Goal: Task Accomplishment & Management: Manage account settings

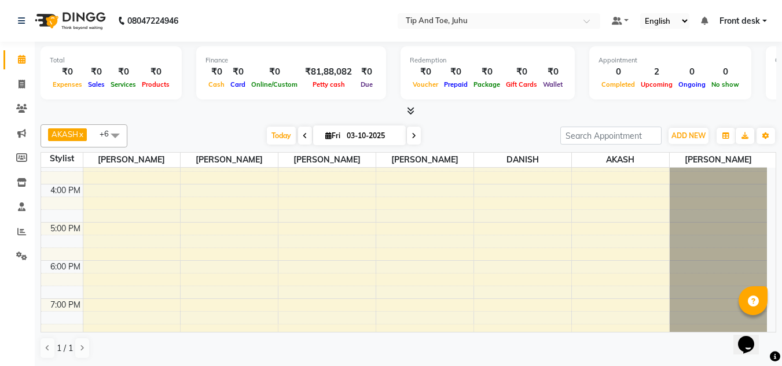
scroll to position [289, 0]
click at [525, 267] on div "8:00 AM 9:00 AM 10:00 AM 11:00 AM 12:00 PM 1:00 PM 2:00 PM 3:00 PM 4:00 PM 5:00…" at bounding box center [404, 126] width 726 height 496
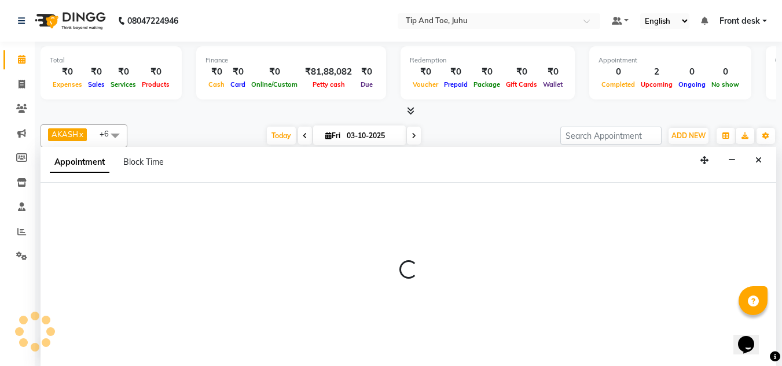
scroll to position [1, 0]
select select "39814"
select select "1080"
select select "tentative"
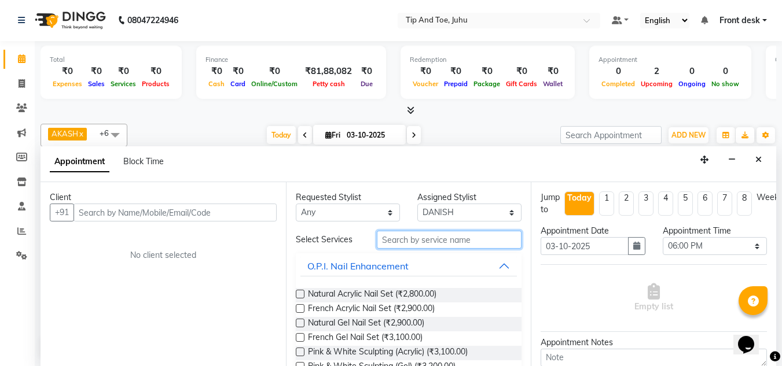
click at [424, 245] on input "text" at bounding box center [449, 240] width 145 height 18
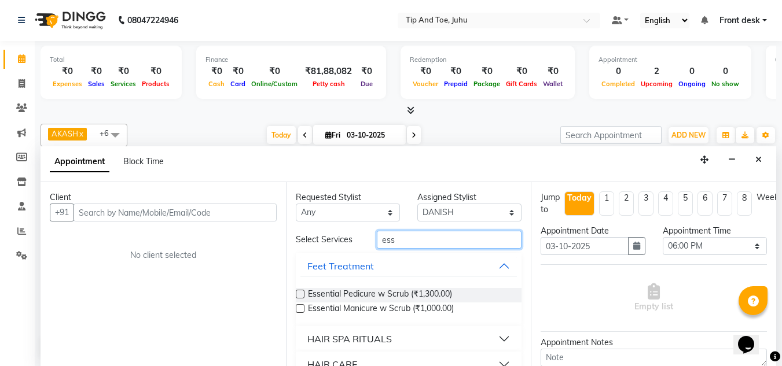
type input "ess"
click at [297, 294] on label at bounding box center [300, 294] width 9 height 9
click at [297, 294] on input "checkbox" at bounding box center [300, 296] width 8 height 8
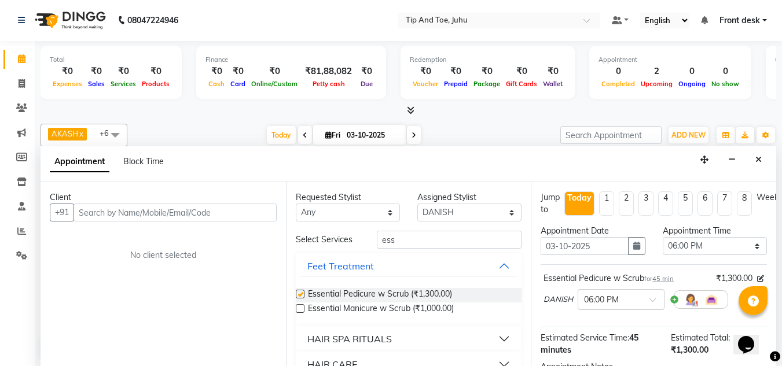
checkbox input "false"
click at [757, 156] on icon "Close" at bounding box center [758, 160] width 6 height 8
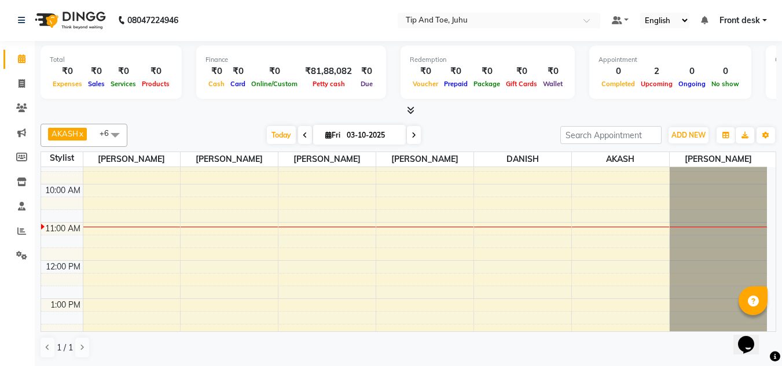
scroll to position [116, 0]
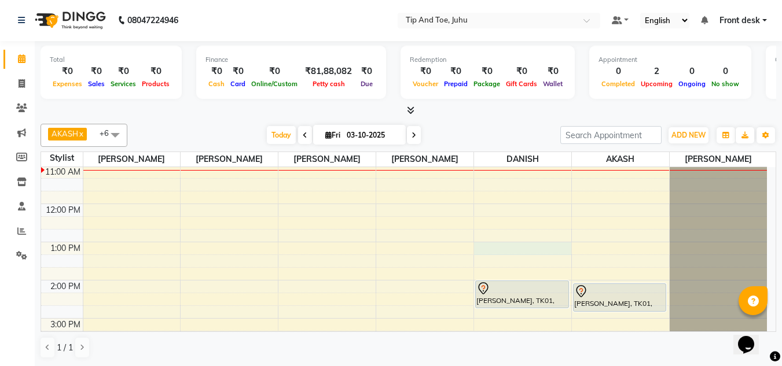
drag, startPoint x: 514, startPoint y: 248, endPoint x: 635, endPoint y: 252, distance: 121.0
click at [635, 252] on td at bounding box center [425, 248] width 684 height 13
select select "39814"
select select "780"
select select "tentative"
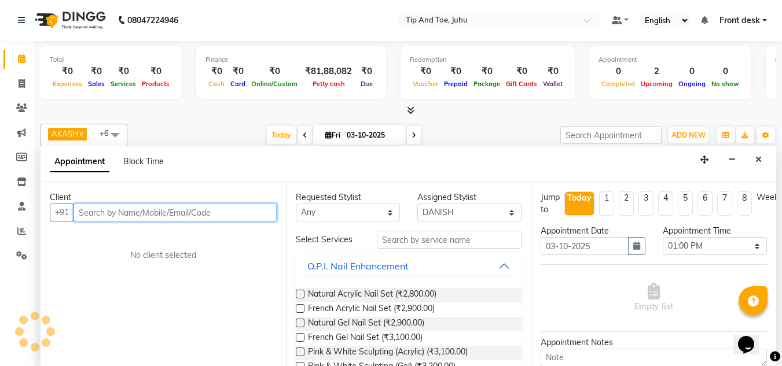
click at [635, 252] on button "button" at bounding box center [636, 246] width 17 height 18
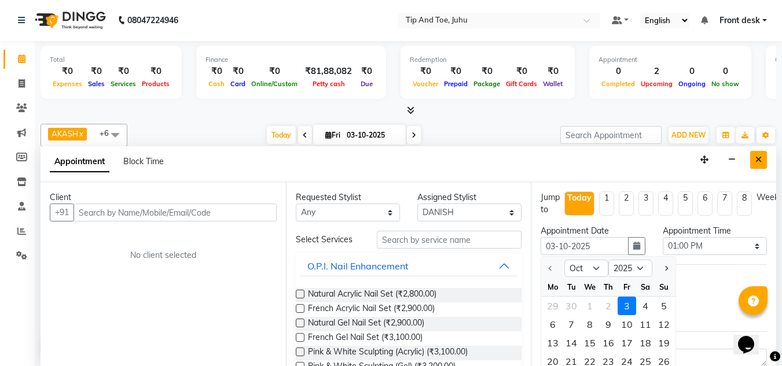
click at [757, 160] on icon "Close" at bounding box center [758, 160] width 6 height 8
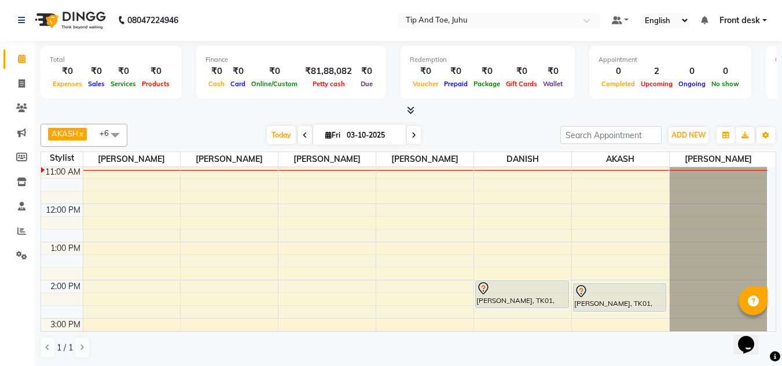
click at [617, 243] on div "8:00 AM 9:00 AM 10:00 AM 11:00 AM 12:00 PM 1:00 PM 2:00 PM 3:00 PM 4:00 PM 5:00…" at bounding box center [404, 300] width 726 height 496
select select "37330"
select select "tentative"
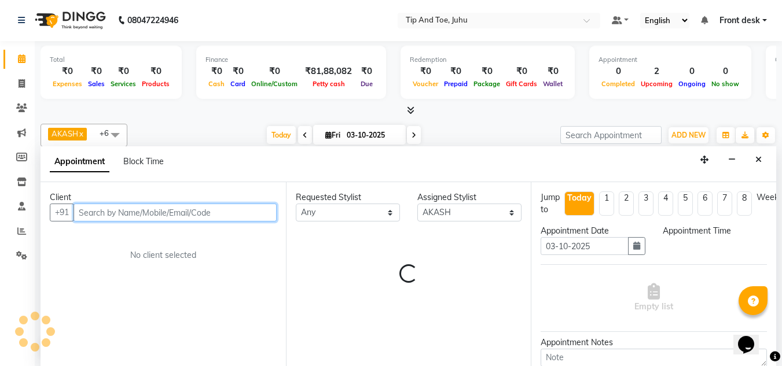
select select "780"
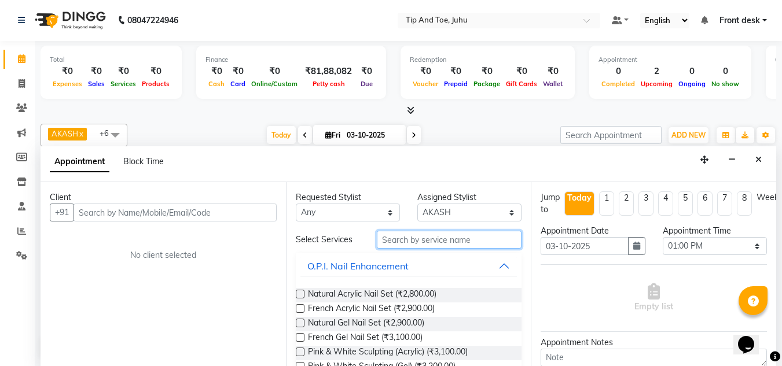
drag, startPoint x: 414, startPoint y: 236, endPoint x: 355, endPoint y: 238, distance: 59.6
click at [414, 237] on input "text" at bounding box center [449, 240] width 145 height 18
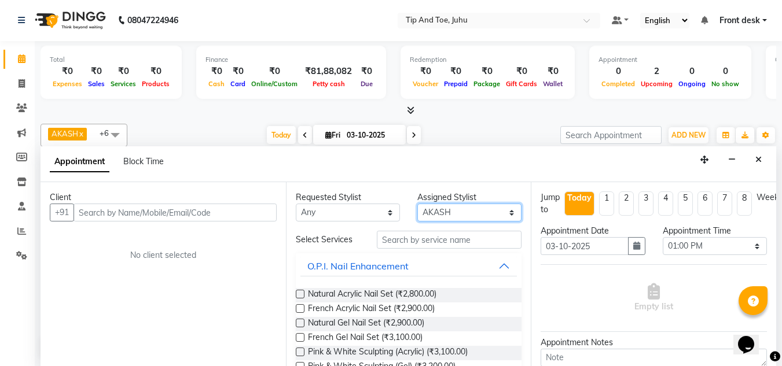
click at [444, 211] on select "Select [PERSON_NAME] AKASH [PERSON_NAME] kharei [PERSON_NAME] [DEMOGRAPHIC_DATA…" at bounding box center [469, 213] width 104 height 18
select select "39814"
click at [417, 204] on select "Select [PERSON_NAME] AKASH [PERSON_NAME] kharei [PERSON_NAME] [DEMOGRAPHIC_DATA…" at bounding box center [469, 213] width 104 height 18
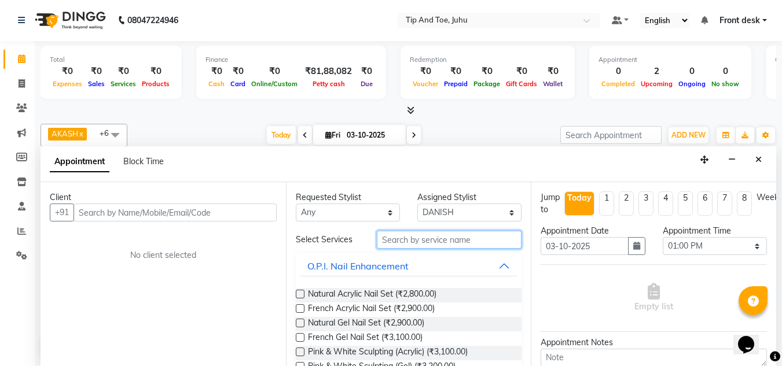
click at [432, 235] on input "text" at bounding box center [449, 240] width 145 height 18
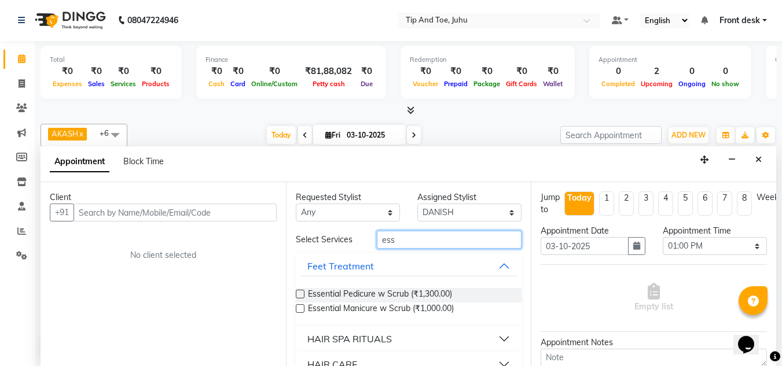
type input "ess"
click at [297, 292] on label at bounding box center [300, 294] width 9 height 9
click at [297, 292] on input "checkbox" at bounding box center [300, 296] width 8 height 8
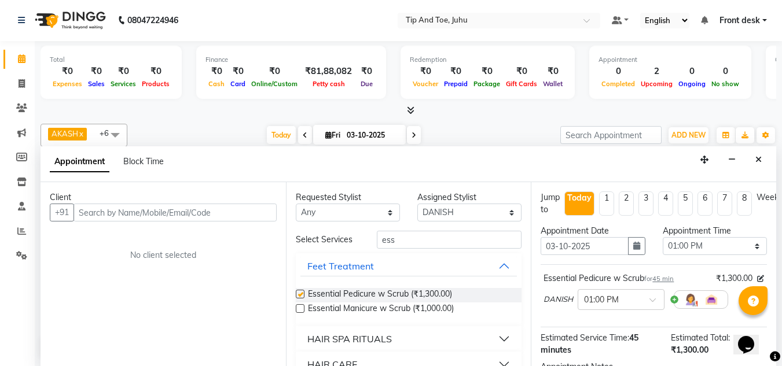
checkbox input "false"
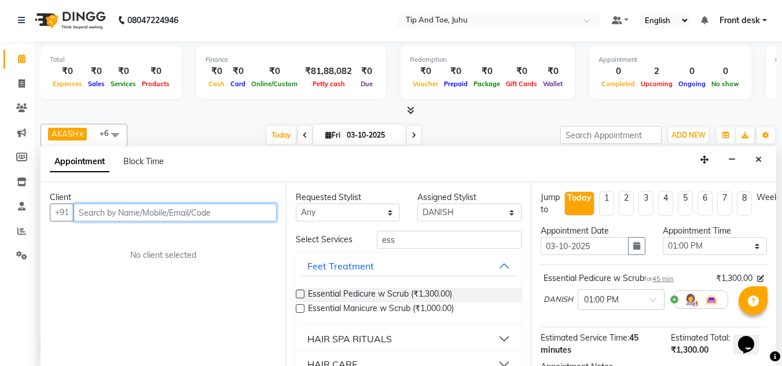
click at [192, 211] on input "text" at bounding box center [174, 213] width 203 height 18
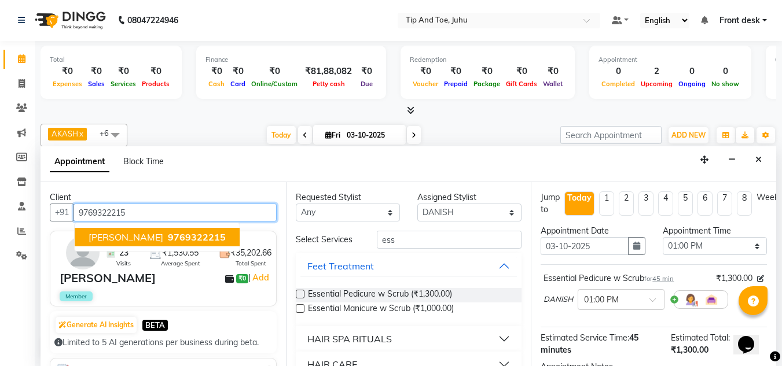
click at [194, 236] on span "9769322215" at bounding box center [197, 237] width 58 height 12
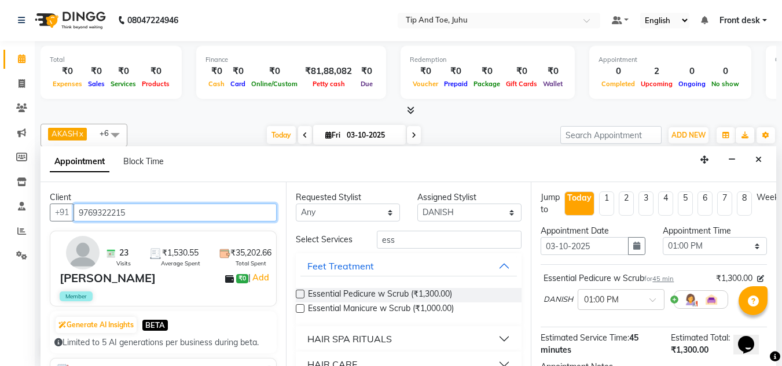
type input "9769322215"
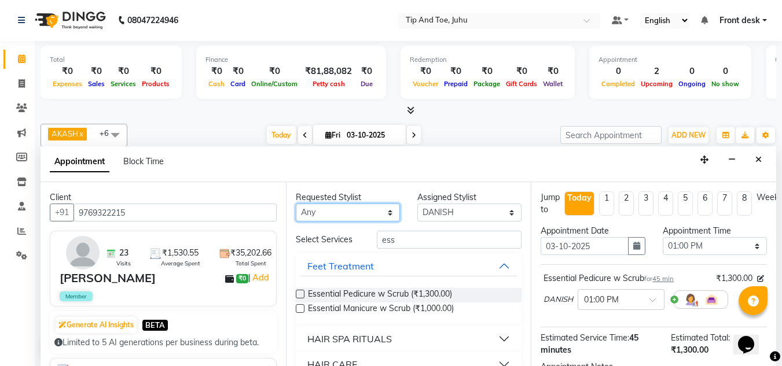
click at [318, 221] on select "Any [PERSON_NAME] AKASH [PERSON_NAME] kharei [PERSON_NAME] [DEMOGRAPHIC_DATA] […" at bounding box center [348, 213] width 104 height 18
select select "39814"
click at [296, 204] on select "Any [PERSON_NAME] AKASH [PERSON_NAME] kharei [PERSON_NAME] [DEMOGRAPHIC_DATA] […" at bounding box center [348, 213] width 104 height 18
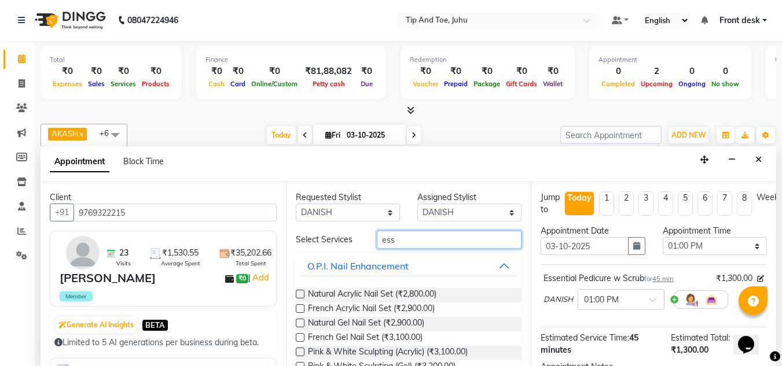
click at [418, 240] on input "ess" at bounding box center [449, 240] width 145 height 18
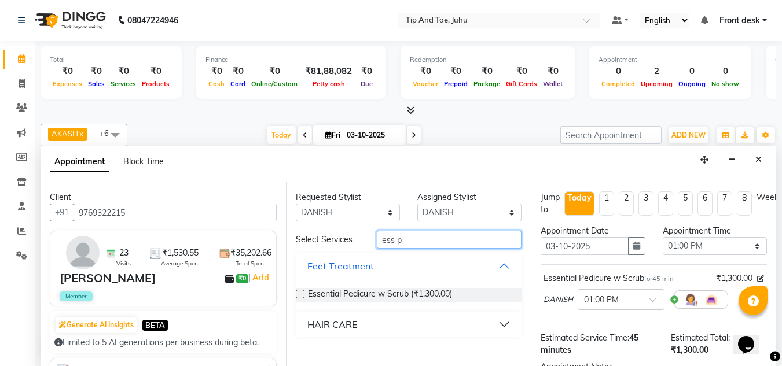
type input "ess p"
click at [304, 292] on div "Essential Pedicure w Scrub (₹1,300.00)" at bounding box center [409, 295] width 226 height 14
click at [301, 294] on label at bounding box center [300, 294] width 9 height 9
click at [301, 294] on input "checkbox" at bounding box center [300, 296] width 8 height 8
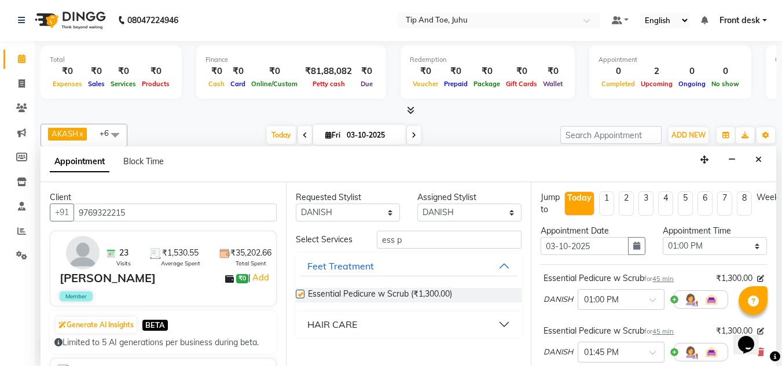
checkbox input "false"
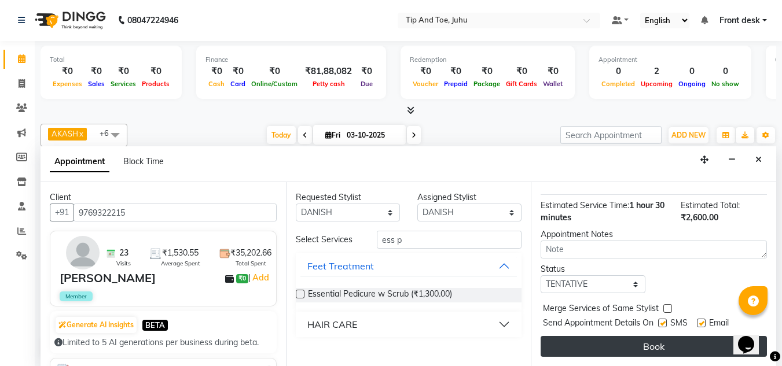
click at [670, 336] on button "Book" at bounding box center [653, 346] width 226 height 21
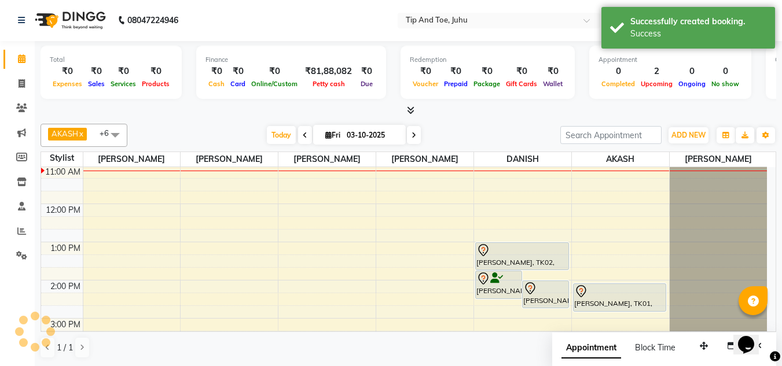
scroll to position [0, 0]
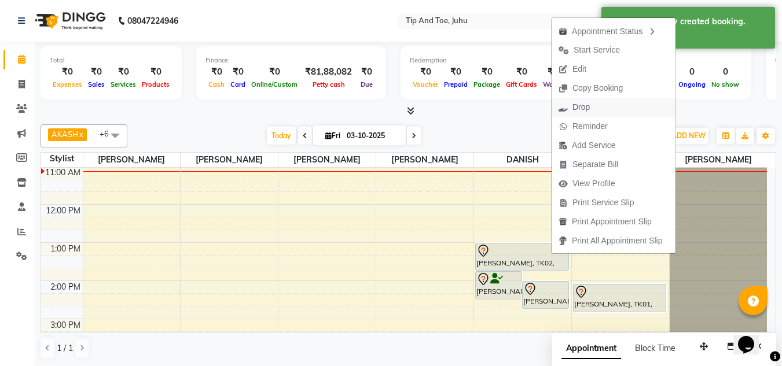
click at [583, 106] on span "Drop" at bounding box center [580, 107] width 17 height 12
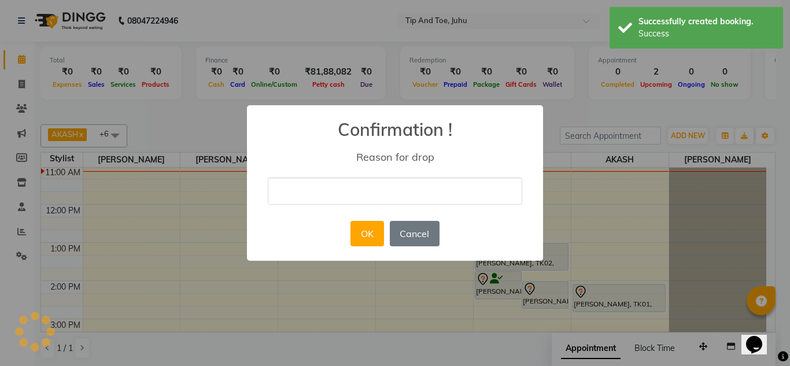
click at [386, 193] on input "text" at bounding box center [395, 191] width 255 height 27
type input "b"
click at [368, 240] on button "OK" at bounding box center [367, 233] width 33 height 25
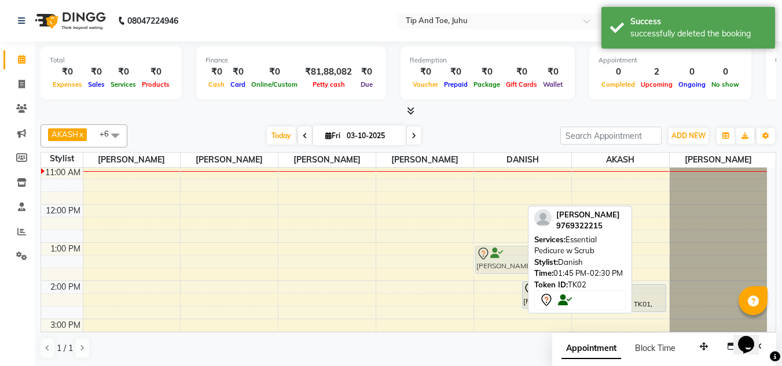
click at [512, 266] on div "[PERSON_NAME], TK02, 01:45 PM-02:30 PM, Essential Pedicure w Scrub [PERSON_NAME…" at bounding box center [522, 300] width 97 height 496
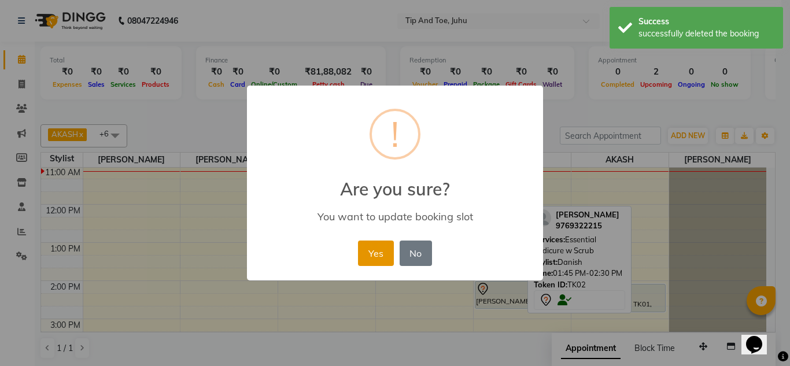
click at [387, 249] on button "Yes" at bounding box center [375, 253] width 35 height 25
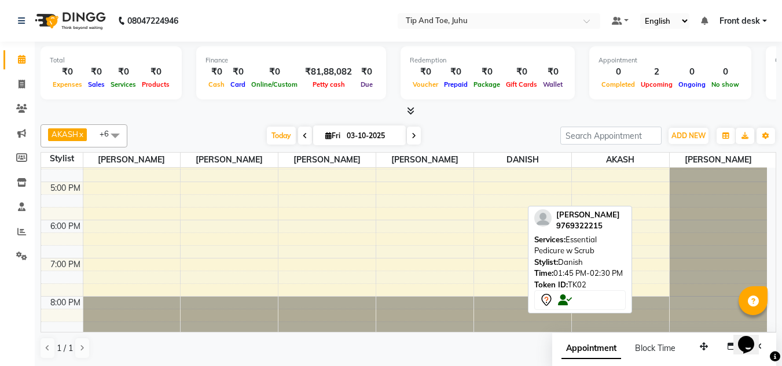
scroll to position [332, 0]
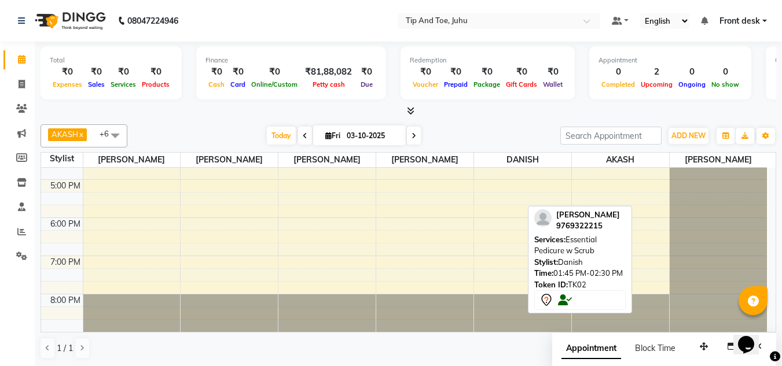
click at [777, 306] on div "Total ₹0 Expenses ₹0 Sales ₹0 Services ₹0 Products Finance ₹0 Cash ₹0 Card ₹0 O…" at bounding box center [408, 204] width 747 height 325
click at [544, 265] on span "Stylist:" at bounding box center [546, 262] width 24 height 9
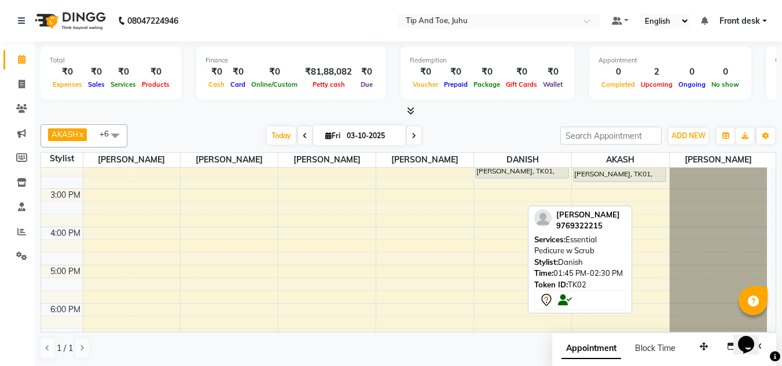
scroll to position [249, 0]
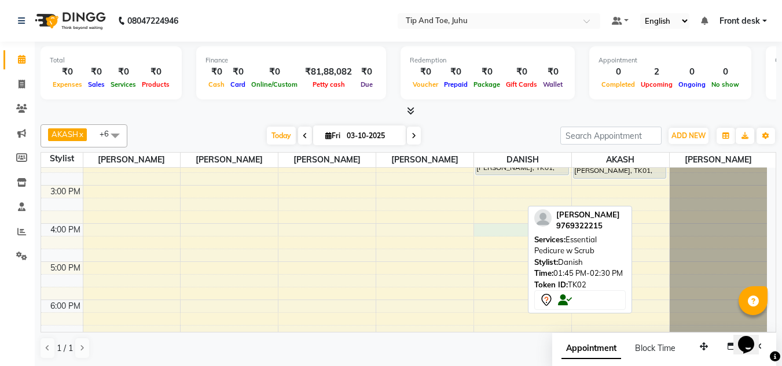
click at [491, 230] on div "8:00 AM 9:00 AM 10:00 AM 11:00 AM 12:00 PM 1:00 PM 2:00 PM 3:00 PM 4:00 PM 5:00…" at bounding box center [404, 166] width 726 height 496
select select "39814"
select select "tentative"
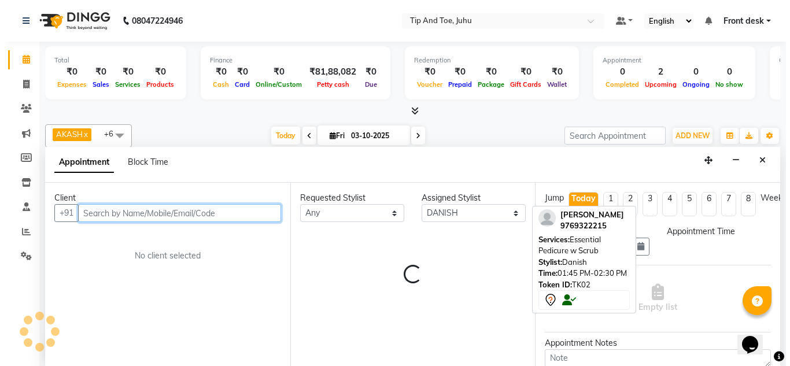
scroll to position [1, 0]
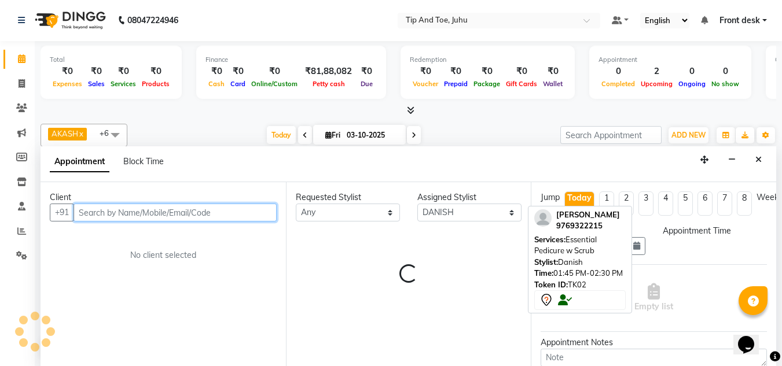
select select "960"
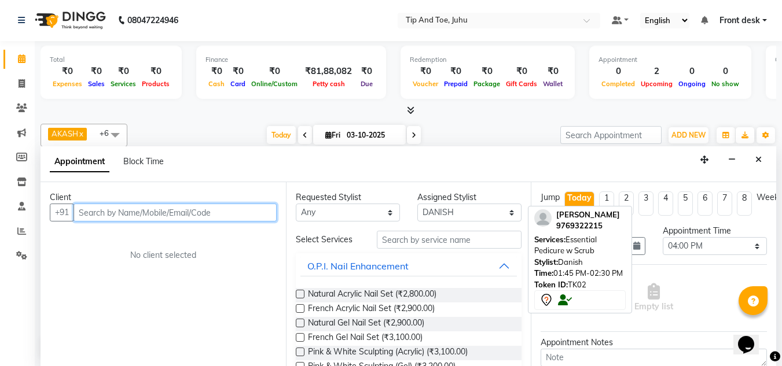
click at [244, 214] on input "text" at bounding box center [174, 213] width 203 height 18
type input "9910001826"
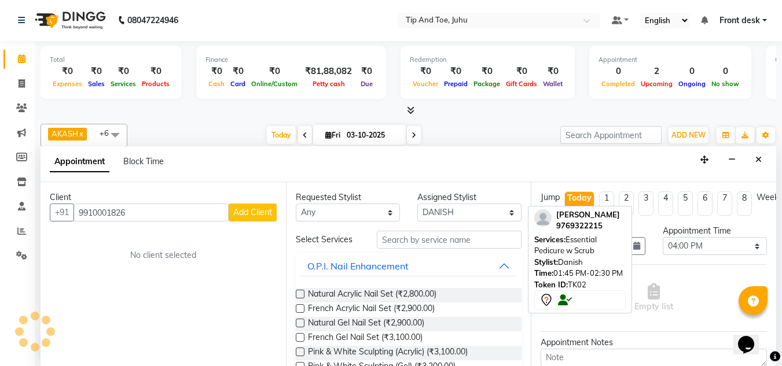
click at [247, 216] on span "Add Client" at bounding box center [252, 212] width 39 height 10
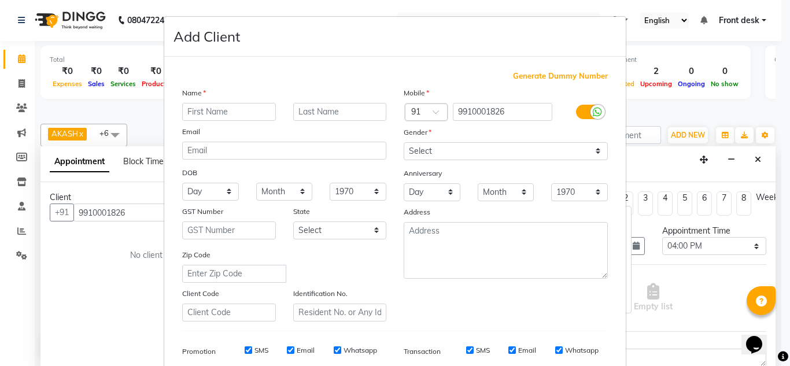
click at [244, 111] on input "text" at bounding box center [229, 112] width 94 height 18
type input "shruti"
click at [333, 117] on input "text" at bounding box center [340, 112] width 94 height 18
type input "[PERSON_NAME]"
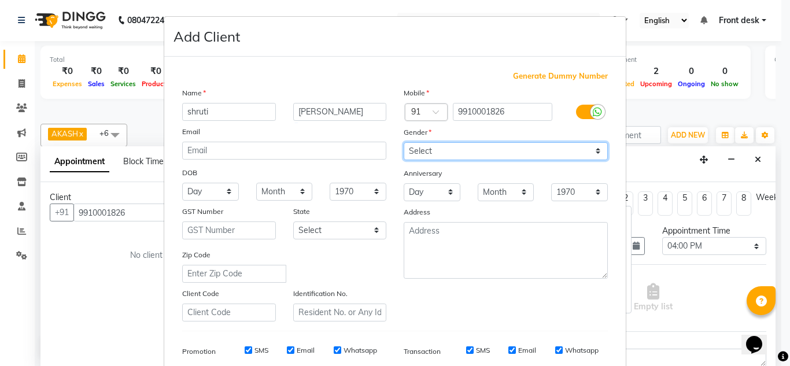
click at [449, 150] on select "Select [DEMOGRAPHIC_DATA] [DEMOGRAPHIC_DATA] Other Prefer Not To Say" at bounding box center [506, 151] width 204 height 18
select select "[DEMOGRAPHIC_DATA]"
click at [404, 142] on select "Select [DEMOGRAPHIC_DATA] [DEMOGRAPHIC_DATA] Other Prefer Not To Say" at bounding box center [506, 151] width 204 height 18
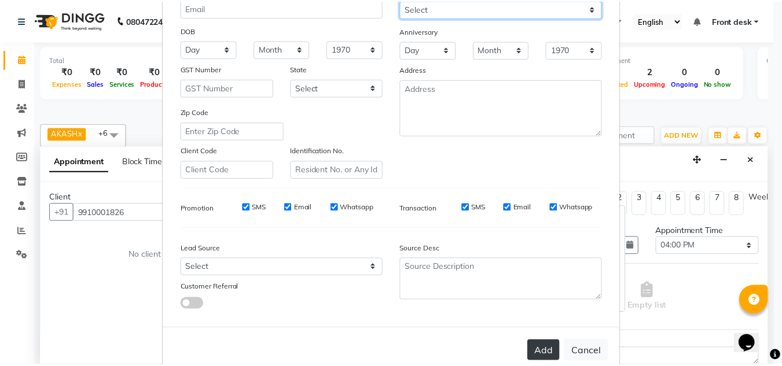
scroll to position [168, 0]
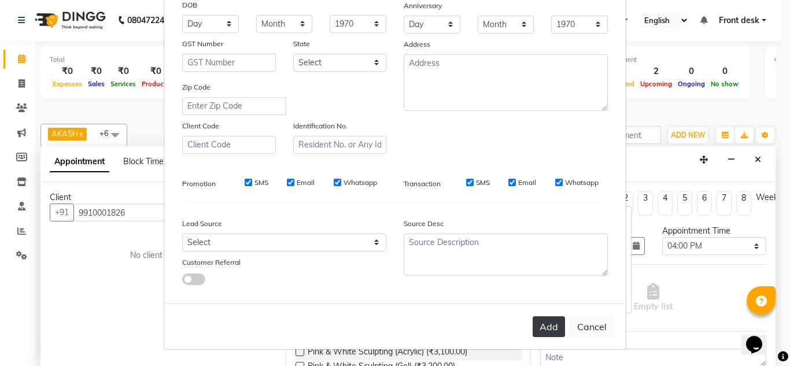
click at [550, 324] on button "Add" at bounding box center [549, 327] width 32 height 21
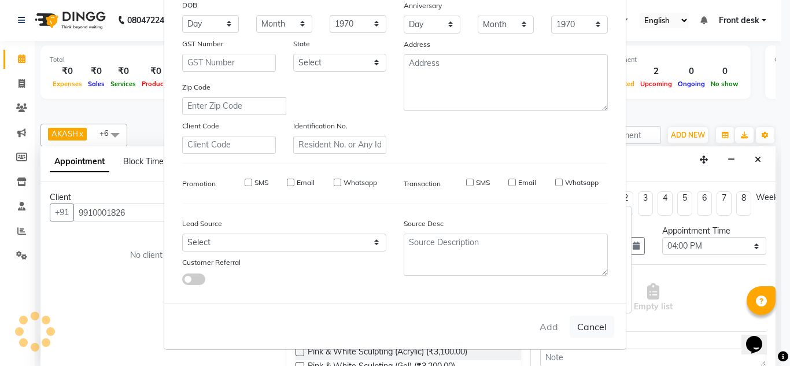
select select
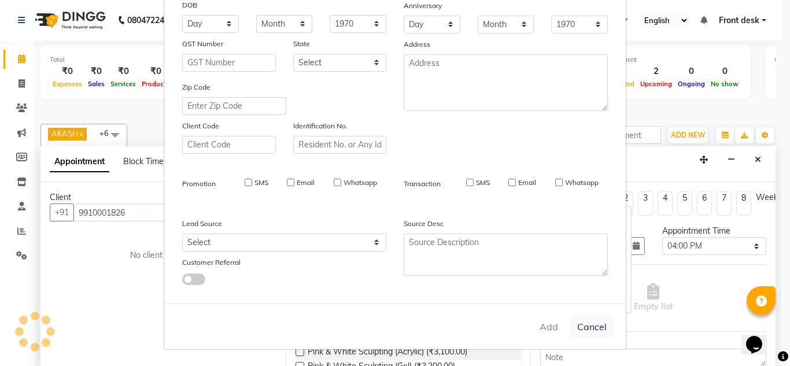
select select
checkbox input "false"
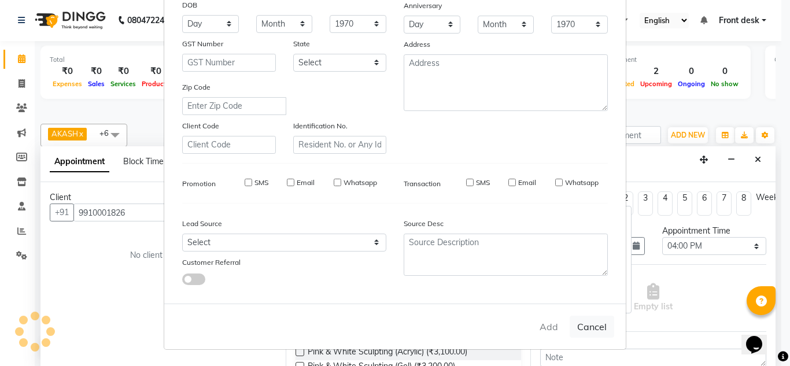
checkbox input "false"
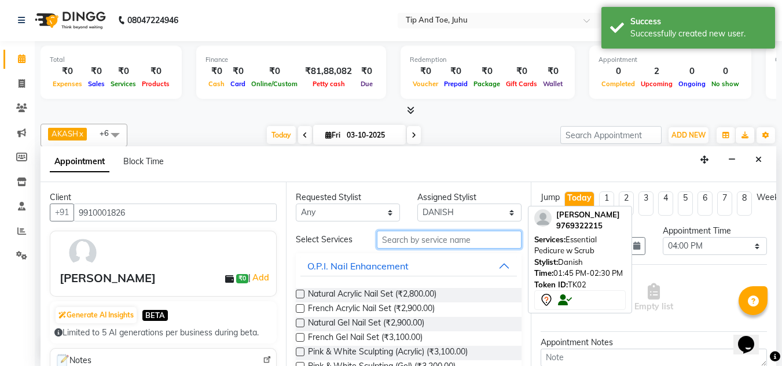
click at [454, 240] on input "text" at bounding box center [449, 240] width 145 height 18
click at [412, 241] on input "text" at bounding box center [449, 240] width 145 height 18
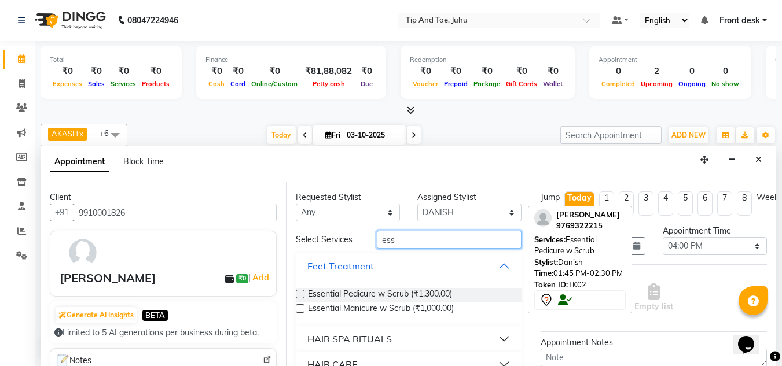
type input "ess"
click at [301, 307] on label at bounding box center [300, 308] width 9 height 9
click at [301, 307] on input "checkbox" at bounding box center [300, 310] width 8 height 8
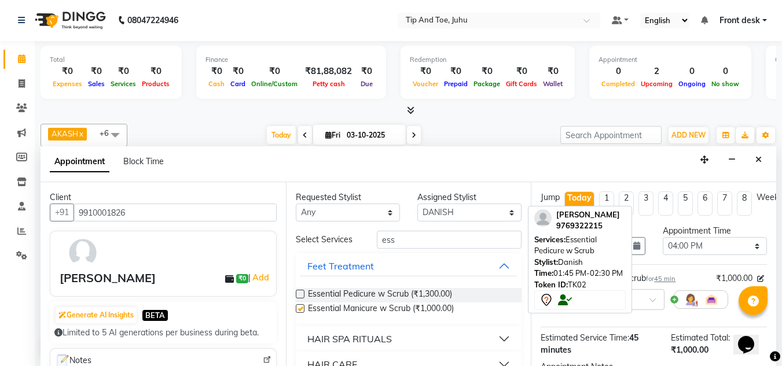
click at [304, 286] on div "Essential Pedicure w Scrub (₹1,300.00) Essential Manicure w Scrub (₹1,000.00)" at bounding box center [409, 302] width 226 height 47
checkbox input "false"
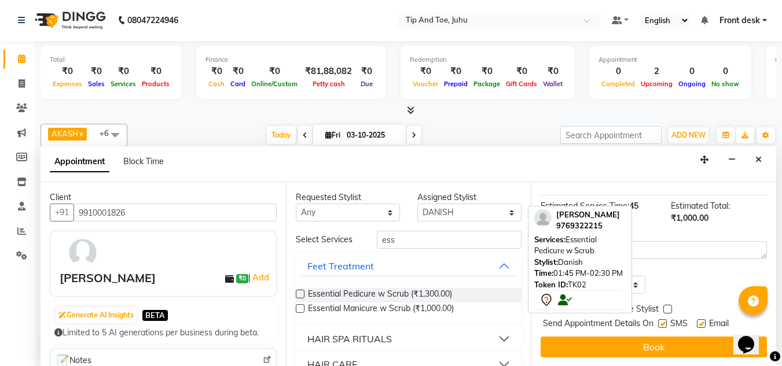
scroll to position [141, 0]
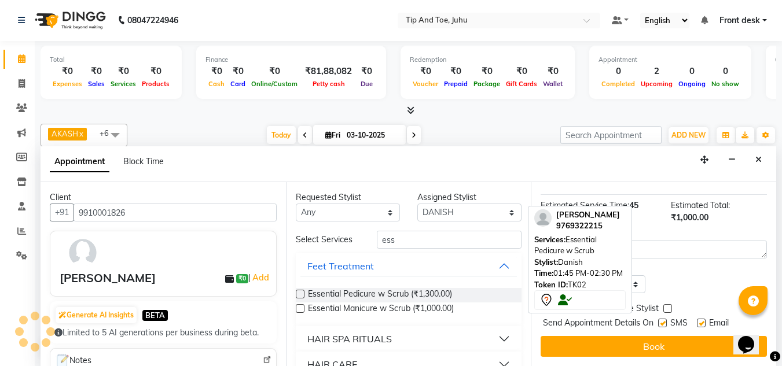
click at [300, 291] on label at bounding box center [300, 294] width 9 height 9
click at [300, 292] on input "checkbox" at bounding box center [300, 296] width 8 height 8
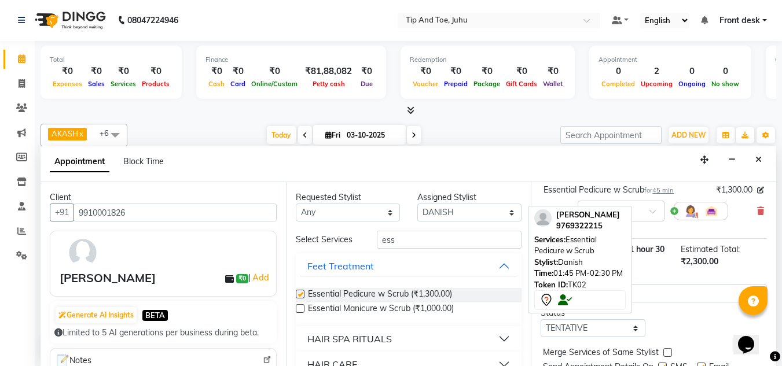
checkbox input "false"
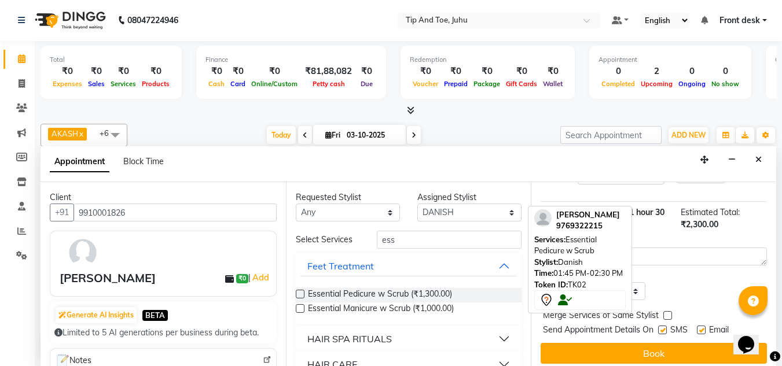
scroll to position [194, 0]
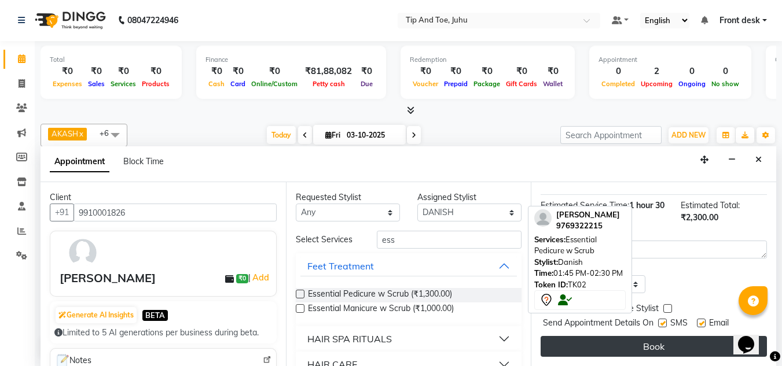
click at [638, 336] on button "Book" at bounding box center [653, 346] width 226 height 21
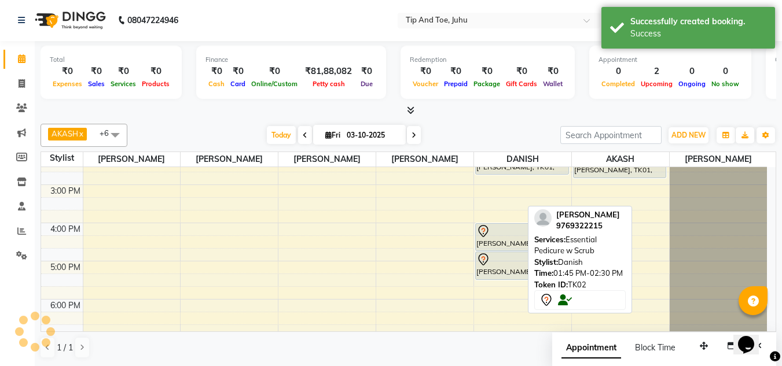
scroll to position [0, 0]
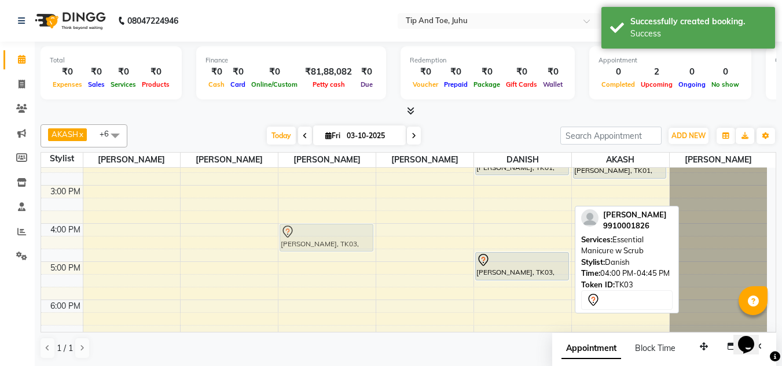
drag, startPoint x: 514, startPoint y: 236, endPoint x: 281, endPoint y: 231, distance: 233.8
click at [281, 231] on tr "[PERSON_NAME], TK03, 04:00 PM-04:45 PM, Essential Manicure w Scrub [PERSON_NAME…" at bounding box center [404, 166] width 726 height 496
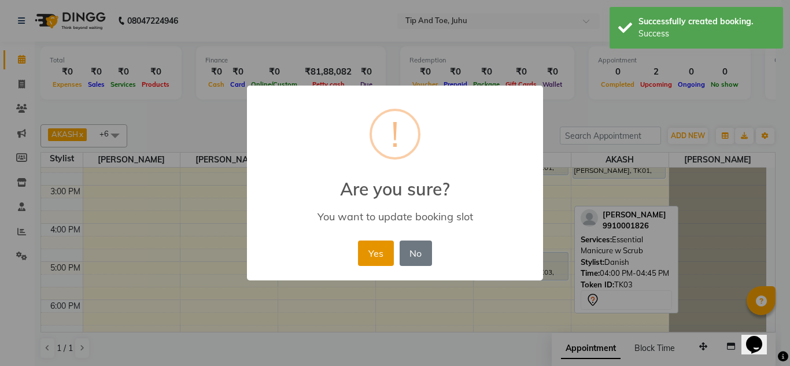
click at [378, 251] on button "Yes" at bounding box center [375, 253] width 35 height 25
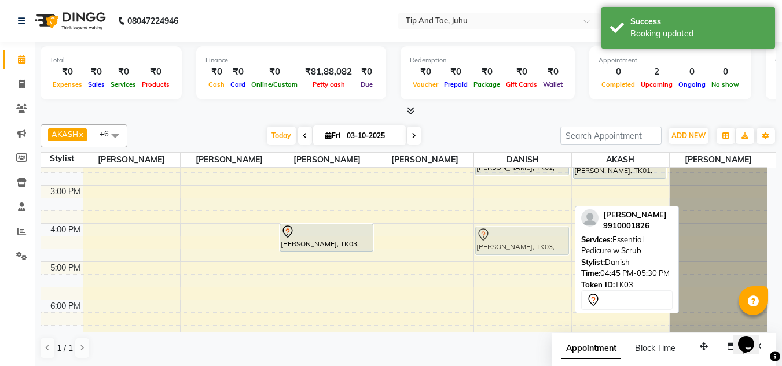
drag, startPoint x: 532, startPoint y: 262, endPoint x: 546, endPoint y: 231, distance: 32.9
click at [546, 231] on div "[PERSON_NAME], TK02, 01:05 PM-01:50 PM, Essential Pedicure w Scrub [PERSON_NAME…" at bounding box center [522, 166] width 97 height 496
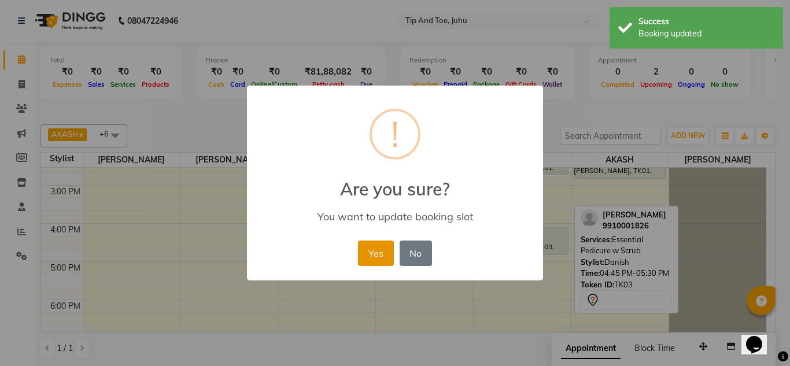
click at [371, 259] on button "Yes" at bounding box center [375, 253] width 35 height 25
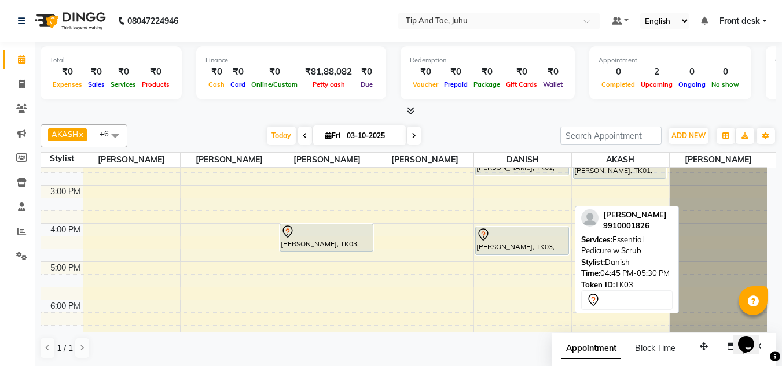
click at [637, 279] on div "[PERSON_NAME] 9910001826 Services: Essential Pedicure w Scrub Stylist: Danish T…" at bounding box center [627, 260] width 104 height 108
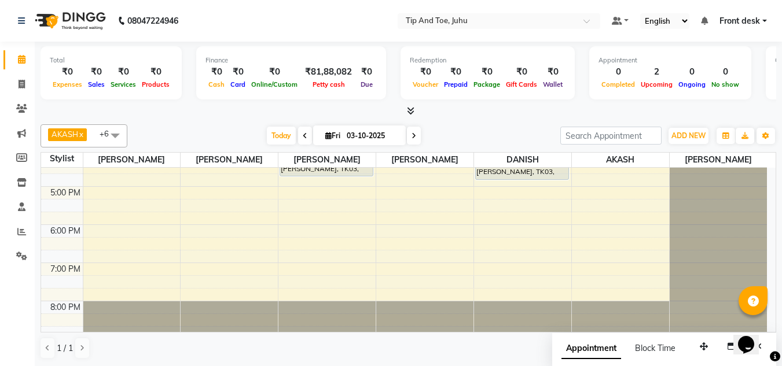
scroll to position [332, 0]
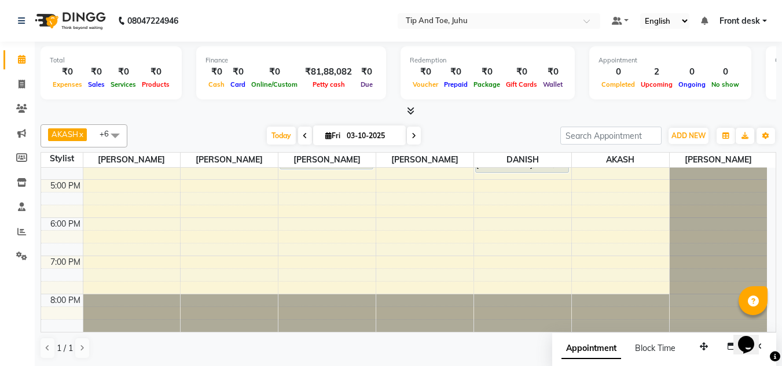
click at [414, 231] on div "8:00 AM 9:00 AM 10:00 AM 11:00 AM 12:00 PM 1:00 PM 2:00 PM 3:00 PM 4:00 PM 5:00…" at bounding box center [404, 84] width 726 height 496
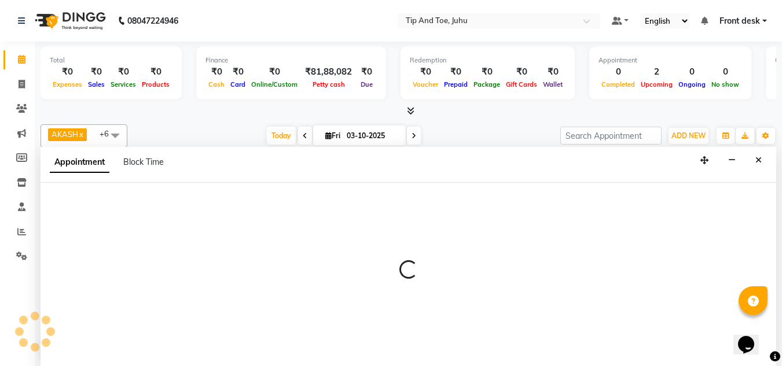
scroll to position [1, 0]
select select "87956"
select select "1095"
select select "tentative"
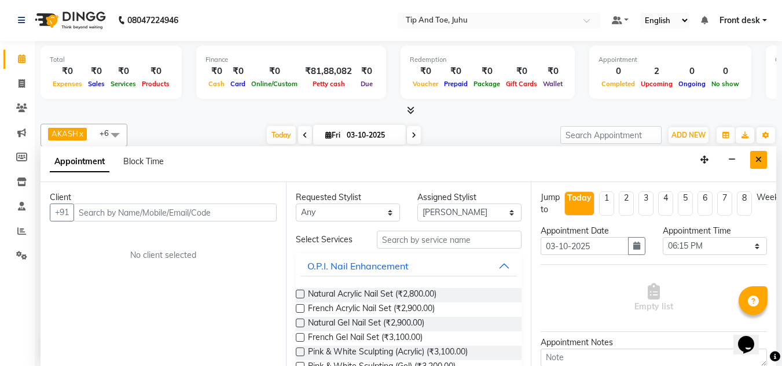
click at [752, 159] on button "Close" at bounding box center [758, 160] width 17 height 18
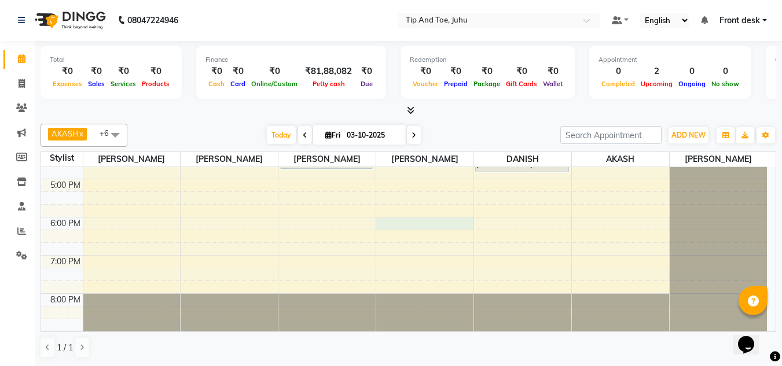
click at [443, 229] on div "8:00 AM 9:00 AM 10:00 AM 11:00 AM 12:00 PM 1:00 PM 2:00 PM 3:00 PM 4:00 PM 5:00…" at bounding box center [404, 84] width 726 height 496
select select "87956"
select select "1080"
select select "tentative"
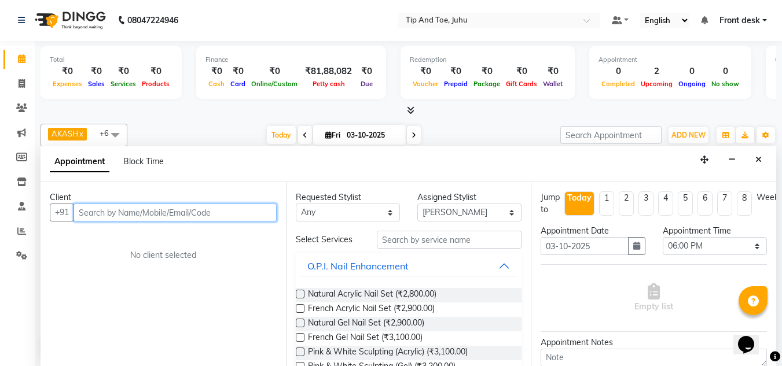
click at [232, 216] on input "text" at bounding box center [174, 213] width 203 height 18
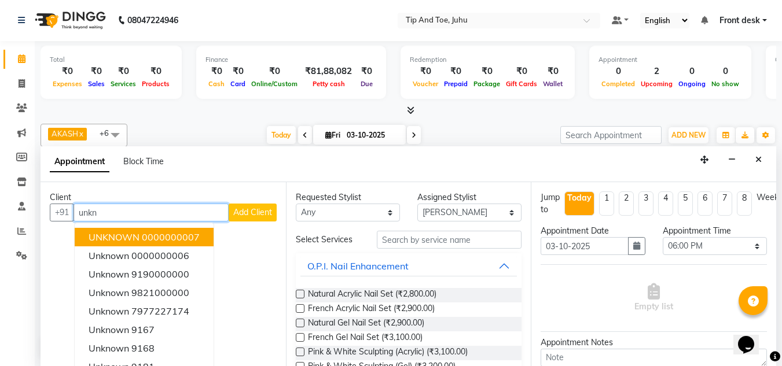
click at [150, 240] on ngb-highlight "0000000007" at bounding box center [171, 237] width 58 height 12
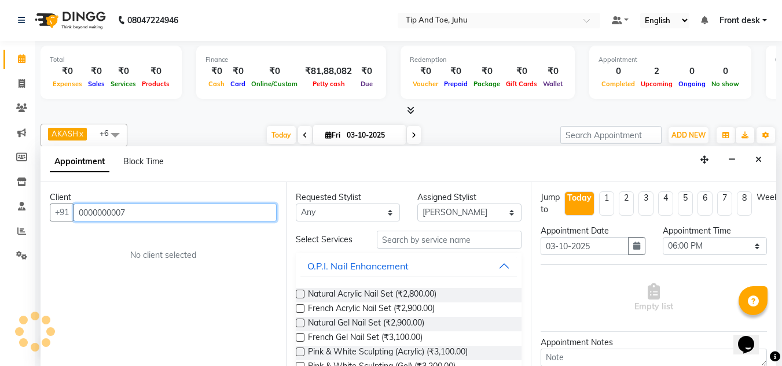
type input "0000000007"
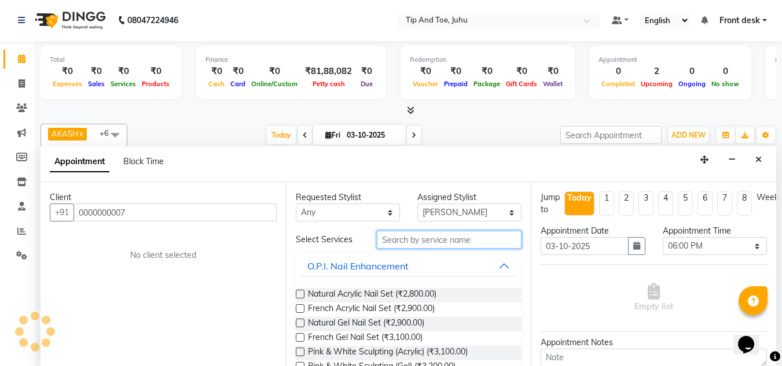
click at [436, 236] on input "text" at bounding box center [449, 240] width 145 height 18
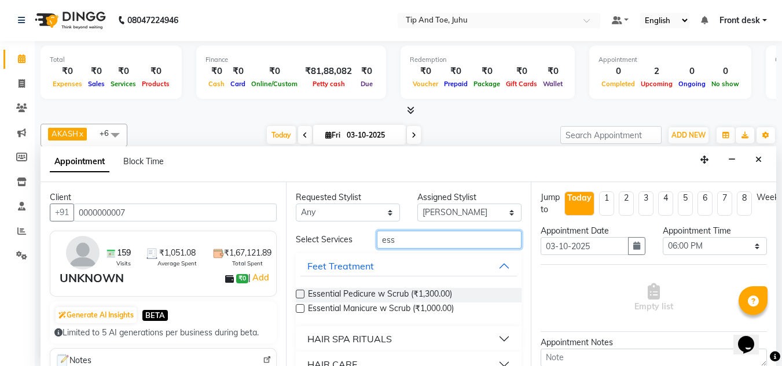
type input "ess"
click at [300, 308] on label at bounding box center [300, 308] width 9 height 9
click at [300, 308] on input "checkbox" at bounding box center [300, 310] width 8 height 8
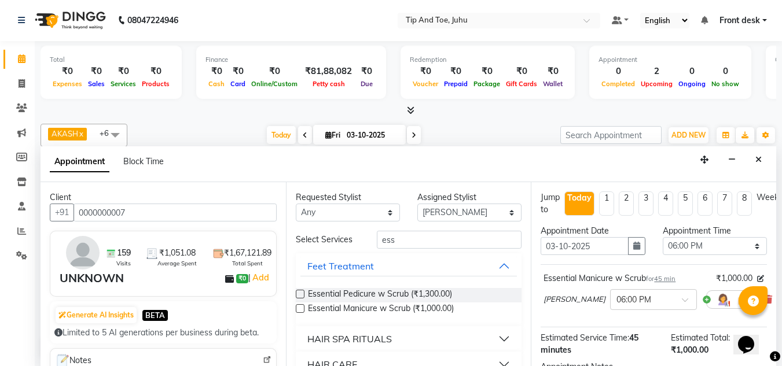
checkbox input "false"
click at [300, 295] on label at bounding box center [300, 294] width 9 height 9
click at [300, 295] on input "checkbox" at bounding box center [300, 296] width 8 height 8
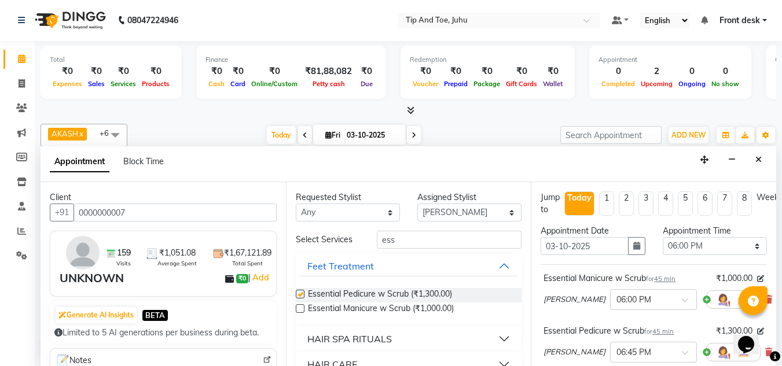
checkbox input "false"
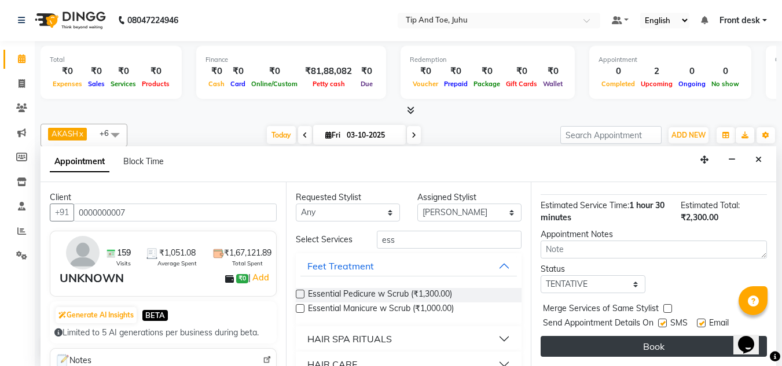
click at [595, 344] on button "Book" at bounding box center [653, 346] width 226 height 21
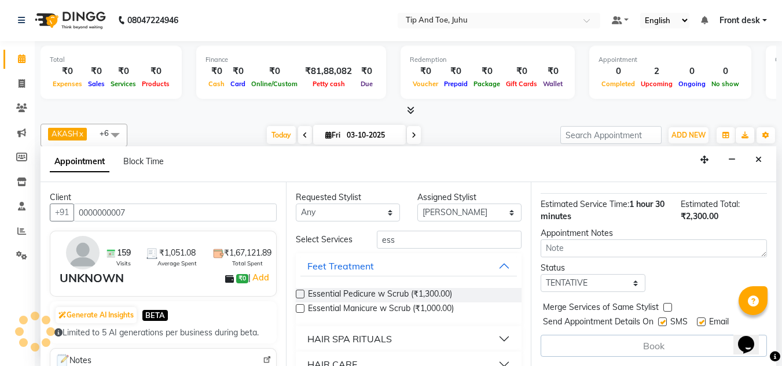
scroll to position [0, 0]
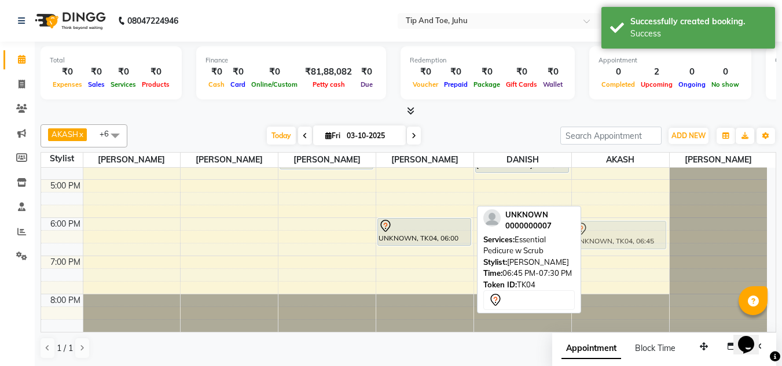
drag, startPoint x: 413, startPoint y: 268, endPoint x: 634, endPoint y: 238, distance: 223.6
click at [634, 238] on tr "[PERSON_NAME], TK03, 04:00 PM-04:45 PM, Essential Manicure w Scrub UNKNOWN, TK0…" at bounding box center [404, 84] width 726 height 496
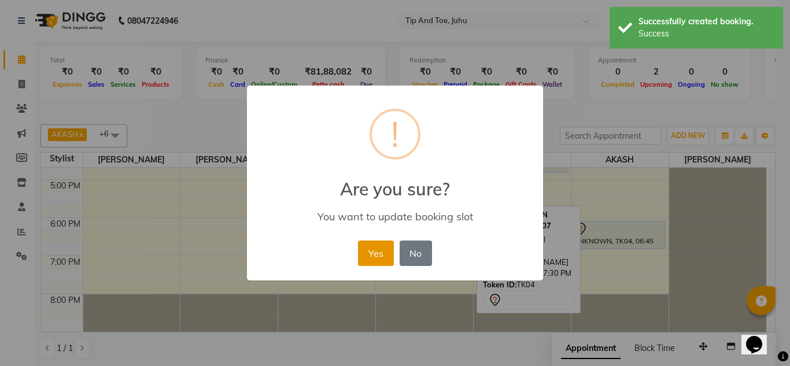
click at [381, 251] on button "Yes" at bounding box center [375, 253] width 35 height 25
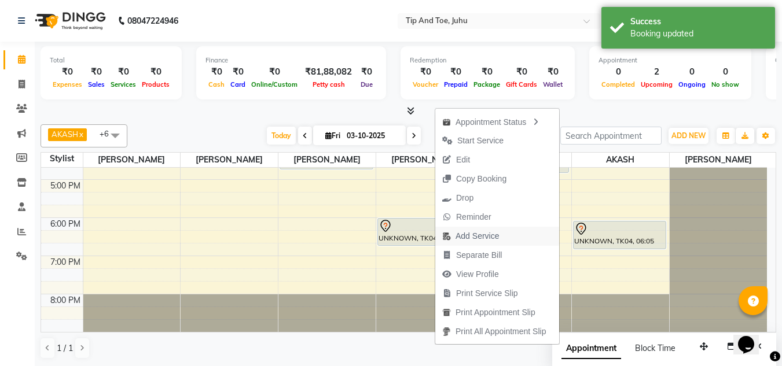
click at [479, 237] on span "Add Service" at bounding box center [476, 236] width 43 height 12
select select "87956"
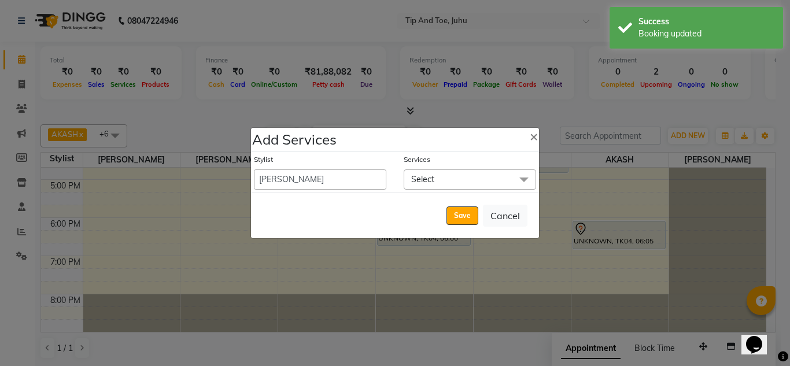
click at [485, 181] on span "Select" at bounding box center [470, 180] width 133 height 20
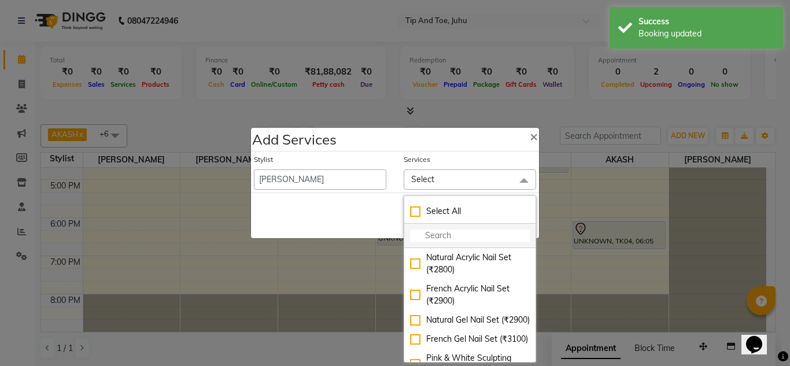
click at [459, 239] on input "multiselect-search" at bounding box center [470, 236] width 120 height 12
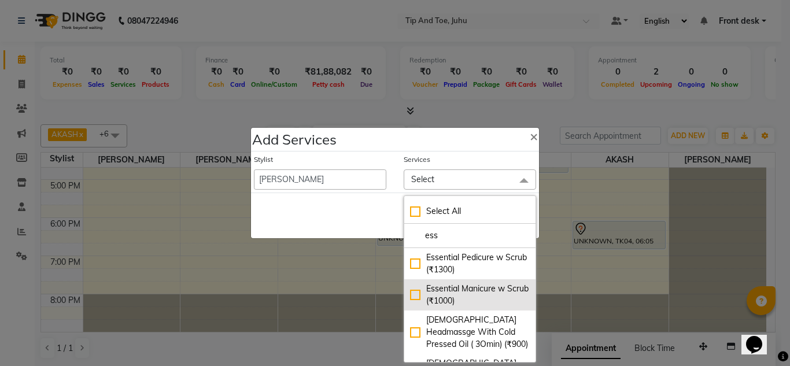
type input "ess"
click at [412, 293] on div "Essential Manicure w Scrub (₹1000)" at bounding box center [470, 295] width 120 height 24
checkbox input "true"
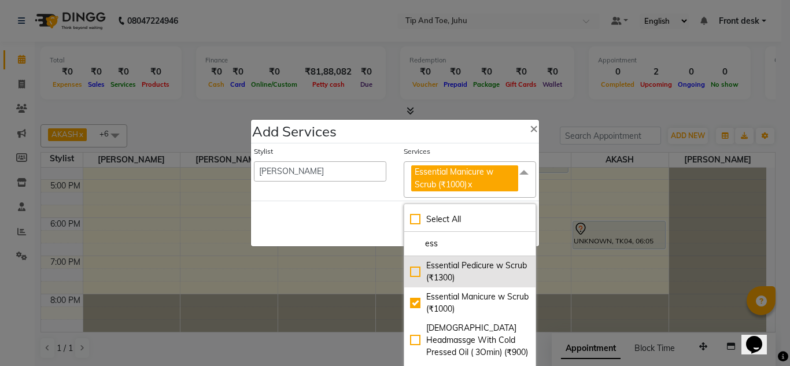
click at [410, 272] on div "Essential Pedicure w Scrub (₹1300)" at bounding box center [470, 272] width 120 height 24
checkbox input "true"
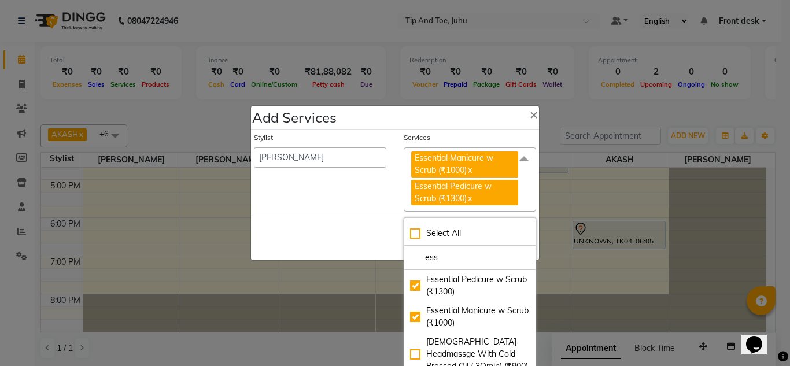
click at [334, 221] on div "Save Cancel" at bounding box center [395, 238] width 288 height 46
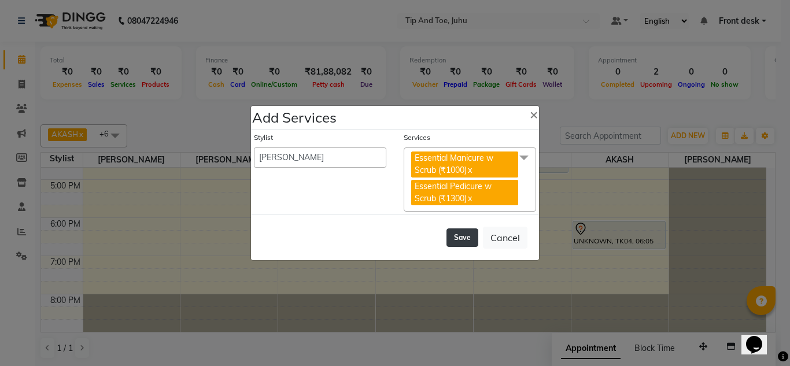
click at [466, 241] on button "Save" at bounding box center [463, 238] width 32 height 19
select select "79309"
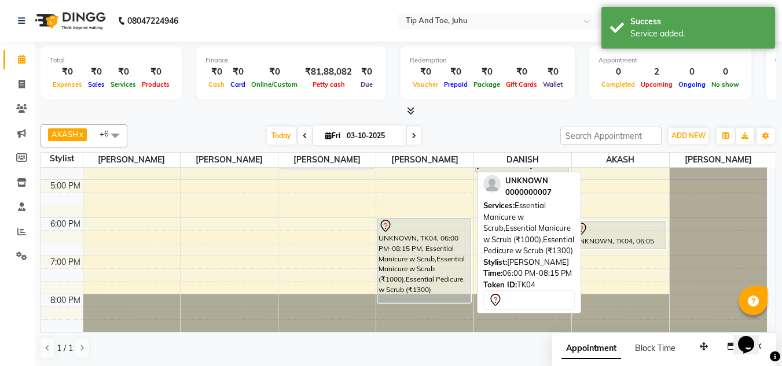
click at [407, 255] on div "UNKNOWN, TK04, 06:00 PM-08:15 PM, Essential Manicure w Scrub,Essential Manicure…" at bounding box center [424, 261] width 93 height 84
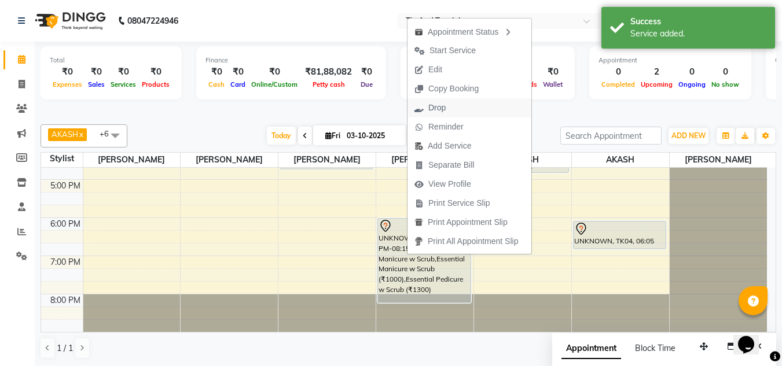
click at [449, 103] on span "Drop" at bounding box center [429, 107] width 45 height 19
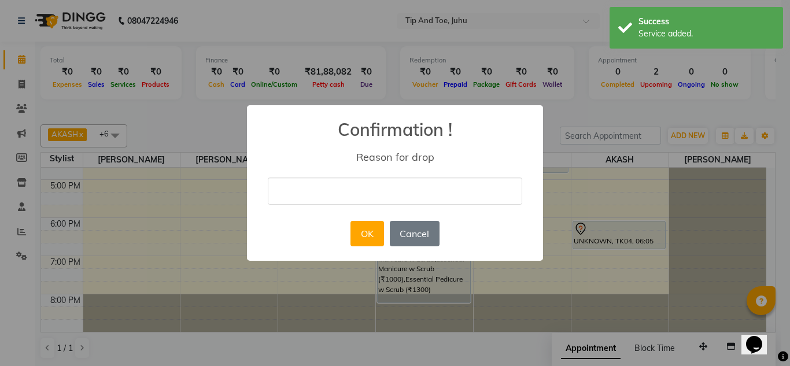
drag, startPoint x: 384, startPoint y: 171, endPoint x: 381, endPoint y: 194, distance: 23.4
click at [384, 171] on div "× Confirmation ! Reason for drop OK No Cancel" at bounding box center [395, 183] width 296 height 156
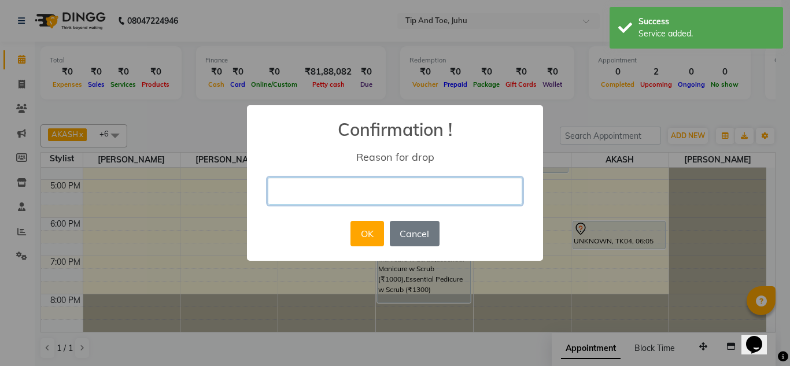
click at [381, 194] on input "text" at bounding box center [395, 191] width 255 height 27
type input "s"
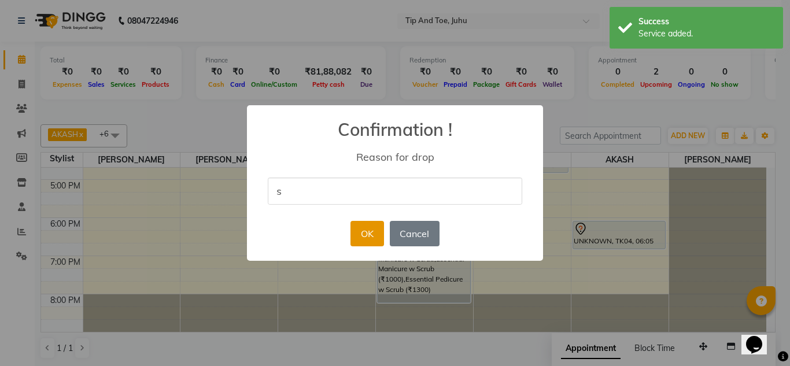
click at [363, 233] on button "OK" at bounding box center [367, 233] width 33 height 25
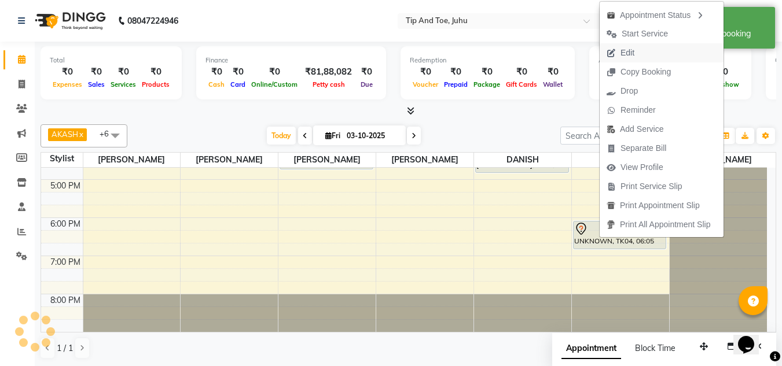
click at [621, 49] on span "Edit" at bounding box center [627, 53] width 14 height 12
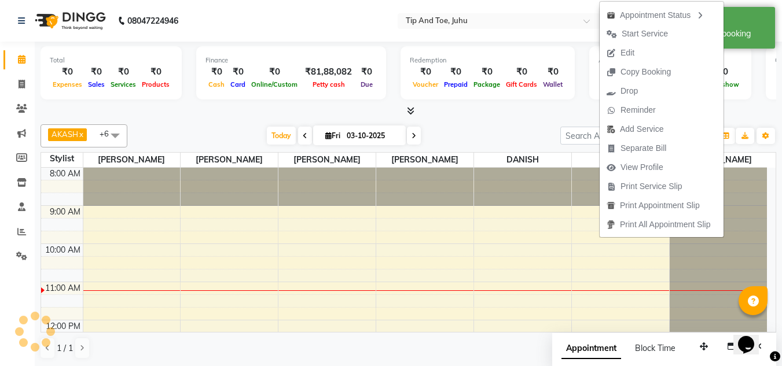
select select "37330"
select select "2530"
select select "tentative"
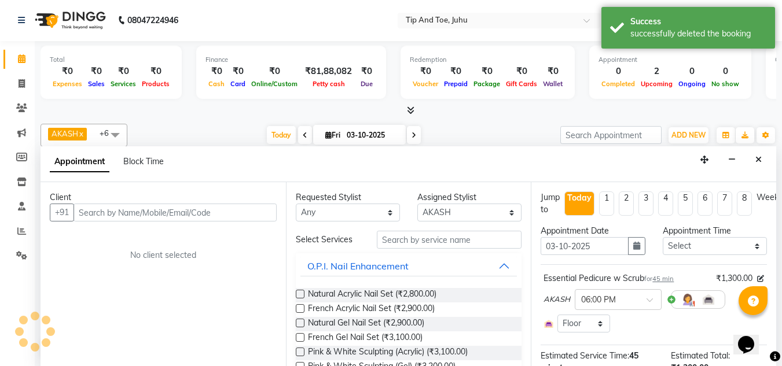
scroll to position [115, 0]
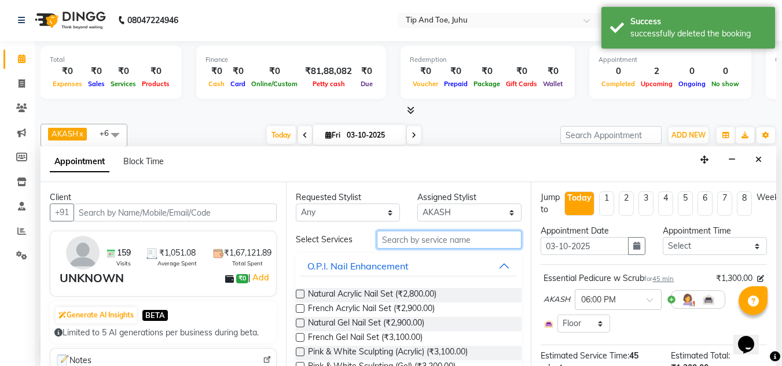
drag, startPoint x: 448, startPoint y: 235, endPoint x: 438, endPoint y: 235, distance: 10.4
click at [448, 235] on input "text" at bounding box center [449, 240] width 145 height 18
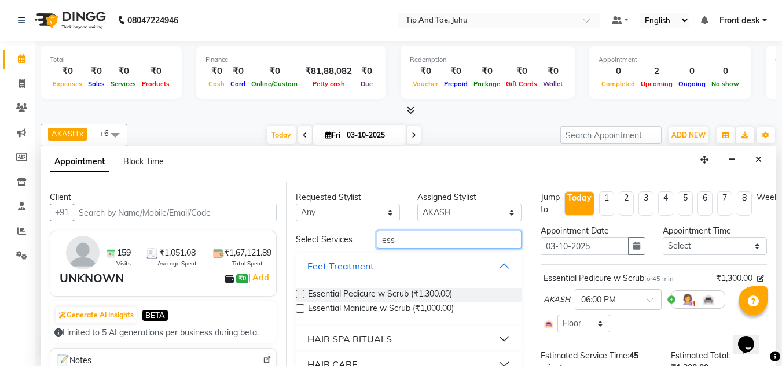
type input "ess"
click at [300, 290] on label at bounding box center [300, 294] width 9 height 9
click at [300, 292] on input "checkbox" at bounding box center [300, 296] width 8 height 8
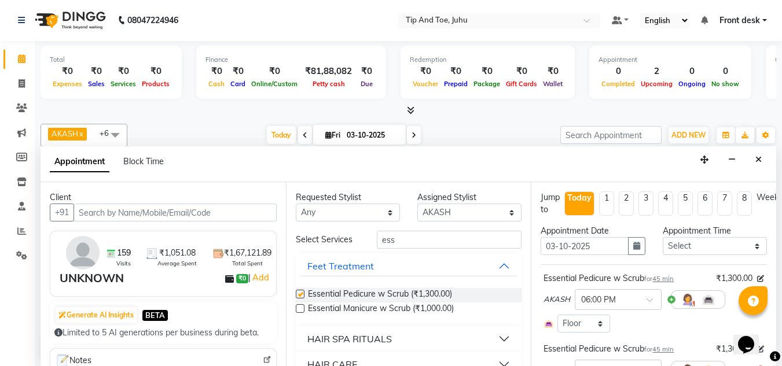
checkbox input "false"
click at [301, 308] on label at bounding box center [300, 308] width 9 height 9
click at [301, 308] on input "checkbox" at bounding box center [300, 310] width 8 height 8
click at [301, 310] on label at bounding box center [300, 308] width 9 height 9
click at [301, 310] on input "checkbox" at bounding box center [300, 310] width 8 height 8
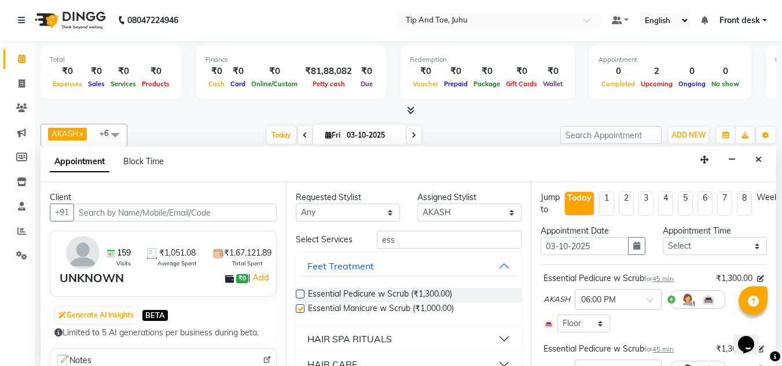
checkbox input "false"
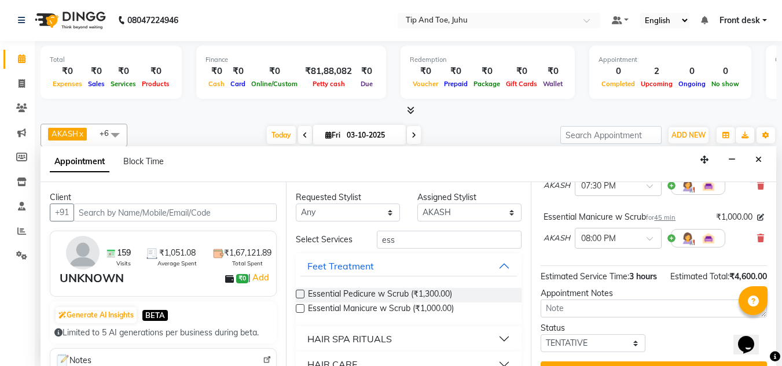
scroll to position [284, 0]
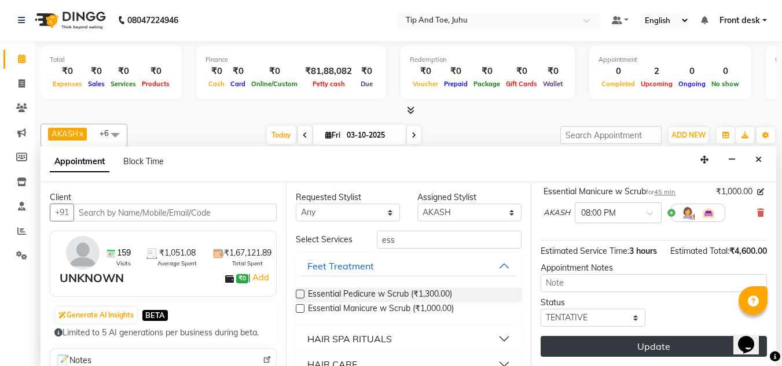
click at [688, 336] on button "Update" at bounding box center [653, 346] width 226 height 21
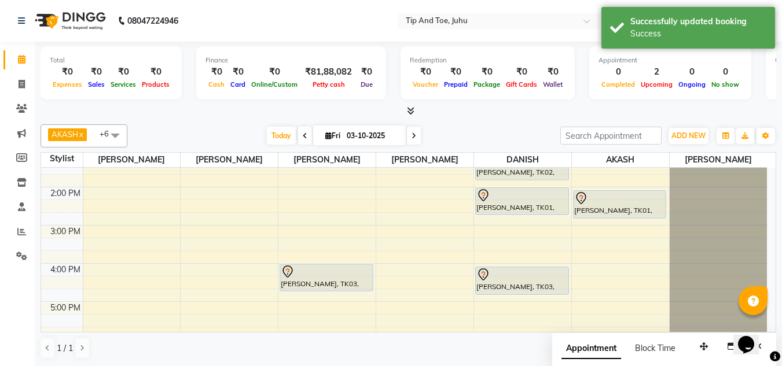
scroll to position [332, 0]
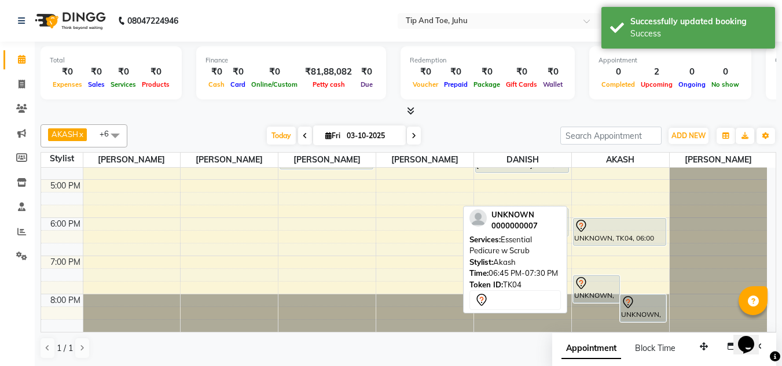
drag, startPoint x: 604, startPoint y: 259, endPoint x: 503, endPoint y: 224, distance: 106.7
click at [503, 224] on div "AKASH x [PERSON_NAME] x [PERSON_NAME] kharei x DANISH x [PERSON_NAME] x [PERSON…" at bounding box center [408, 242] width 735 height 244
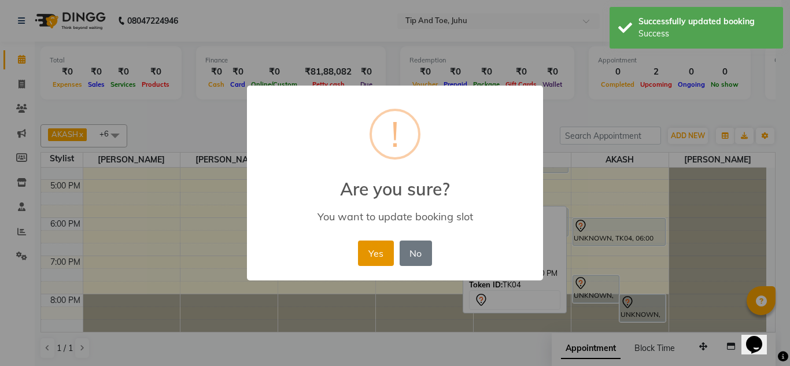
click at [384, 254] on button "Yes" at bounding box center [375, 253] width 35 height 25
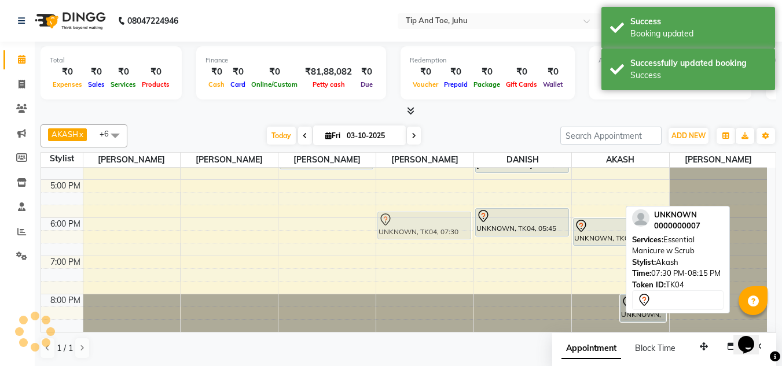
drag, startPoint x: 600, startPoint y: 292, endPoint x: 413, endPoint y: 231, distance: 197.3
click at [413, 231] on tr "[PERSON_NAME], TK03, 04:00 PM-04:45 PM, Essential Manicure w Scrub UNKNOWN, TK0…" at bounding box center [404, 84] width 726 height 496
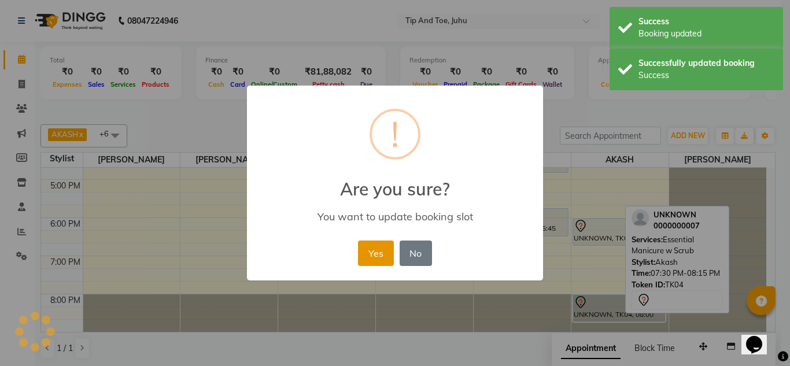
click at [377, 256] on button "Yes" at bounding box center [375, 253] width 35 height 25
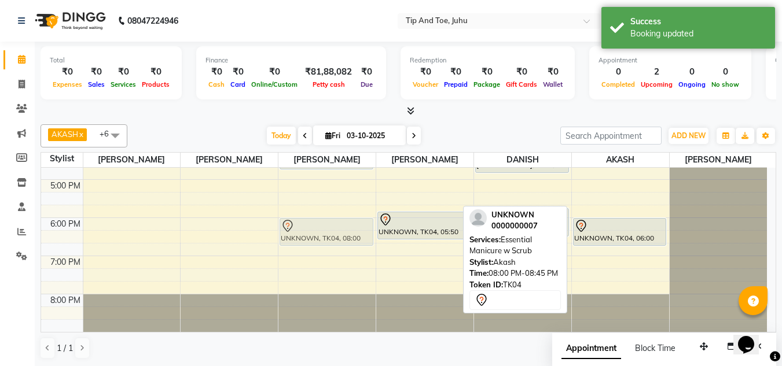
drag, startPoint x: 601, startPoint y: 315, endPoint x: 332, endPoint y: 238, distance: 279.5
click at [332, 238] on tr "[PERSON_NAME], TK03, 04:00 PM-04:45 PM, Essential Manicure w Scrub UNKNOWN, TK0…" at bounding box center [404, 84] width 726 height 496
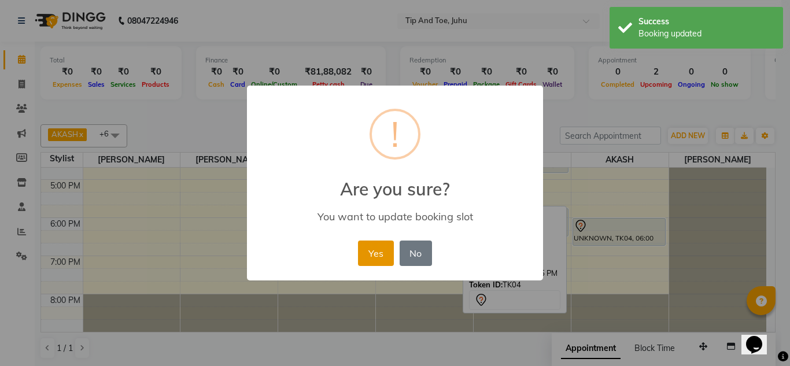
click at [359, 250] on button "Yes" at bounding box center [375, 253] width 35 height 25
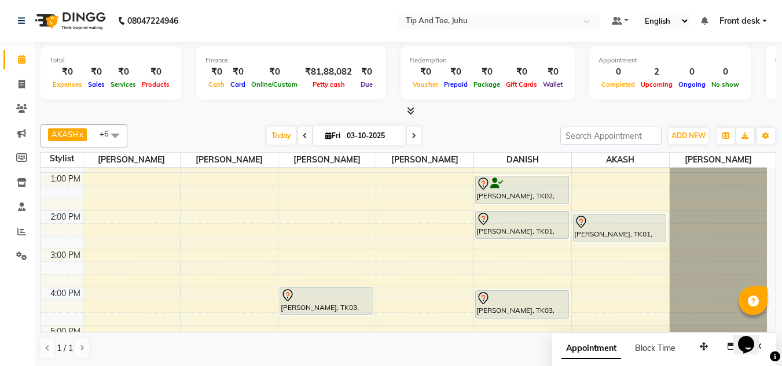
scroll to position [166, 0]
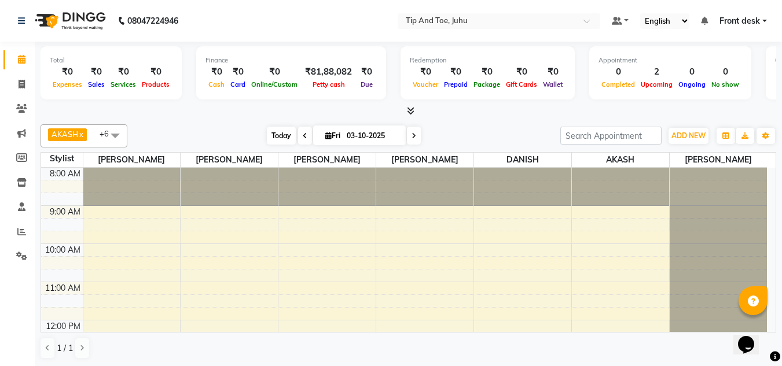
click at [289, 133] on span "Today" at bounding box center [281, 136] width 29 height 18
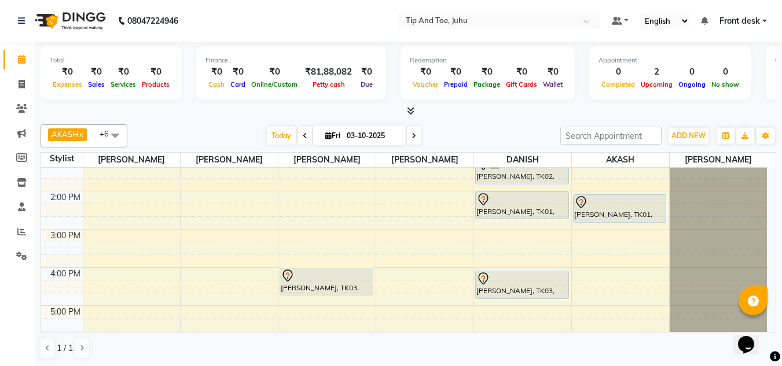
scroll to position [259, 0]
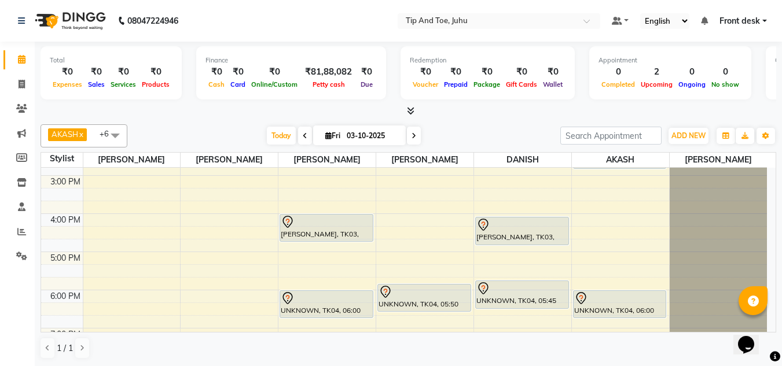
click at [114, 137] on span at bounding box center [115, 135] width 23 height 22
click at [112, 135] on span at bounding box center [115, 135] width 23 height 22
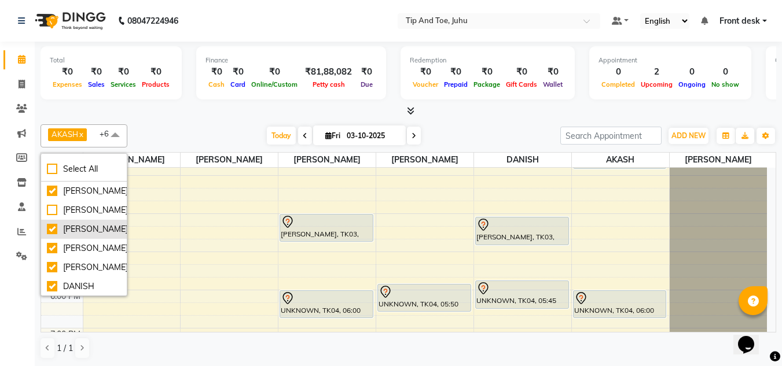
scroll to position [58, 0]
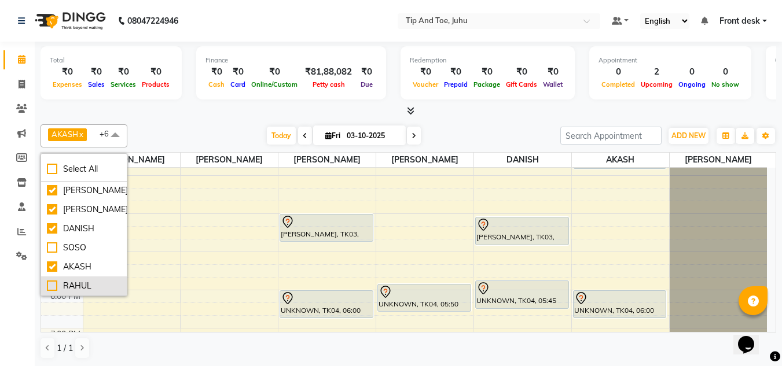
click at [52, 284] on div "RAHUL" at bounding box center [84, 286] width 74 height 12
checkbox input "true"
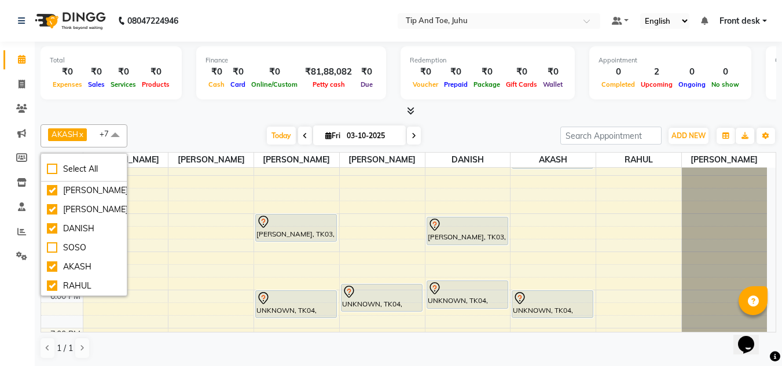
click at [184, 126] on div "AKASH x ASHIM x SADHNA x Angeli kharei x DANISH x DHANSHREE x NISHANT x RAHUL x…" at bounding box center [408, 135] width 735 height 23
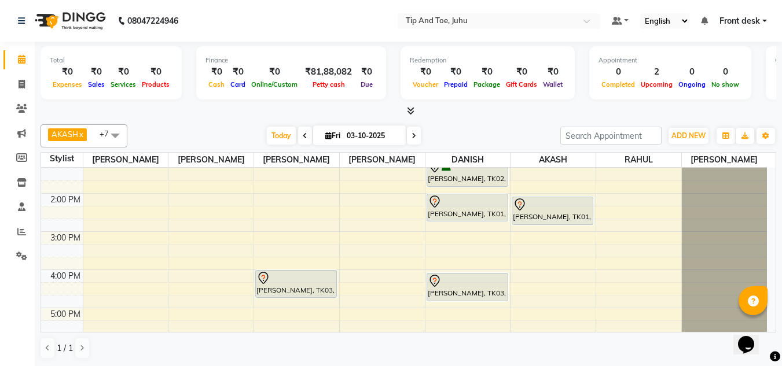
scroll to position [287, 0]
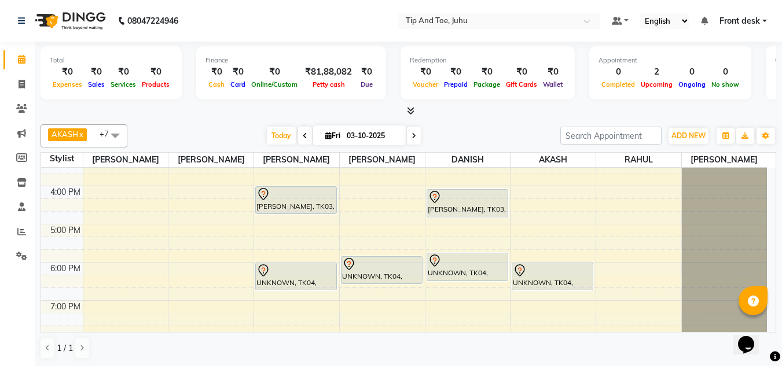
click at [779, 282] on div "Total ₹0 Expenses ₹0 Sales ₹0 Services ₹0 Products Finance ₹0 Cash ₹0 Card ₹0 O…" at bounding box center [408, 204] width 747 height 325
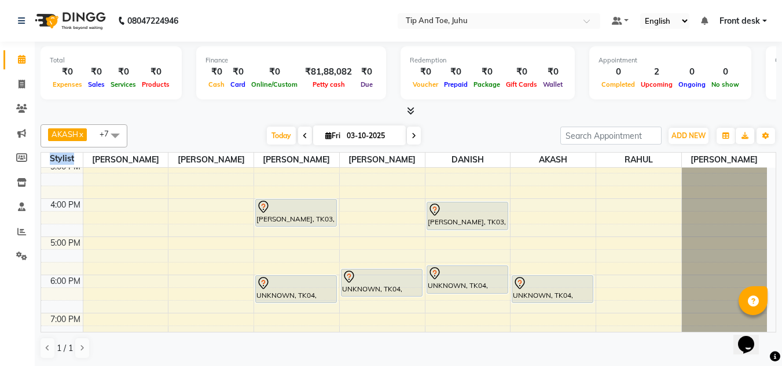
scroll to position [258, 0]
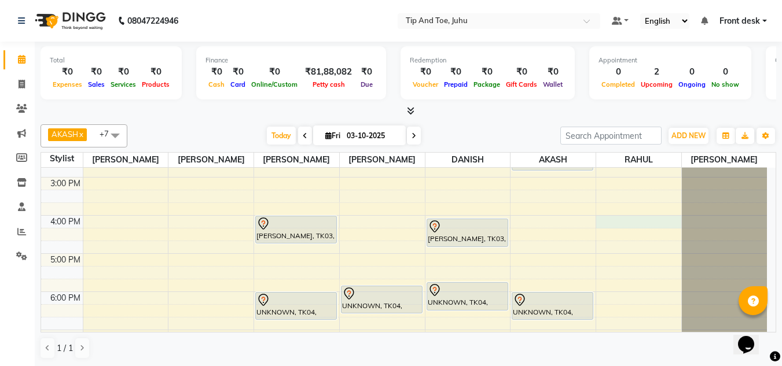
click at [618, 224] on div "8:00 AM 9:00 AM 10:00 AM 11:00 AM 12:00 PM 1:00 PM 2:00 PM 3:00 PM 4:00 PM 5:00…" at bounding box center [404, 158] width 726 height 496
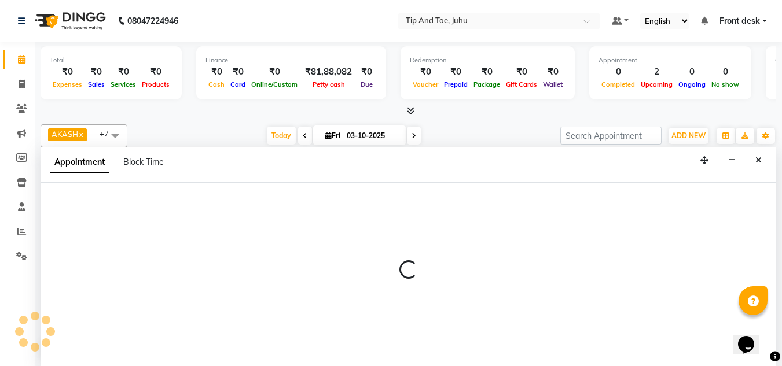
scroll to position [1, 0]
select select "37635"
select select "tentative"
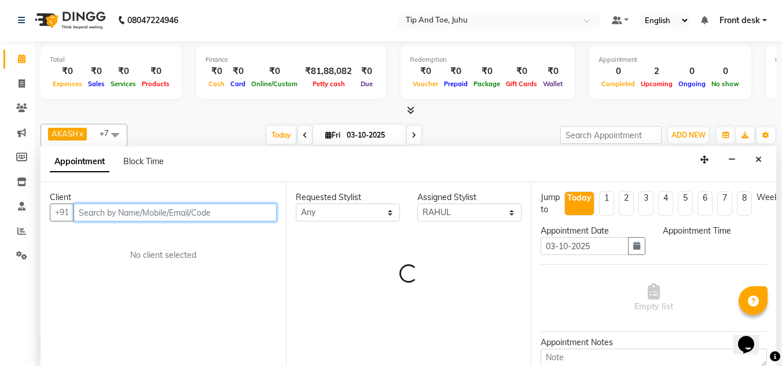
select select "960"
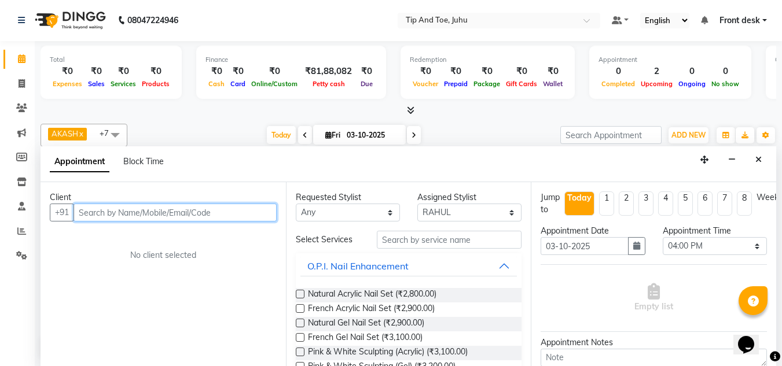
click at [245, 216] on input "text" at bounding box center [174, 213] width 203 height 18
click at [250, 211] on input "text" at bounding box center [174, 213] width 203 height 18
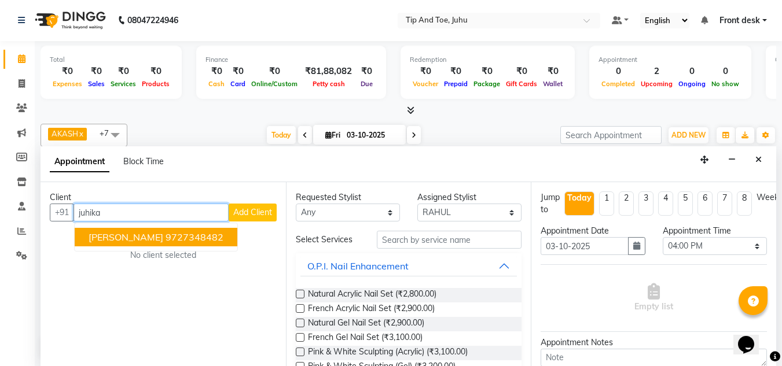
click at [165, 242] on ngb-highlight "9727348482" at bounding box center [194, 237] width 58 height 12
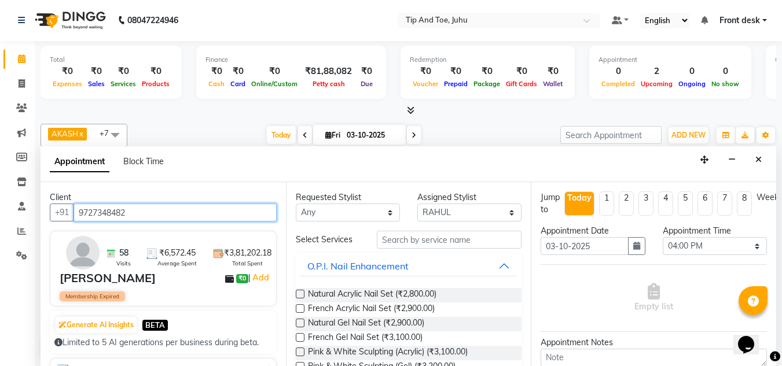
type input "9727348482"
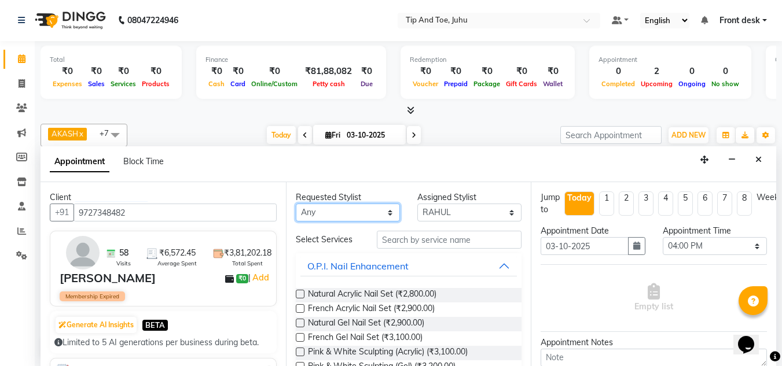
click at [374, 216] on select "Any [PERSON_NAME] AKASH [PERSON_NAME] kharei [PERSON_NAME] [DEMOGRAPHIC_DATA] […" at bounding box center [348, 213] width 104 height 18
select select "37351"
click at [296, 204] on select "Any [PERSON_NAME] AKASH [PERSON_NAME] kharei [PERSON_NAME] [DEMOGRAPHIC_DATA] […" at bounding box center [348, 213] width 104 height 18
select select "37351"
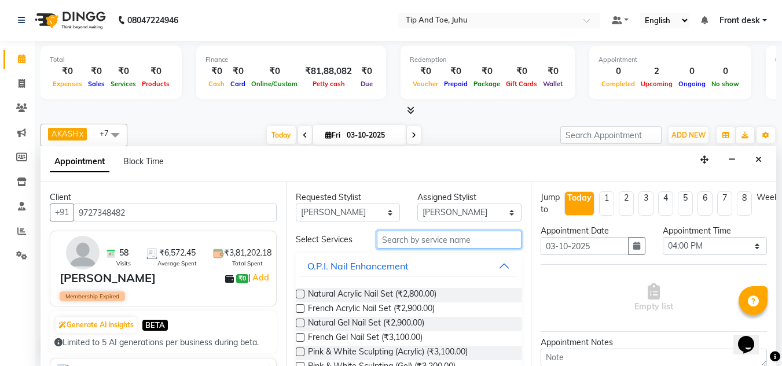
click at [458, 235] on input "text" at bounding box center [449, 240] width 145 height 18
type input "re-fi"
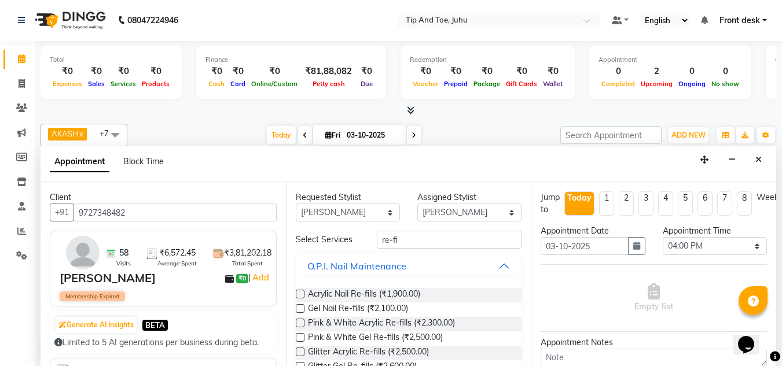
drag, startPoint x: 300, startPoint y: 296, endPoint x: 193, endPoint y: 270, distance: 110.0
click at [299, 295] on label at bounding box center [300, 294] width 9 height 9
click at [299, 295] on input "checkbox" at bounding box center [300, 296] width 8 height 8
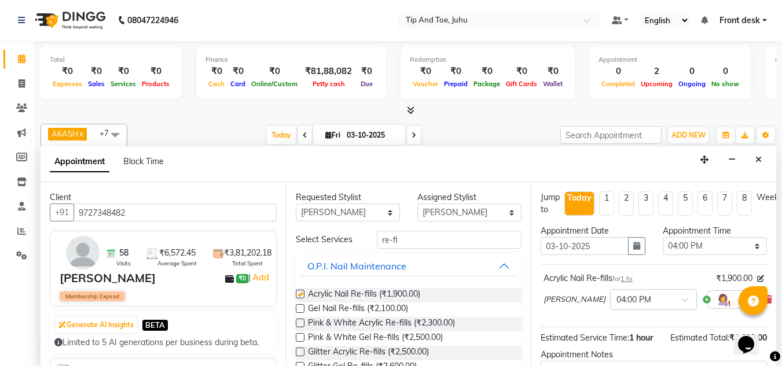
checkbox input "false"
click at [372, 215] on select "Any [PERSON_NAME] AKASH [PERSON_NAME] kharei [PERSON_NAME] [DEMOGRAPHIC_DATA] […" at bounding box center [348, 213] width 104 height 18
select select "37635"
click at [296, 204] on select "Any [PERSON_NAME] AKASH [PERSON_NAME] kharei [PERSON_NAME] [DEMOGRAPHIC_DATA] […" at bounding box center [348, 213] width 104 height 18
select select "37635"
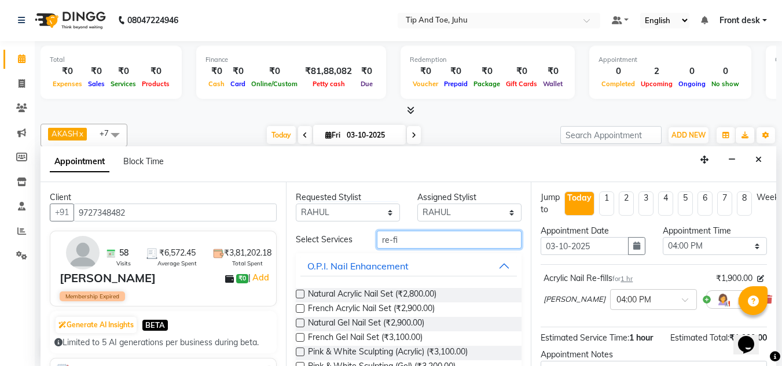
click at [414, 236] on input "re-fi" at bounding box center [449, 240] width 145 height 18
type input "r"
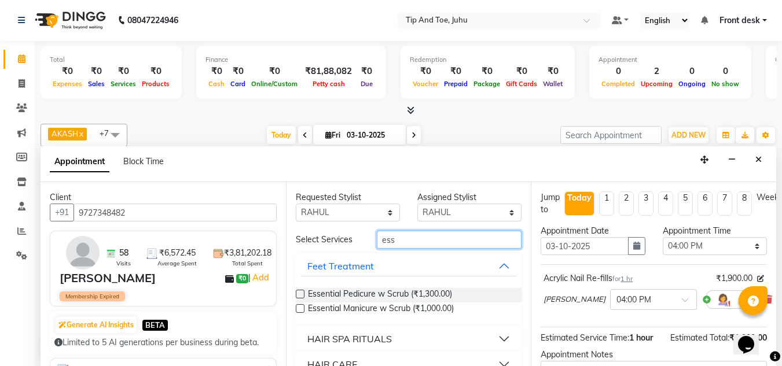
type input "ess"
click at [300, 296] on label at bounding box center [300, 294] width 9 height 9
click at [300, 296] on input "checkbox" at bounding box center [300, 296] width 8 height 8
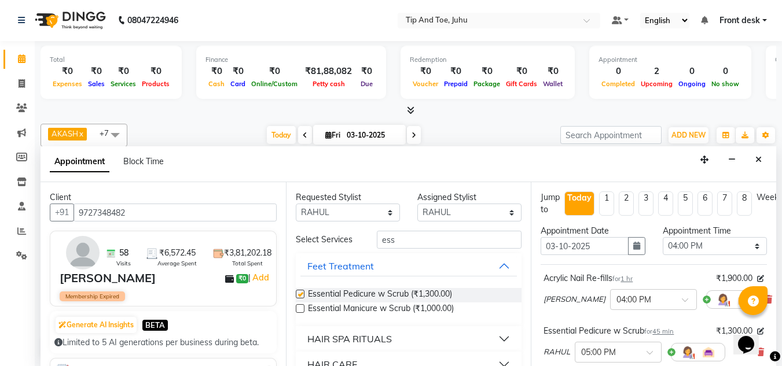
checkbox input "false"
click at [432, 236] on input "ess" at bounding box center [449, 240] width 145 height 18
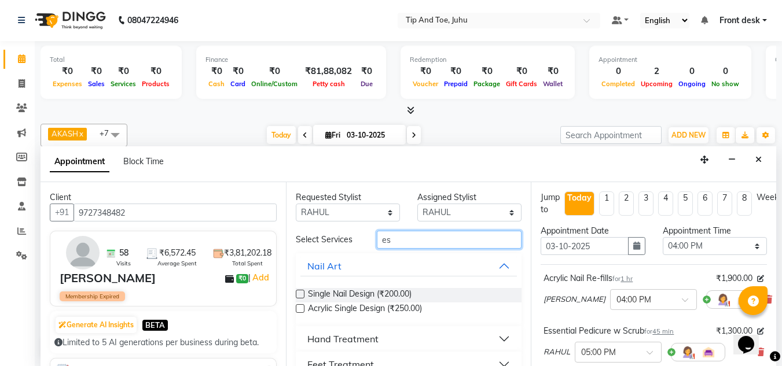
type input "e"
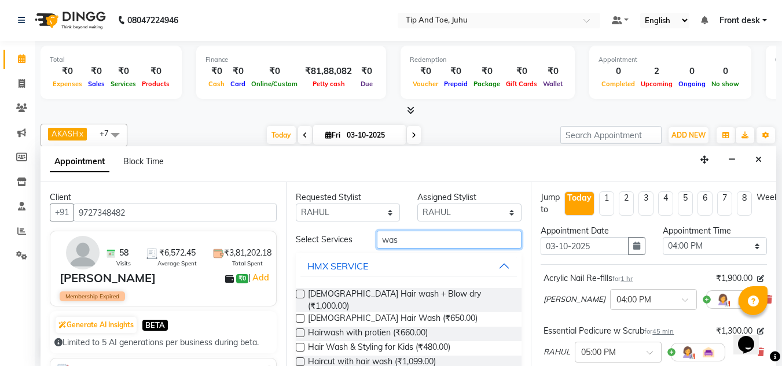
type input "was"
click at [300, 314] on label at bounding box center [300, 318] width 9 height 9
click at [300, 316] on input "checkbox" at bounding box center [300, 320] width 8 height 8
checkbox input "false"
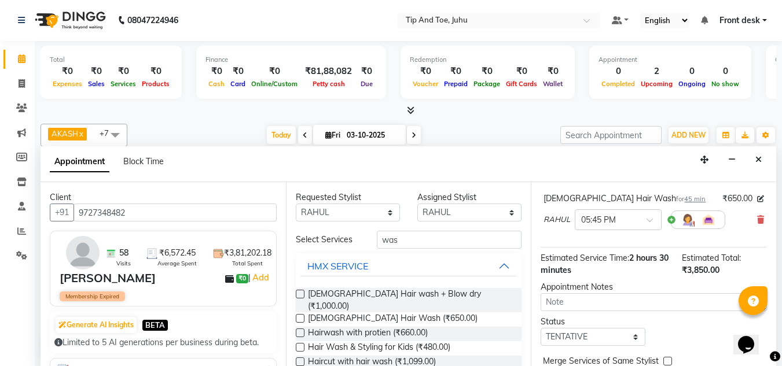
scroll to position [247, 0]
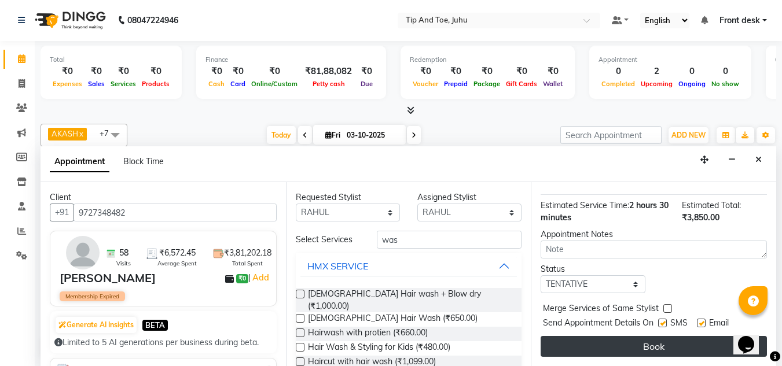
click at [648, 340] on button "Book" at bounding box center [653, 346] width 226 height 21
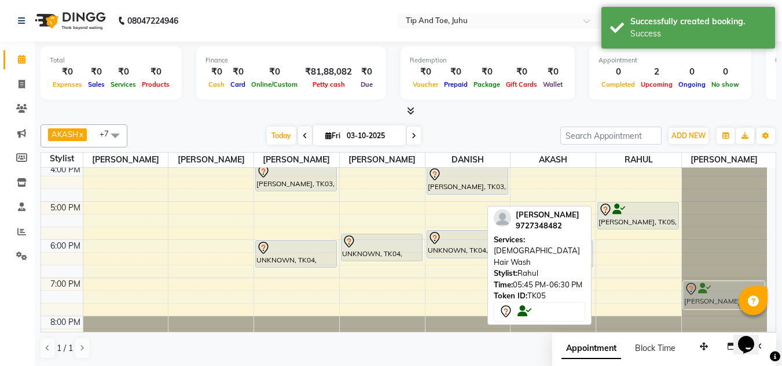
scroll to position [310, 0]
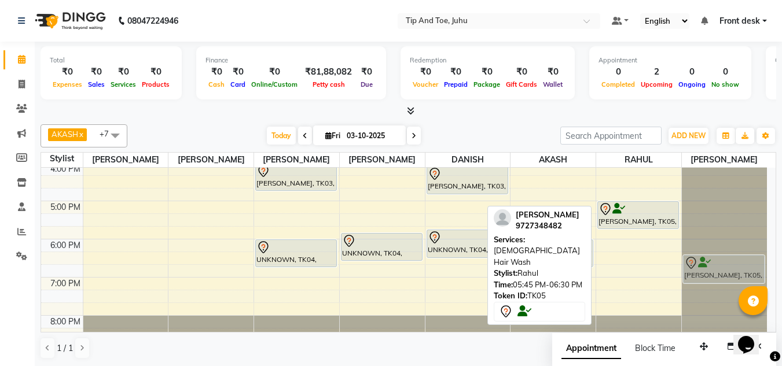
drag, startPoint x: 647, startPoint y: 305, endPoint x: 720, endPoint y: 277, distance: 78.6
click at [720, 277] on tr "shruti sharma, TK03, 04:00 PM-04:45 PM, Essential Manicure w Scrub UNKNOWN, TK0…" at bounding box center [404, 106] width 726 height 496
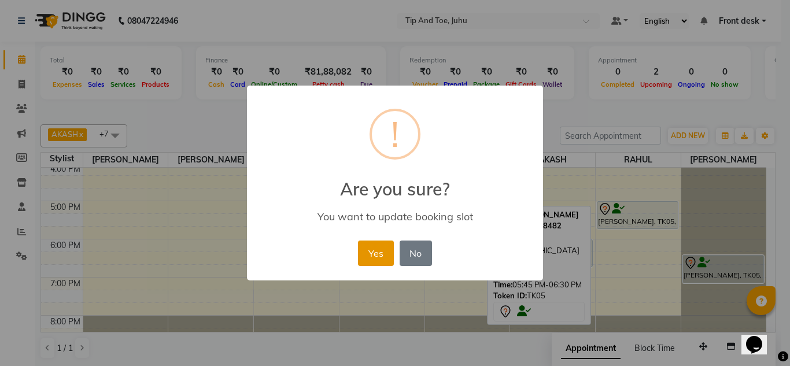
click at [376, 256] on button "Yes" at bounding box center [375, 253] width 35 height 25
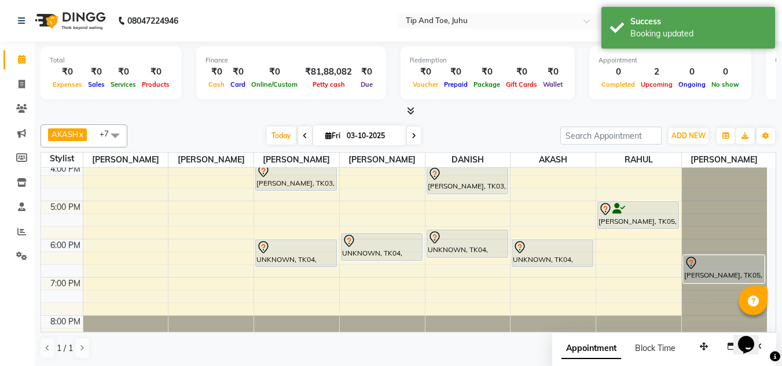
click at [119, 135] on span at bounding box center [115, 135] width 23 height 22
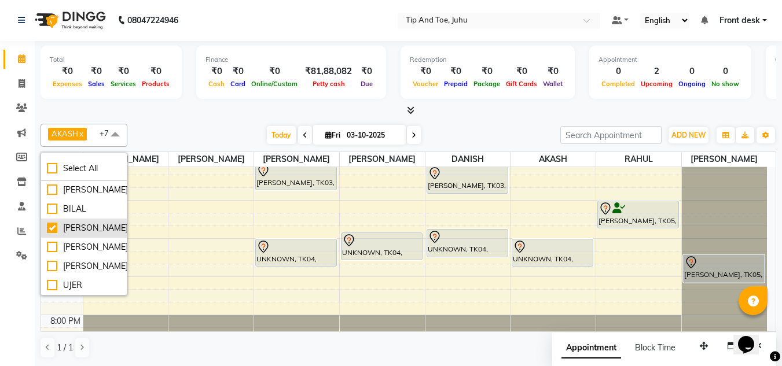
scroll to position [115, 0]
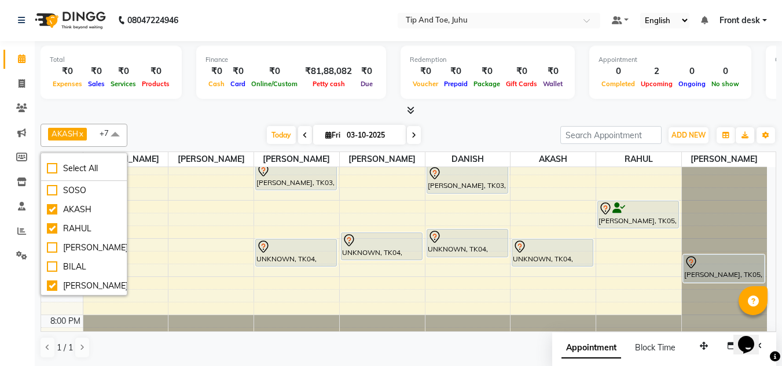
click at [499, 119] on div "AKASH x ASHIM x SADHNA x Angeli kharei x DANISH x DHANSHREE x NISHANT x RAHUL x…" at bounding box center [408, 241] width 735 height 244
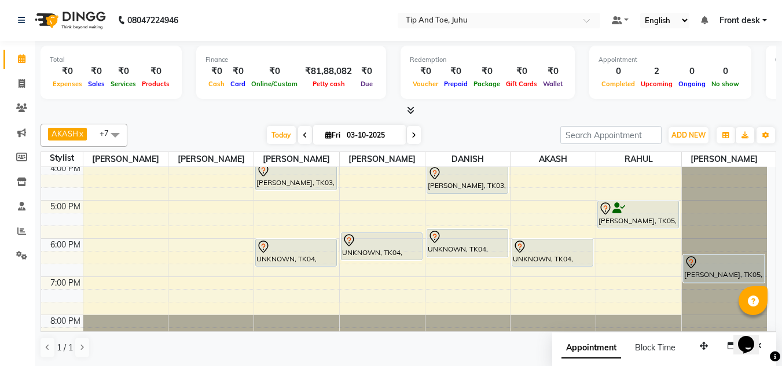
click at [116, 135] on span at bounding box center [115, 135] width 23 height 22
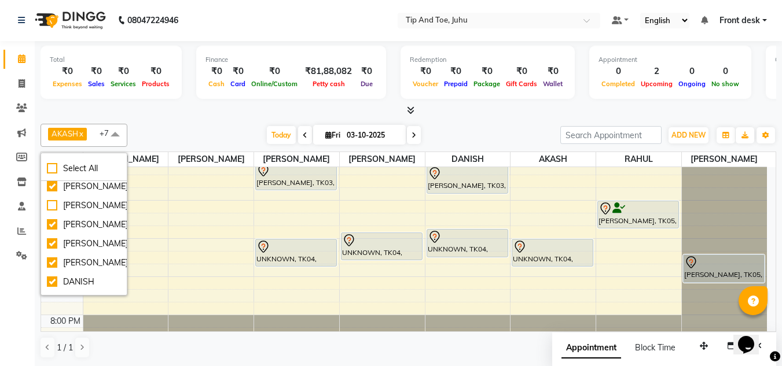
scroll to position [0, 0]
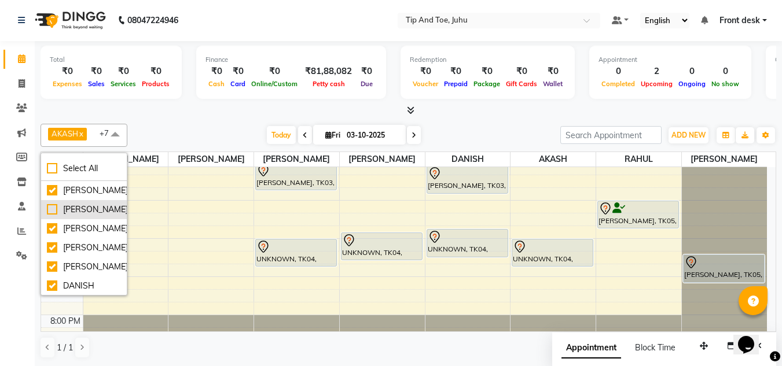
click at [52, 209] on div "[PERSON_NAME]" at bounding box center [84, 210] width 74 height 12
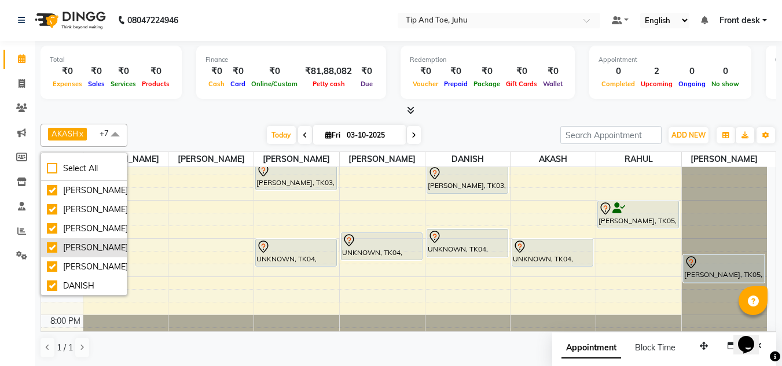
checkbox input "true"
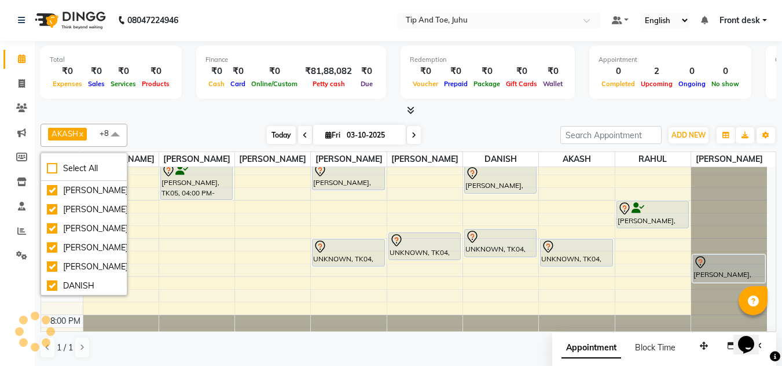
click at [278, 126] on span "Today" at bounding box center [281, 135] width 29 height 18
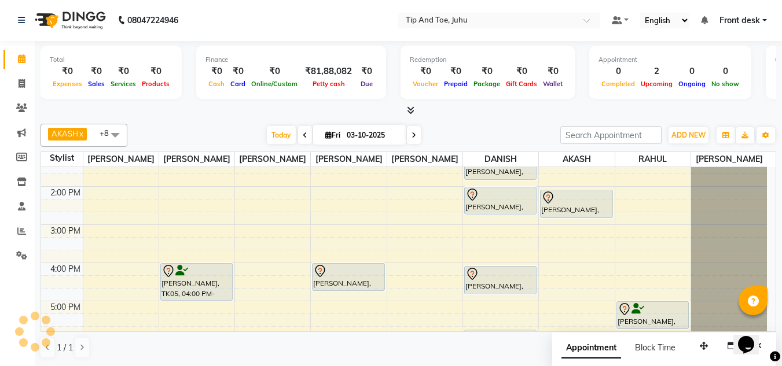
scroll to position [269, 0]
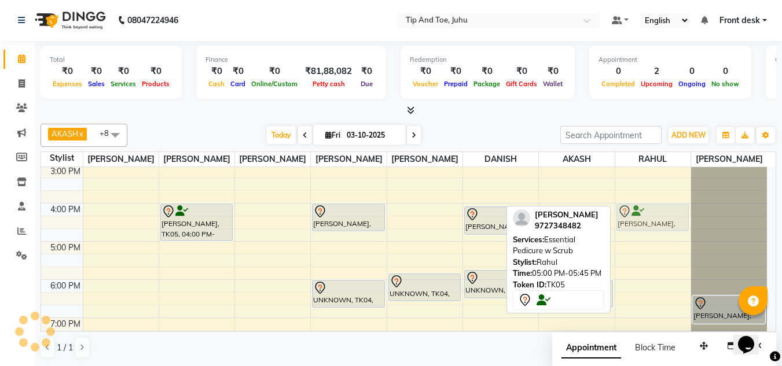
drag, startPoint x: 648, startPoint y: 253, endPoint x: 657, endPoint y: 215, distance: 38.7
click at [657, 215] on div "Juhika Bumrah, TK05, 05:00 PM-05:45 PM, Essential Pedicure w Scrub Juhika Bumra…" at bounding box center [652, 146] width 75 height 496
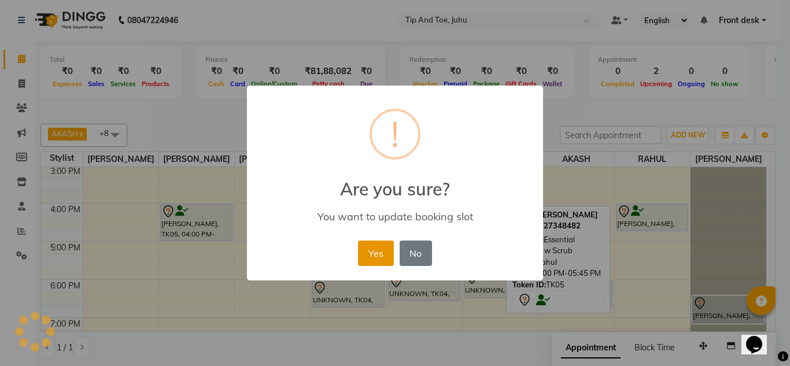
click at [366, 250] on button "Yes" at bounding box center [375, 253] width 35 height 25
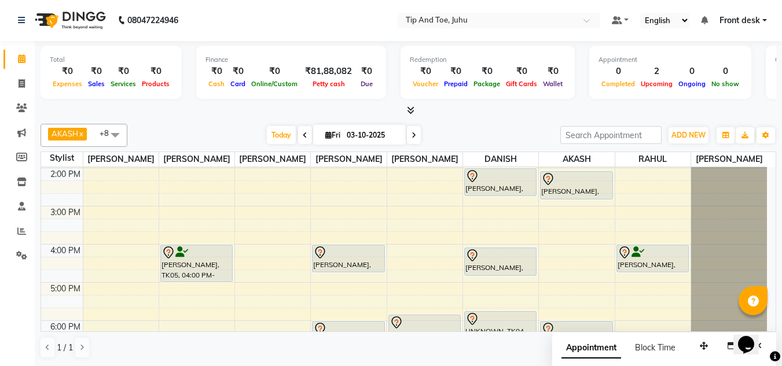
scroll to position [332, 0]
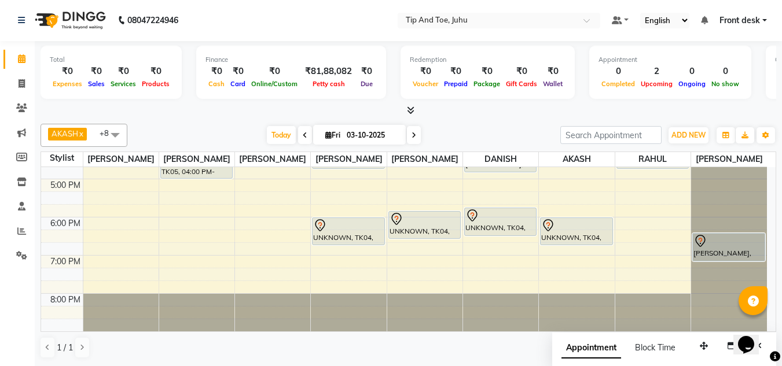
click at [267, 206] on div "8:00 AM 9:00 AM 10:00 AM 11:00 AM 12:00 PM 1:00 PM 2:00 PM 3:00 PM 4:00 PM 5:00…" at bounding box center [404, 84] width 726 height 496
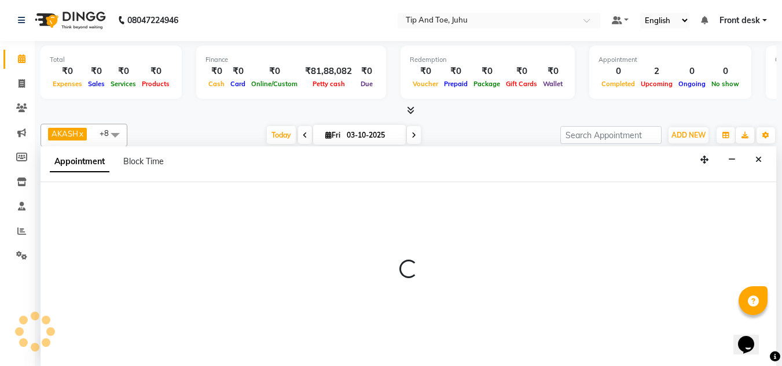
select select "91056"
select select "1065"
select select "tentative"
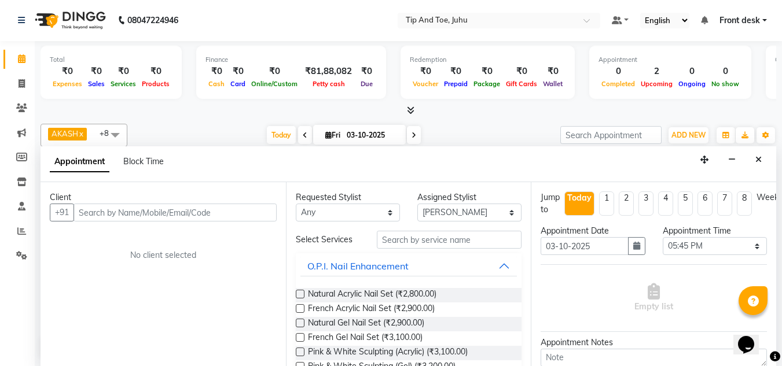
click at [225, 214] on input "text" at bounding box center [174, 213] width 203 height 18
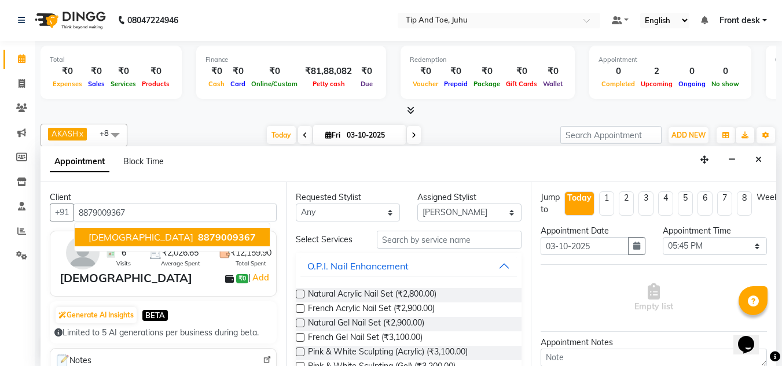
click at [198, 238] on span "8879009367" at bounding box center [227, 237] width 58 height 12
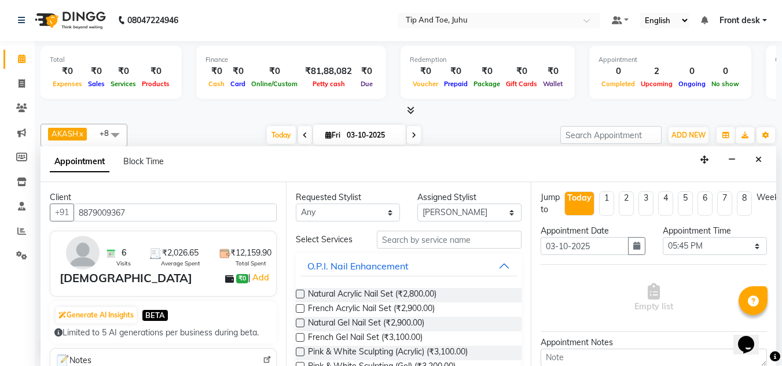
type input "8879009367"
click at [425, 238] on input "text" at bounding box center [449, 240] width 145 height 18
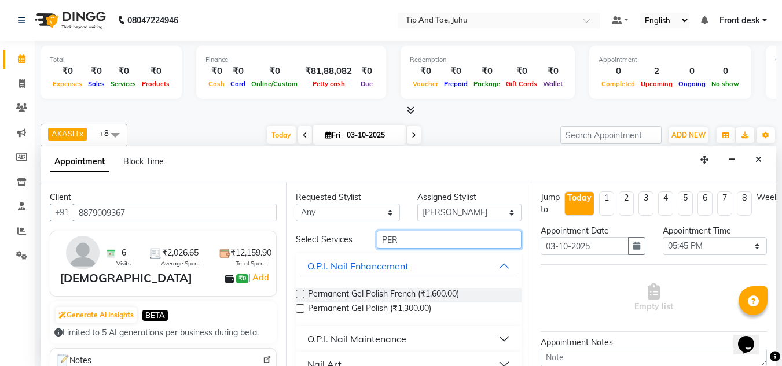
type input "PER"
click at [300, 310] on label at bounding box center [300, 308] width 9 height 9
click at [300, 310] on input "checkbox" at bounding box center [300, 310] width 8 height 8
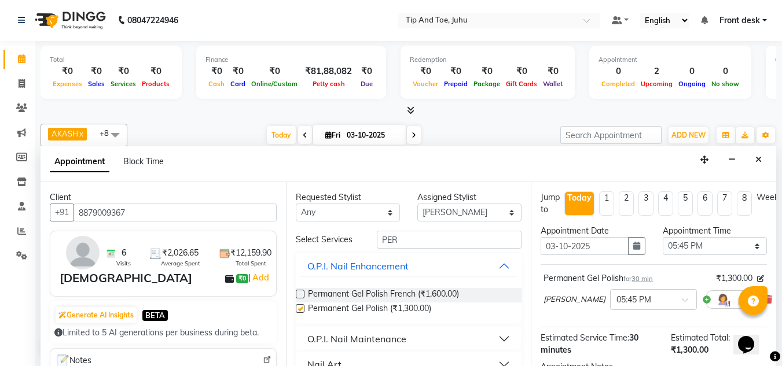
checkbox input "false"
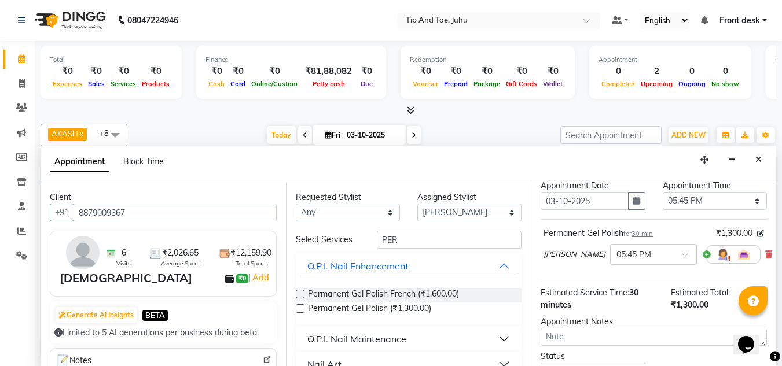
scroll to position [30, 0]
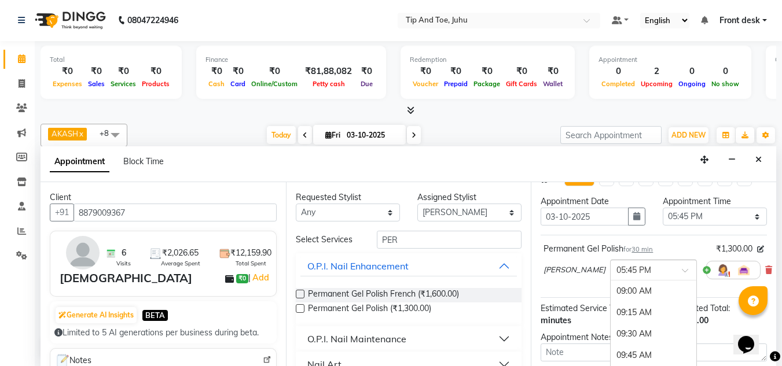
click at [682, 270] on span at bounding box center [689, 274] width 14 height 12
click at [610, 293] on div "05:45 PM" at bounding box center [653, 291] width 86 height 21
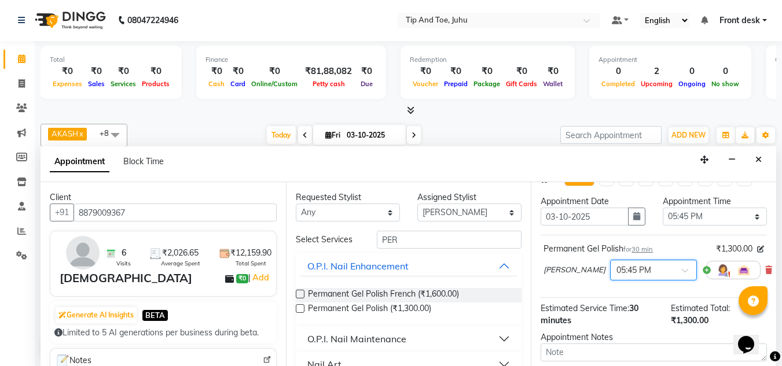
scroll to position [141, 0]
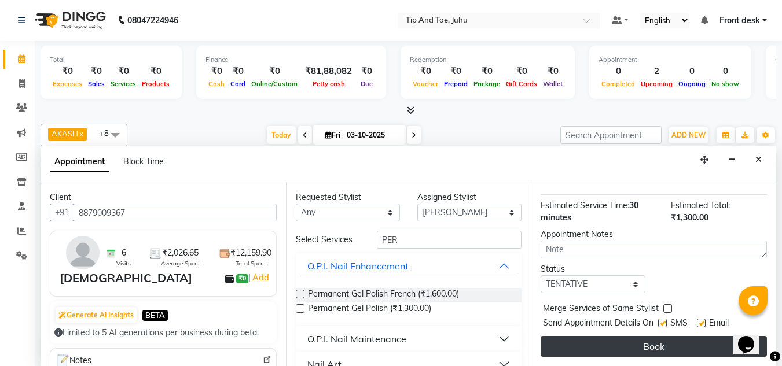
click at [646, 336] on button "Book" at bounding box center [653, 346] width 226 height 21
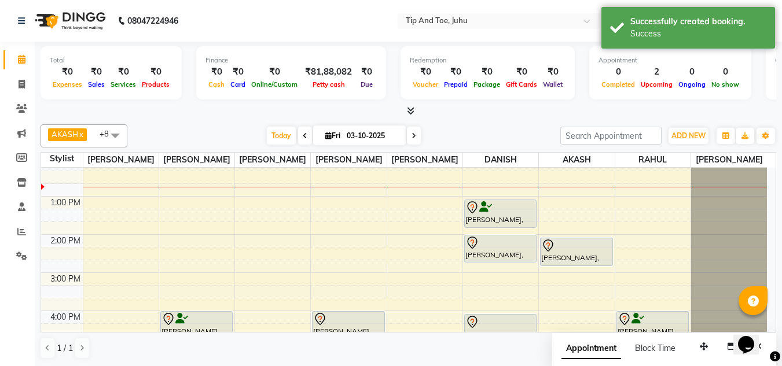
scroll to position [140, 0]
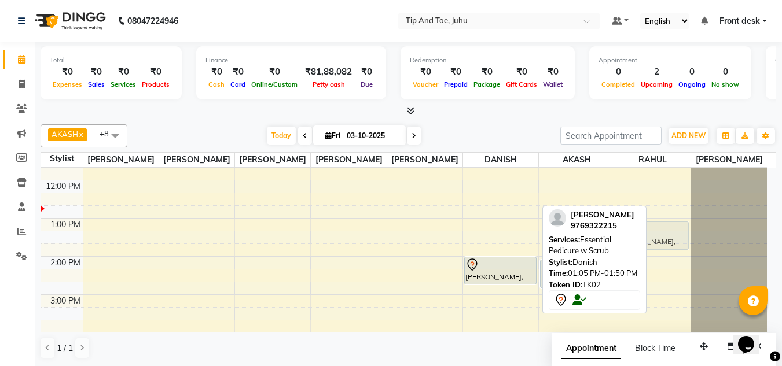
drag, startPoint x: 481, startPoint y: 240, endPoint x: 646, endPoint y: 237, distance: 164.4
click at [646, 237] on div "AKASH x ASHIM x SADHNA x Angeli kharei x DANISH x DHANSHREE x NISHANT x RAHUL x…" at bounding box center [408, 242] width 735 height 244
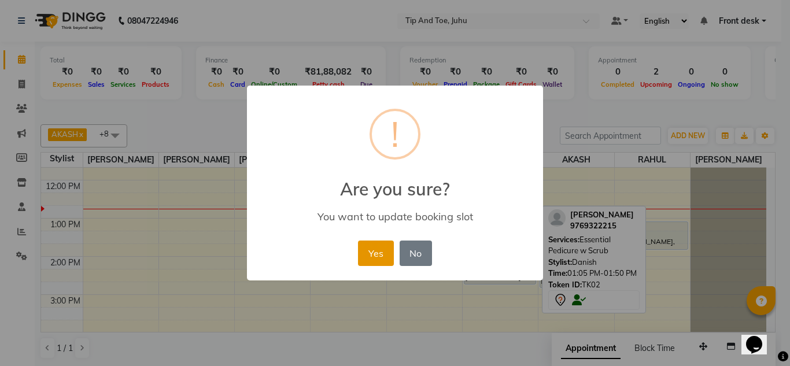
click at [371, 260] on button "Yes" at bounding box center [375, 253] width 35 height 25
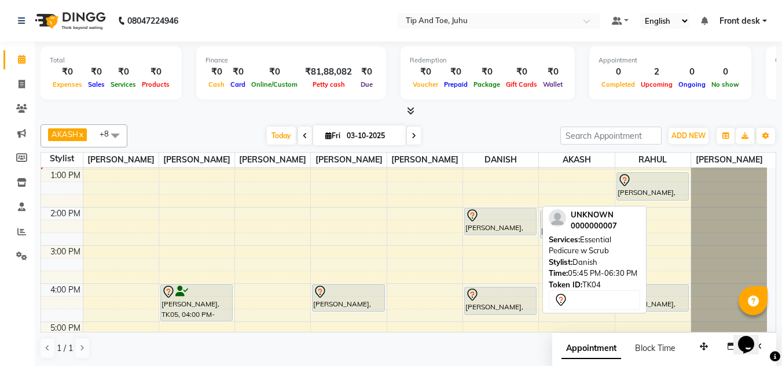
scroll to position [180, 0]
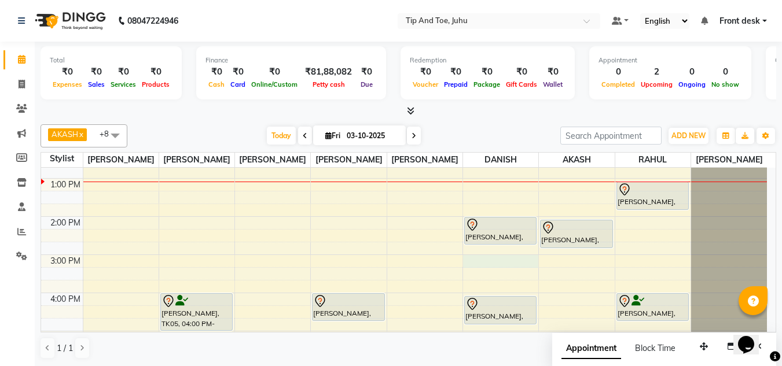
click at [495, 263] on div "8:00 AM 9:00 AM 10:00 AM 11:00 AM 12:00 PM 1:00 PM 2:00 PM 3:00 PM 4:00 PM 5:00…" at bounding box center [404, 236] width 726 height 496
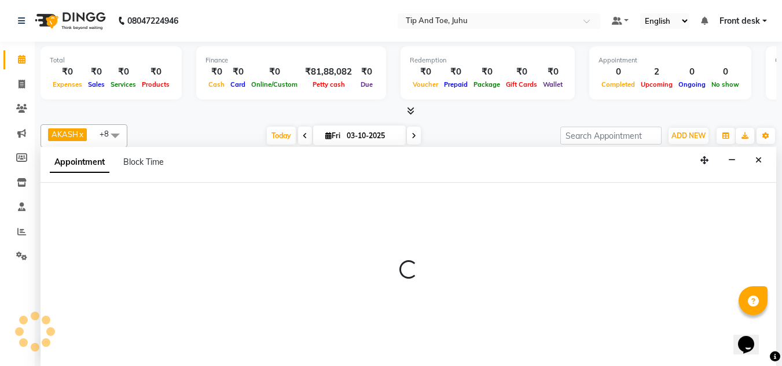
scroll to position [1, 0]
select select "39814"
select select "tentative"
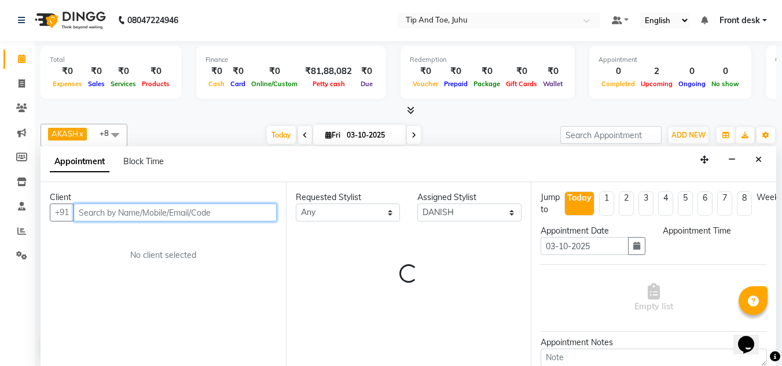
select select "900"
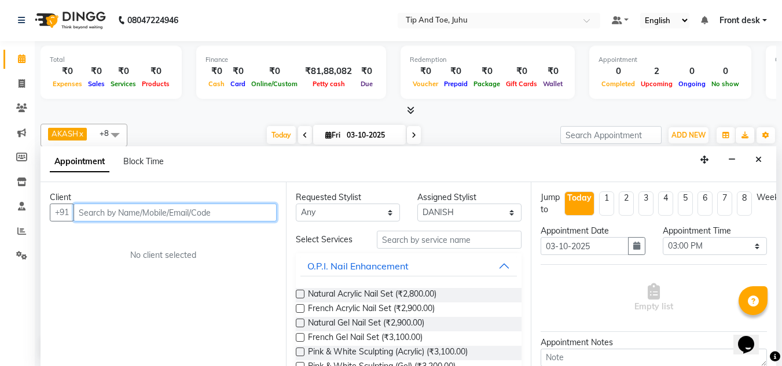
click at [245, 219] on input "text" at bounding box center [174, 213] width 203 height 18
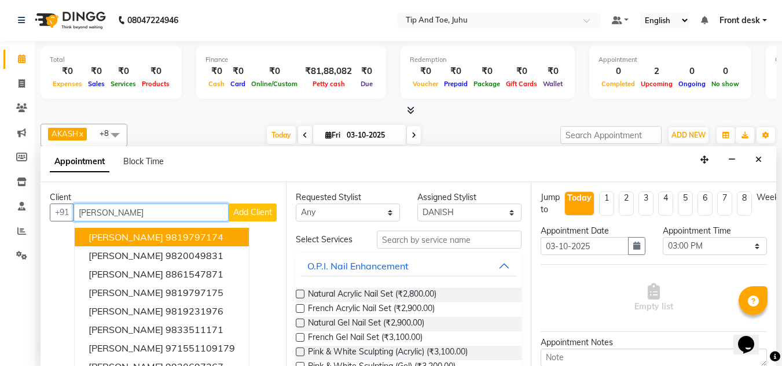
click at [165, 243] on ngb-highlight "9819797174" at bounding box center [194, 237] width 58 height 12
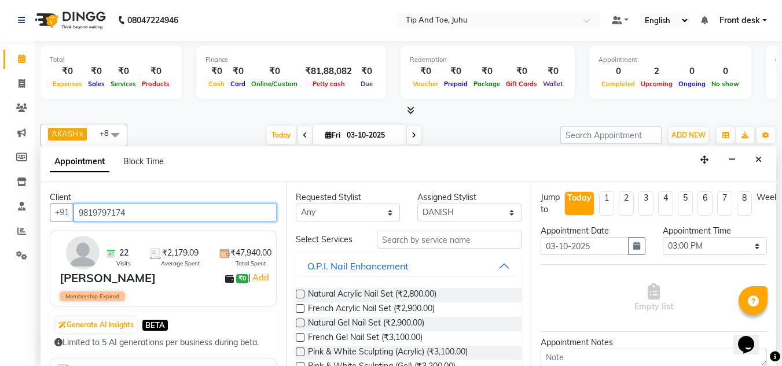
type input "9819797174"
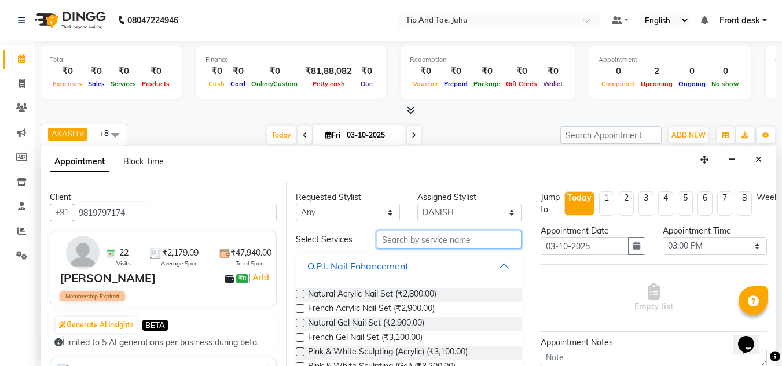
click at [395, 241] on input "text" at bounding box center [449, 240] width 145 height 18
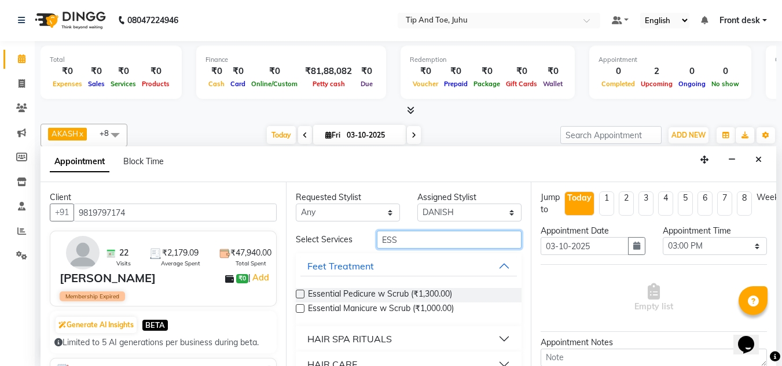
type input "ESS"
click at [303, 290] on label at bounding box center [300, 294] width 9 height 9
click at [303, 292] on input "checkbox" at bounding box center [300, 296] width 8 height 8
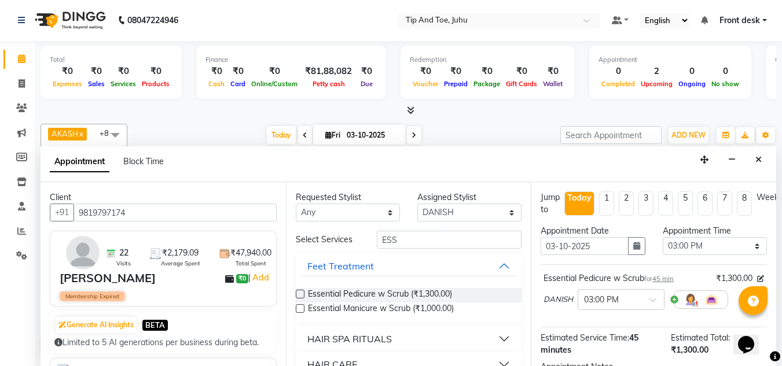
click at [299, 293] on label at bounding box center [300, 294] width 9 height 9
click at [299, 293] on input "checkbox" at bounding box center [300, 296] width 8 height 8
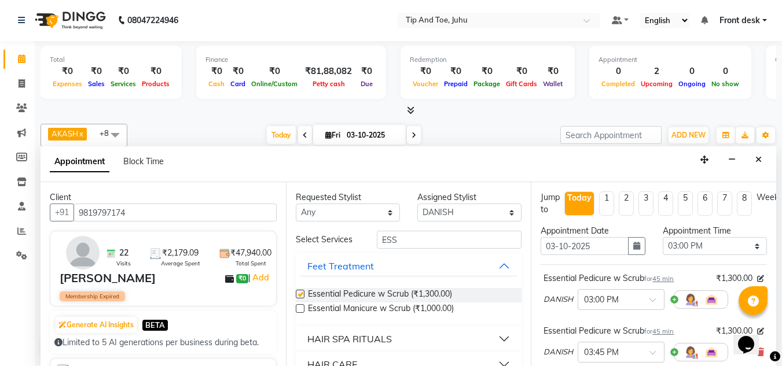
checkbox input "false"
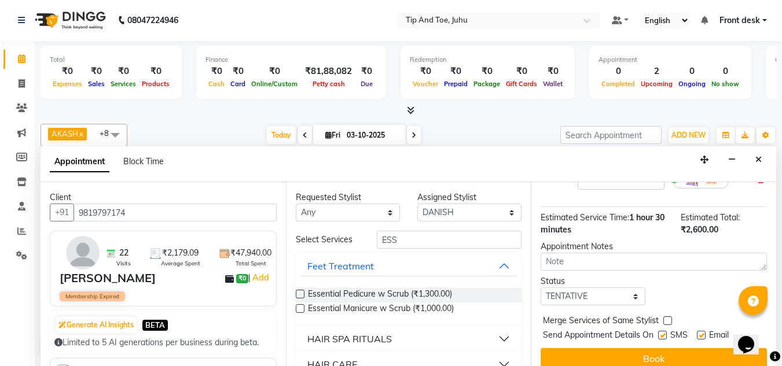
scroll to position [194, 0]
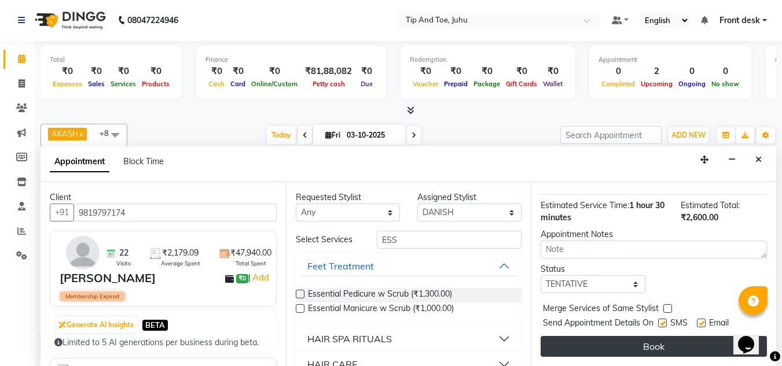
click at [642, 336] on button "Book" at bounding box center [653, 346] width 226 height 21
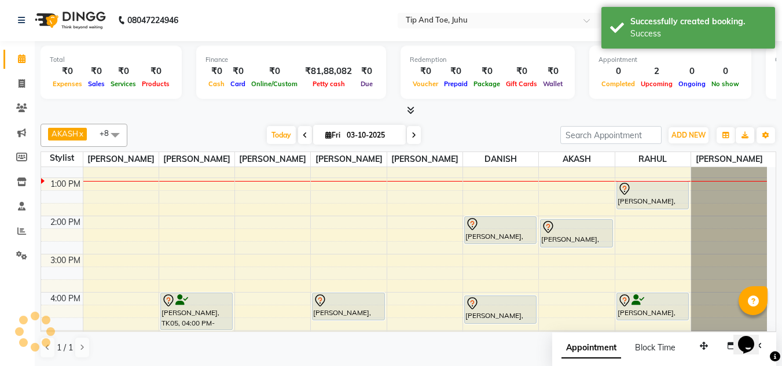
scroll to position [0, 0]
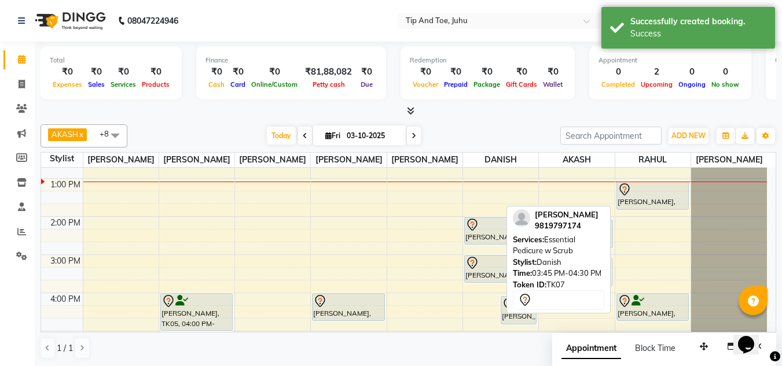
drag, startPoint x: 479, startPoint y: 303, endPoint x: 595, endPoint y: 273, distance: 119.6
click at [595, 273] on div "AKASH x ASHIM x SADHNA x Angeli kharei x DANISH x DHANSHREE x NISHANT x RAHUL x…" at bounding box center [408, 242] width 735 height 244
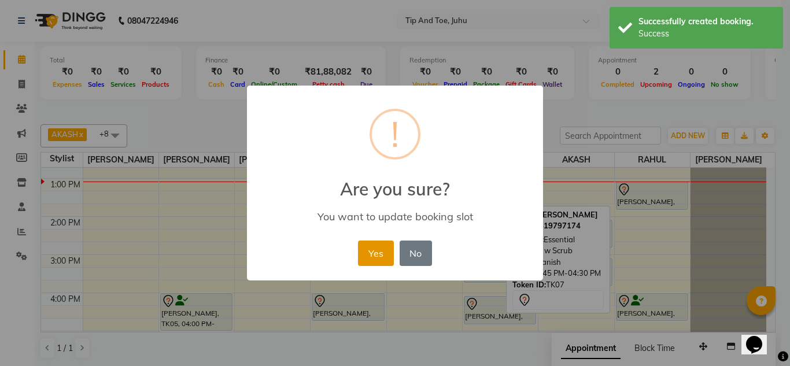
click at [384, 255] on button "Yes" at bounding box center [375, 253] width 35 height 25
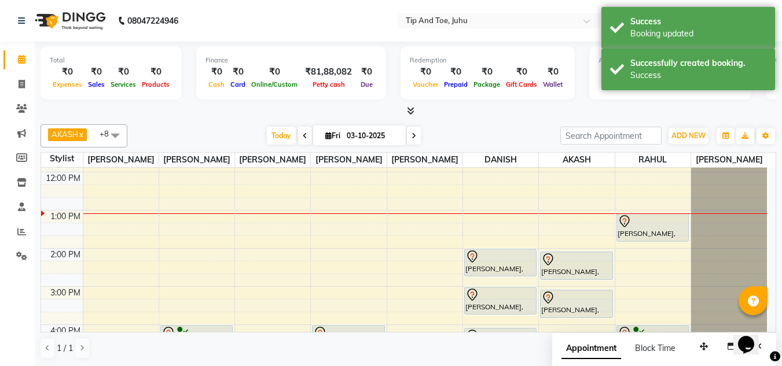
scroll to position [188, 0]
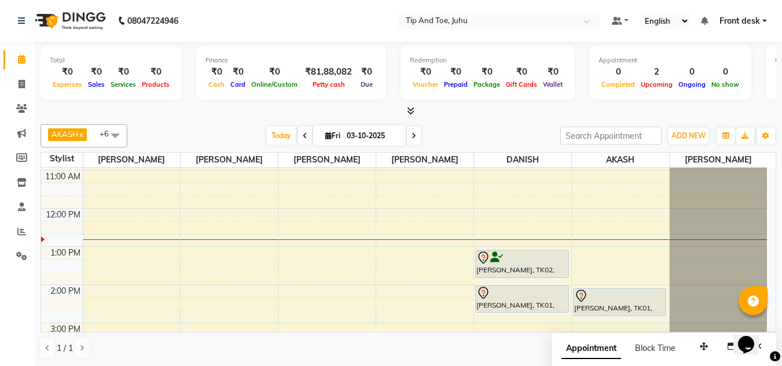
scroll to position [106, 0]
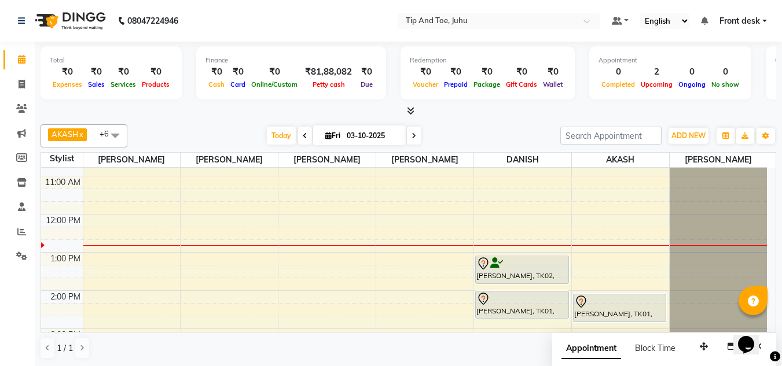
drag, startPoint x: 766, startPoint y: 234, endPoint x: 768, endPoint y: 261, distance: 27.3
click at [768, 261] on div "8:00 AM 9:00 AM 10:00 AM 11:00 AM 12:00 PM 1:00 PM 2:00 PM 3:00 PM 4:00 PM 5:00…" at bounding box center [408, 250] width 734 height 164
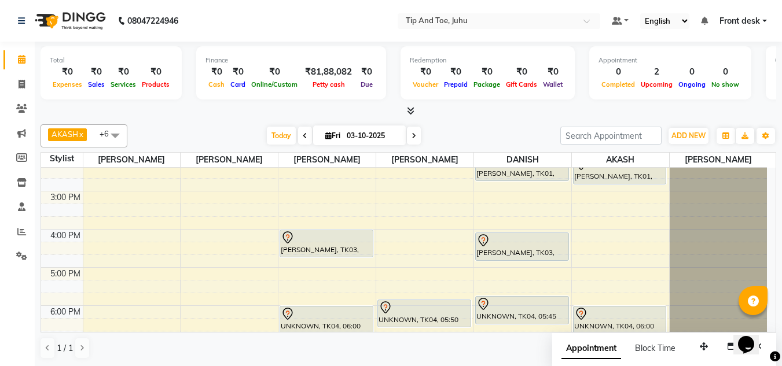
scroll to position [216, 0]
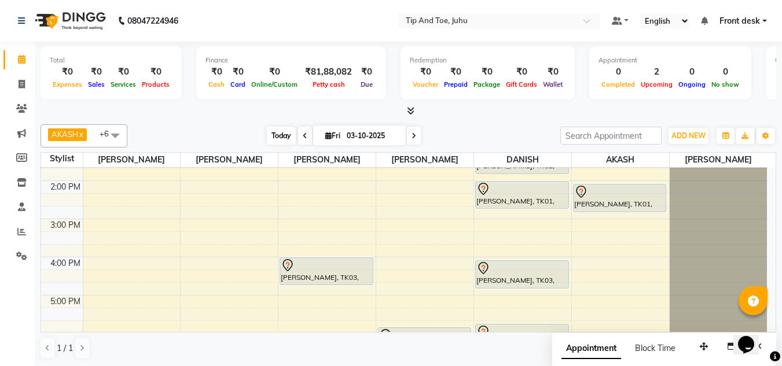
click at [277, 137] on span "Today" at bounding box center [281, 136] width 29 height 18
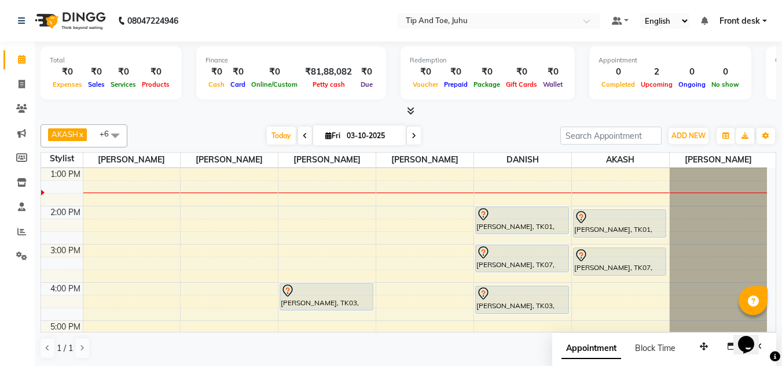
scroll to position [192, 0]
click at [276, 135] on span "Today" at bounding box center [281, 136] width 29 height 18
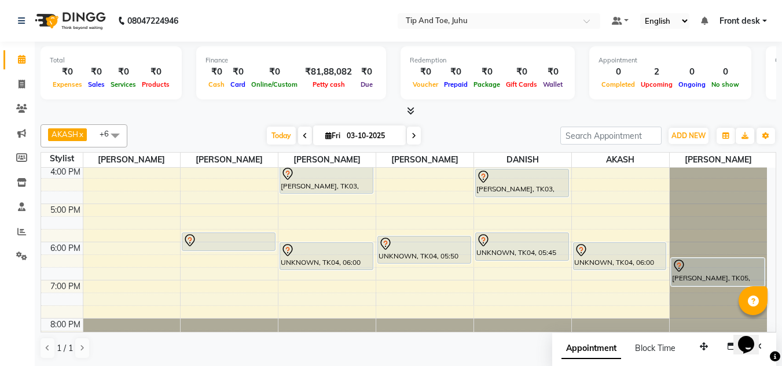
scroll to position [126, 0]
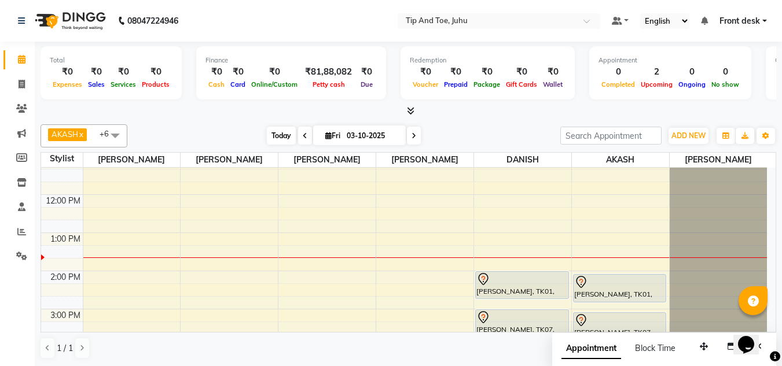
click at [276, 141] on span "Today" at bounding box center [281, 136] width 29 height 18
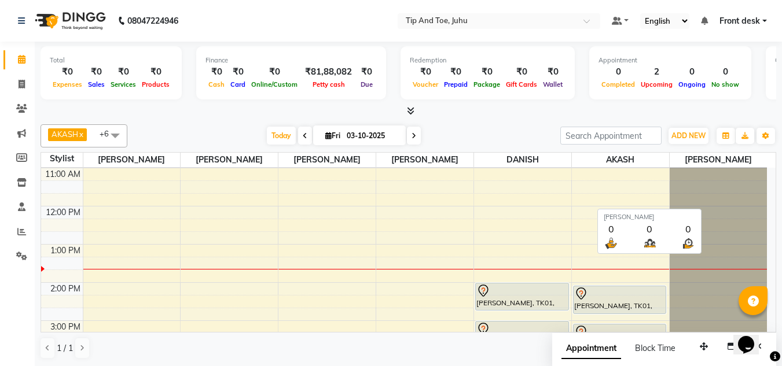
scroll to position [134, 0]
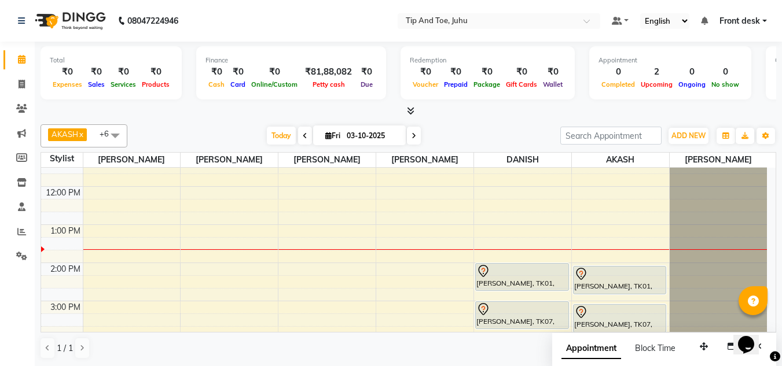
click at [407, 139] on span at bounding box center [414, 136] width 14 height 18
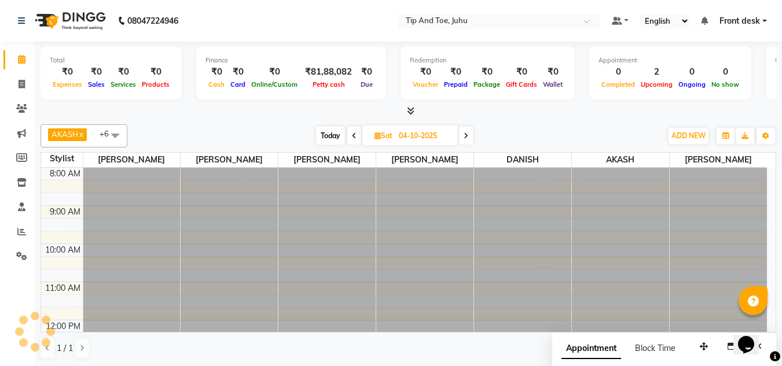
scroll to position [192, 0]
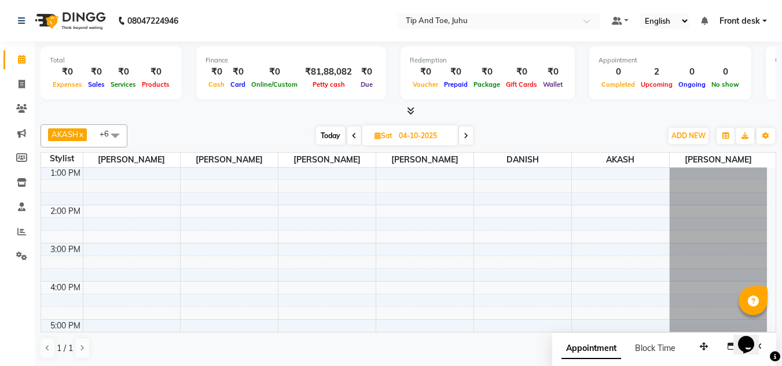
click at [347, 137] on span at bounding box center [354, 136] width 14 height 18
type input "03-10-2025"
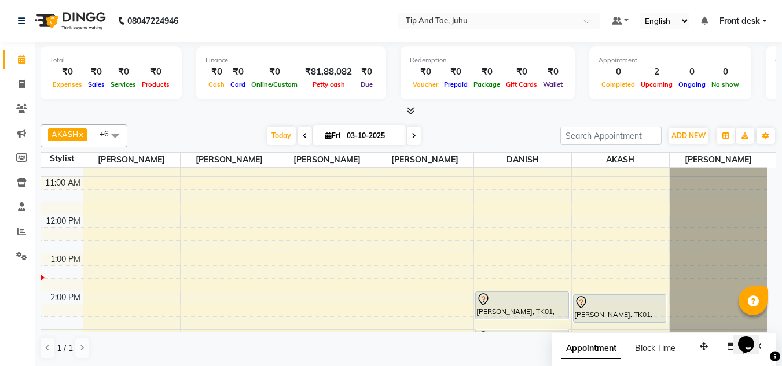
scroll to position [108, 0]
click at [19, 84] on icon at bounding box center [22, 84] width 6 height 9
select select "service"
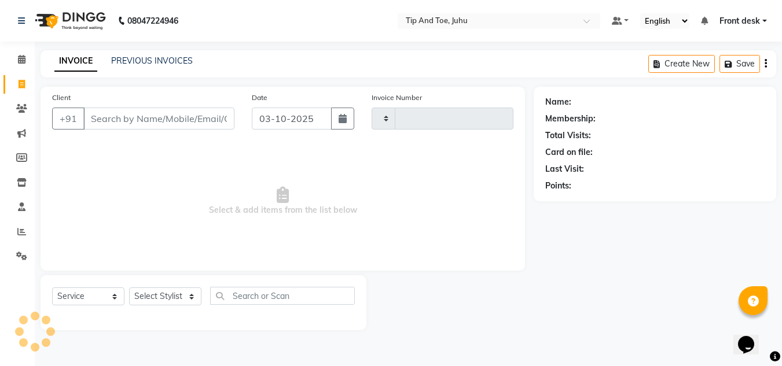
type input "1894"
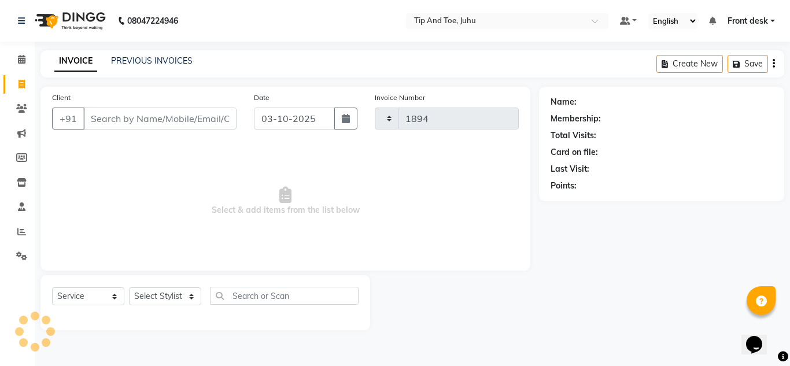
select select "5516"
click at [213, 112] on input "Client" at bounding box center [159, 119] width 153 height 22
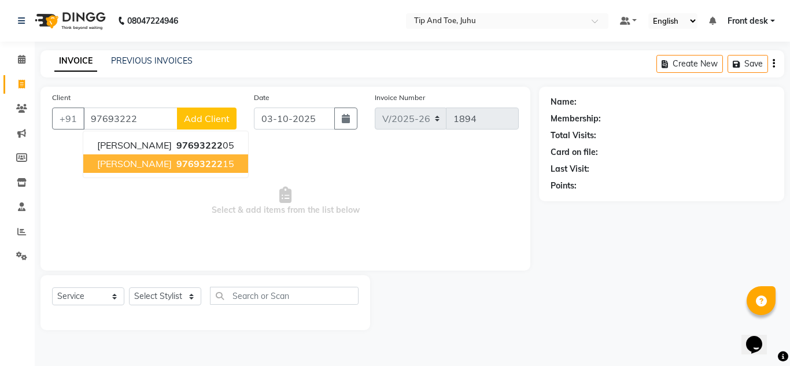
click at [138, 165] on span "[PERSON_NAME]" at bounding box center [134, 164] width 75 height 12
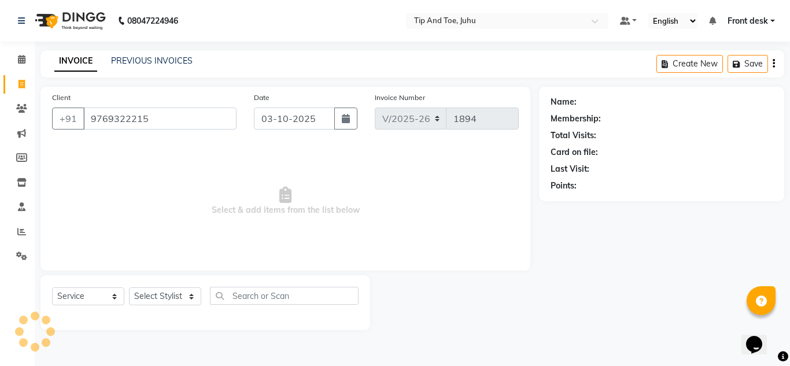
type input "9769322215"
select select "1: Object"
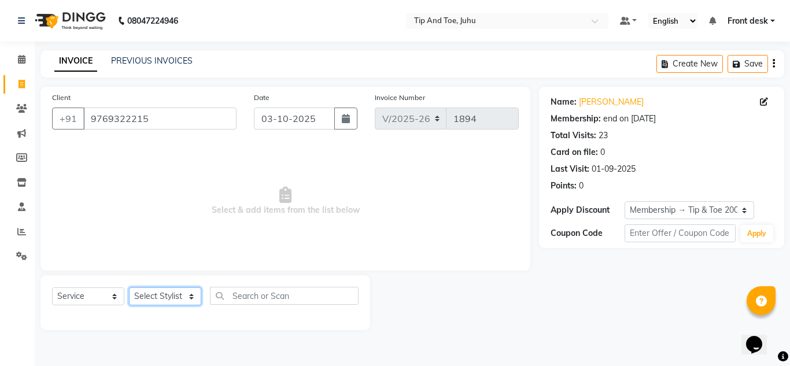
click at [153, 292] on select "Select Stylist AJAY UTKAR AKASH AKSHATA Angeli kharei ASHIM BILAL DANISH DHANSH…" at bounding box center [165, 297] width 72 height 18
select select "37635"
click at [129, 288] on select "Select Stylist AJAY UTKAR AKASH AKSHATA Angeli kharei ASHIM BILAL DANISH DHANSH…" at bounding box center [165, 297] width 72 height 18
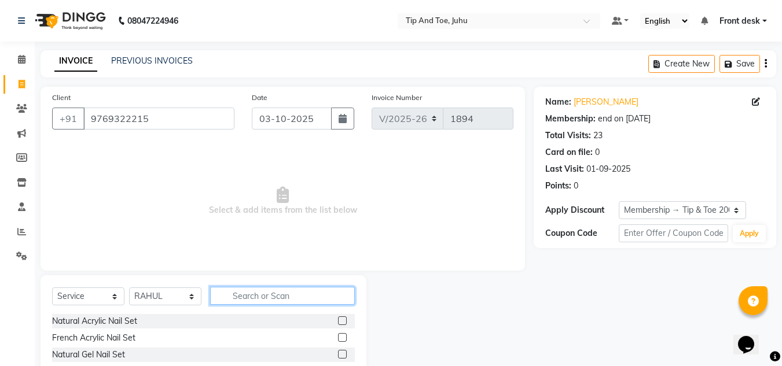
click at [245, 296] on input "text" at bounding box center [282, 296] width 145 height 18
type input "ess"
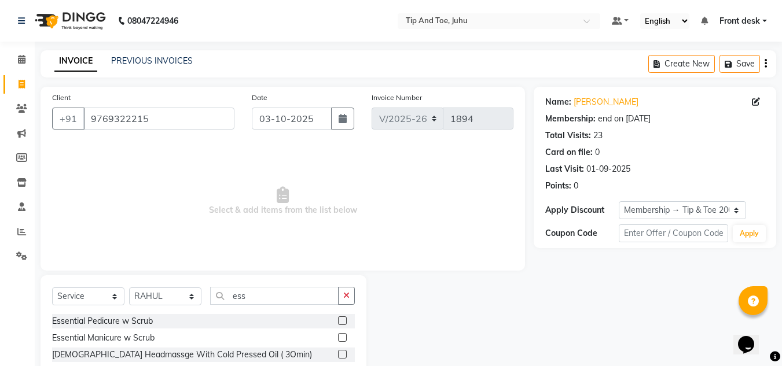
click at [344, 322] on label at bounding box center [342, 321] width 9 height 9
click at [344, 322] on input "checkbox" at bounding box center [342, 322] width 8 height 8
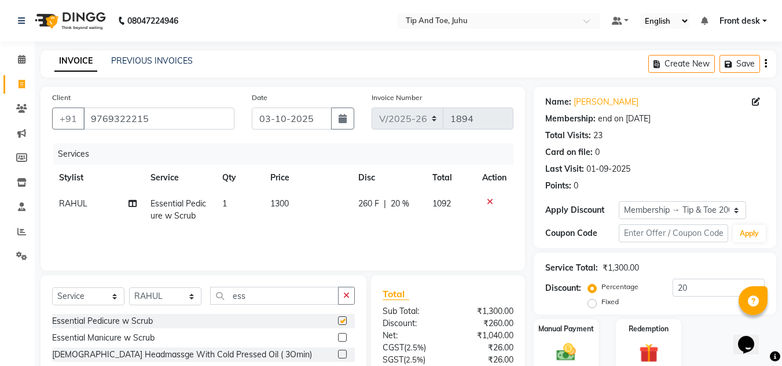
checkbox input "false"
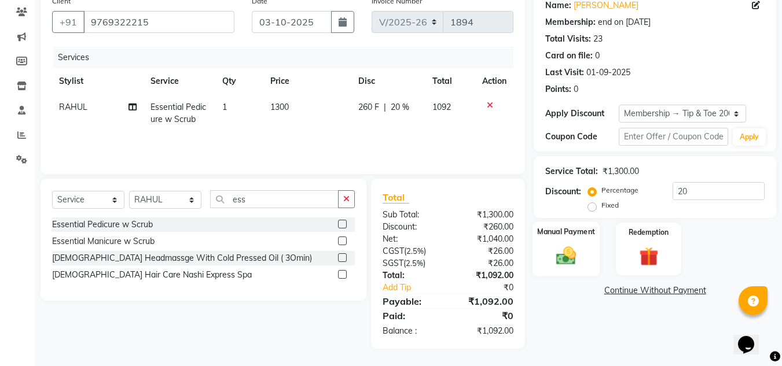
click at [576, 251] on img at bounding box center [566, 255] width 32 height 23
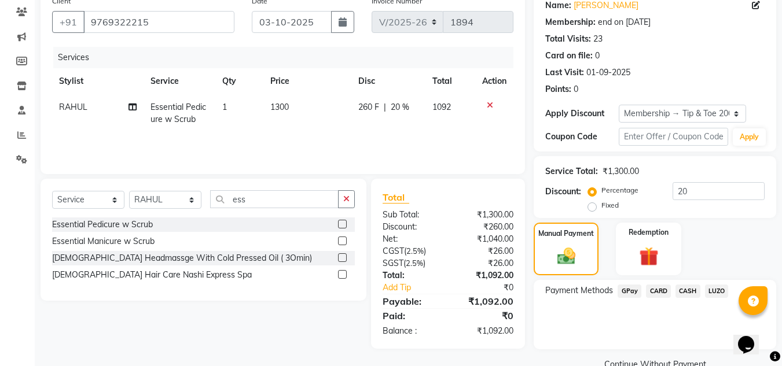
click at [629, 293] on span "GPay" at bounding box center [629, 291] width 24 height 13
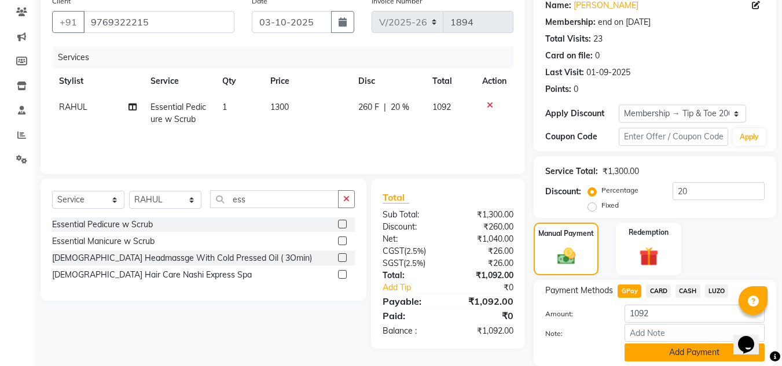
drag, startPoint x: 665, startPoint y: 351, endPoint x: 790, endPoint y: 251, distance: 159.3
click at [665, 350] on button "Add Payment" at bounding box center [694, 353] width 140 height 18
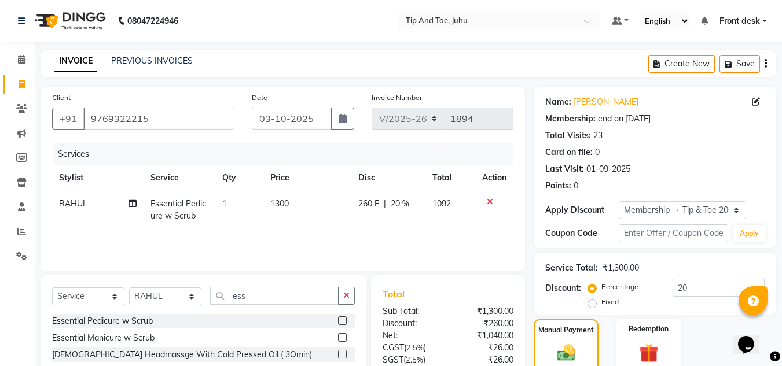
scroll to position [186, 0]
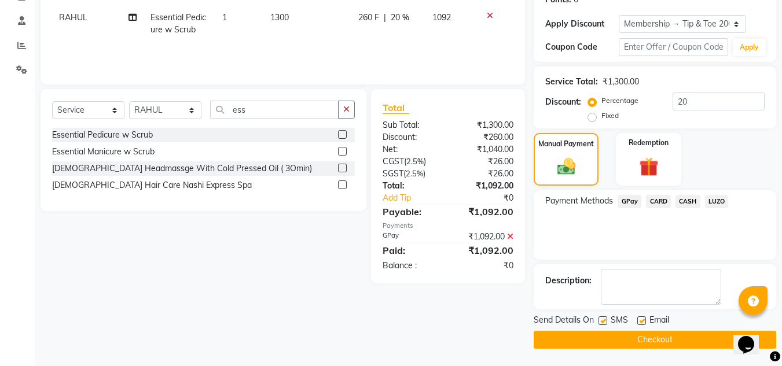
drag, startPoint x: 683, startPoint y: 339, endPoint x: 307, endPoint y: 296, distance: 377.9
click at [683, 339] on button "Checkout" at bounding box center [655, 340] width 242 height 18
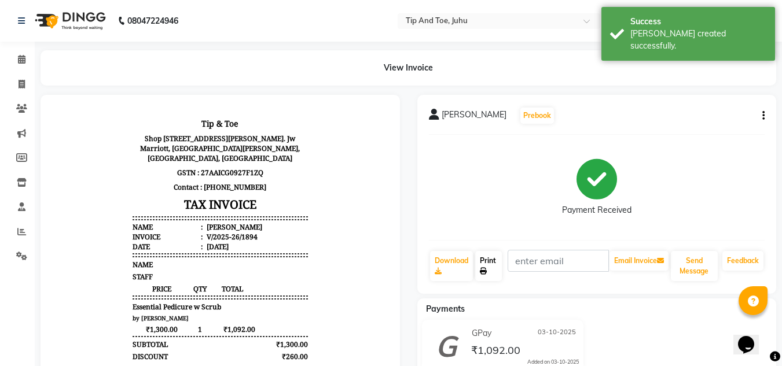
click at [482, 262] on link "Print" at bounding box center [488, 266] width 27 height 30
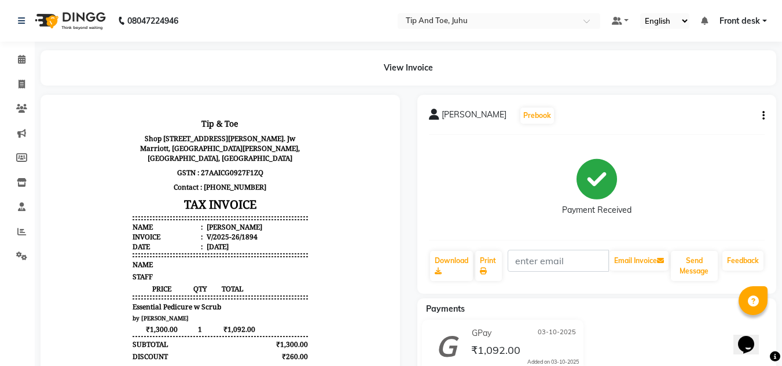
click at [17, 46] on div "Calendar Invoice Clients Marketing Members Inventory Staff Reports Settings Com…" at bounding box center [78, 295] width 156 height 525
click at [21, 60] on icon at bounding box center [22, 59] width 8 height 9
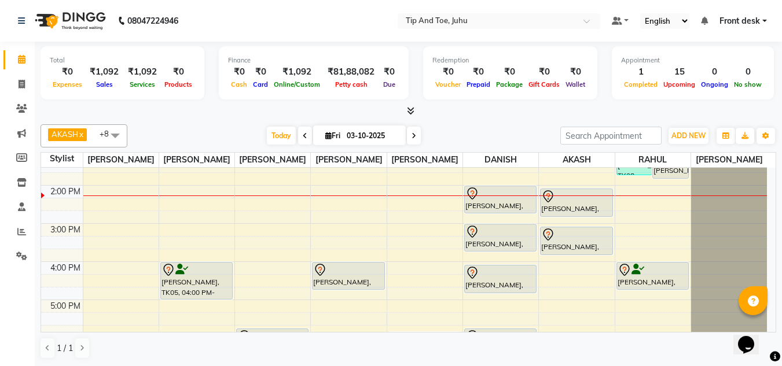
scroll to position [231, 0]
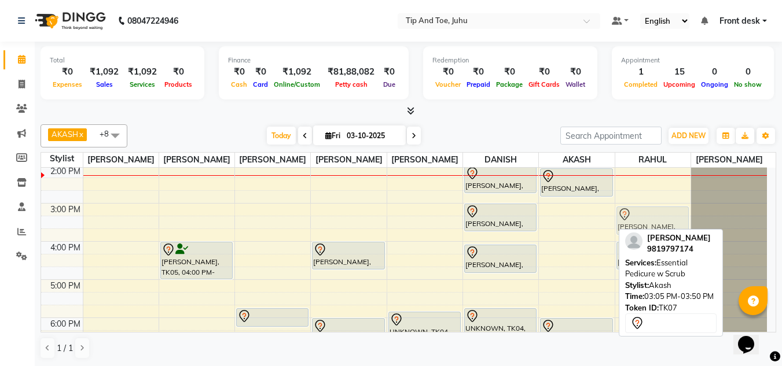
drag, startPoint x: 597, startPoint y: 224, endPoint x: 672, endPoint y: 218, distance: 75.4
click at [672, 218] on tr "Juhika Bumrah, TK05, 04:00 PM-05:00 PM, Acrylic Nail Re-fills Punita, TK06, 05:…" at bounding box center [404, 184] width 726 height 496
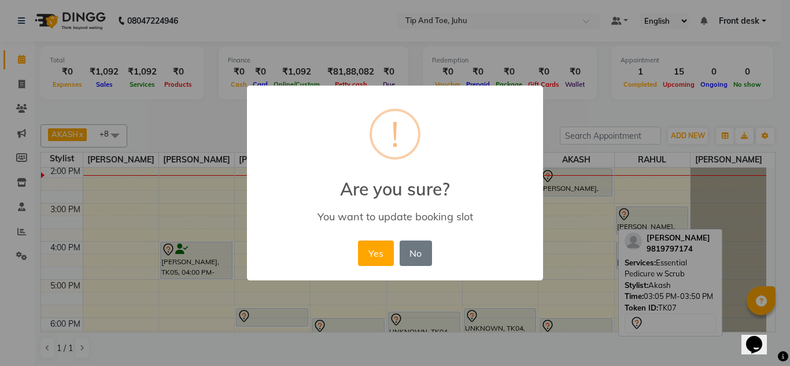
drag, startPoint x: 371, startPoint y: 249, endPoint x: 367, endPoint y: 230, distance: 20.1
click at [370, 250] on button "Yes" at bounding box center [375, 253] width 35 height 25
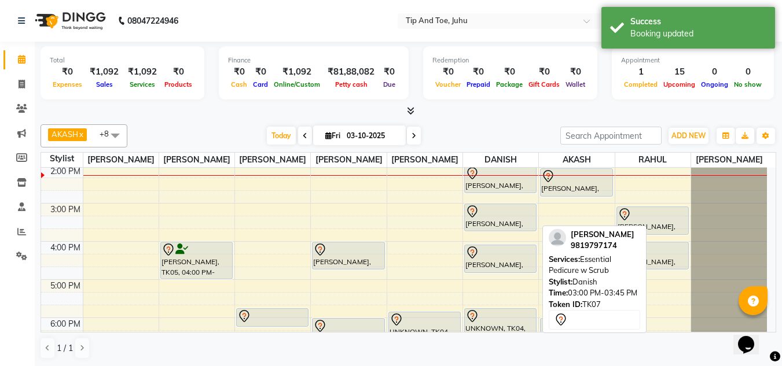
drag, startPoint x: 501, startPoint y: 228, endPoint x: 576, endPoint y: 225, distance: 75.3
click at [576, 225] on div "AKASH x ASHIM x SADHNA x Angeli kharei x DANISH x DHANSHREE x NISHANT x RAHUL x…" at bounding box center [408, 242] width 735 height 244
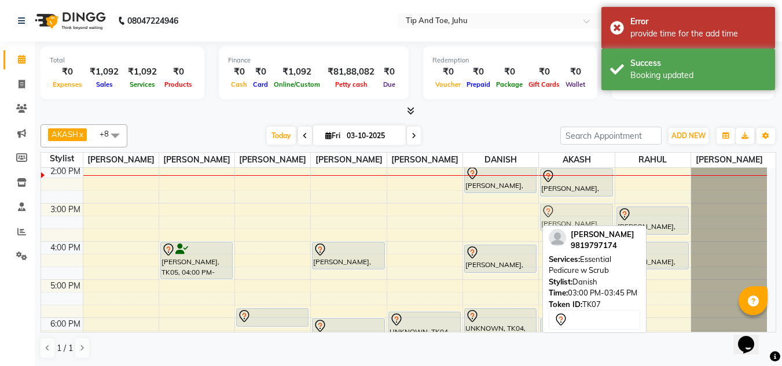
drag, startPoint x: 505, startPoint y: 216, endPoint x: 545, endPoint y: 219, distance: 40.6
click at [570, 219] on tr "Juhika Bumrah, TK05, 04:00 PM-05:00 PM, Acrylic Nail Re-fills Punita, TK06, 05:…" at bounding box center [404, 184] width 726 height 496
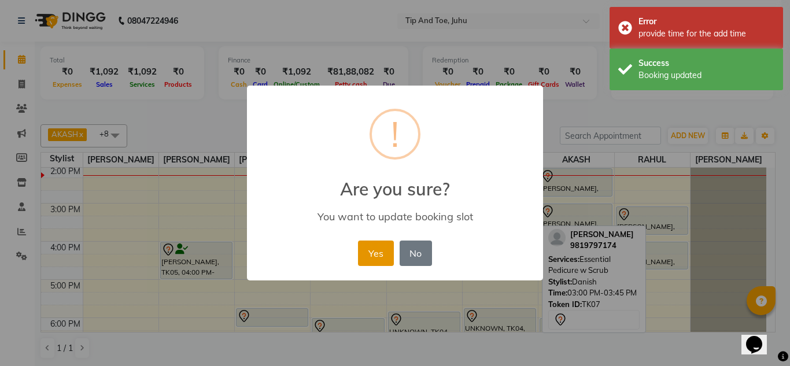
click at [362, 254] on button "Yes" at bounding box center [375, 253] width 35 height 25
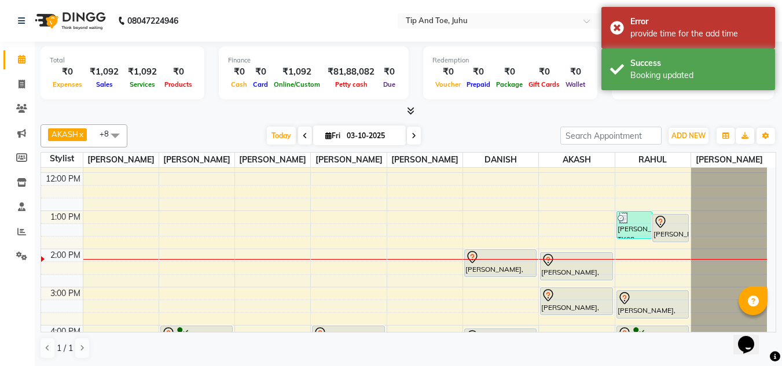
scroll to position [183, 0]
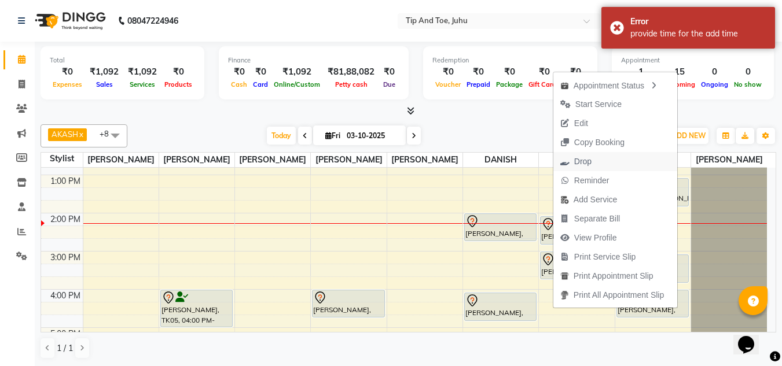
click at [574, 163] on span "Drop" at bounding box center [582, 162] width 17 height 12
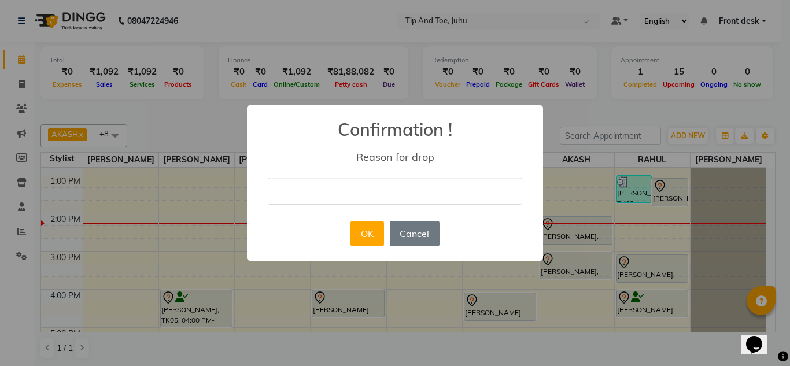
click at [330, 192] on input "text" at bounding box center [395, 191] width 255 height 27
type input "b"
click at [361, 239] on button "OK" at bounding box center [367, 233] width 33 height 25
